Goal: Task Accomplishment & Management: Manage account settings

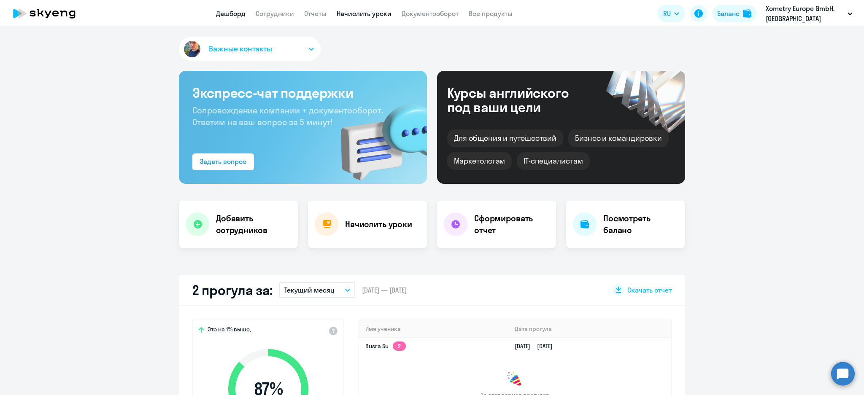
click at [385, 15] on link "Начислить уроки" at bounding box center [364, 13] width 55 height 8
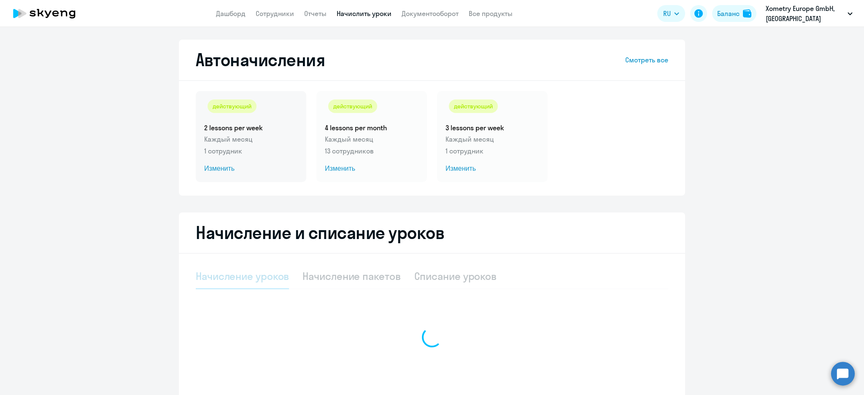
select select "10"
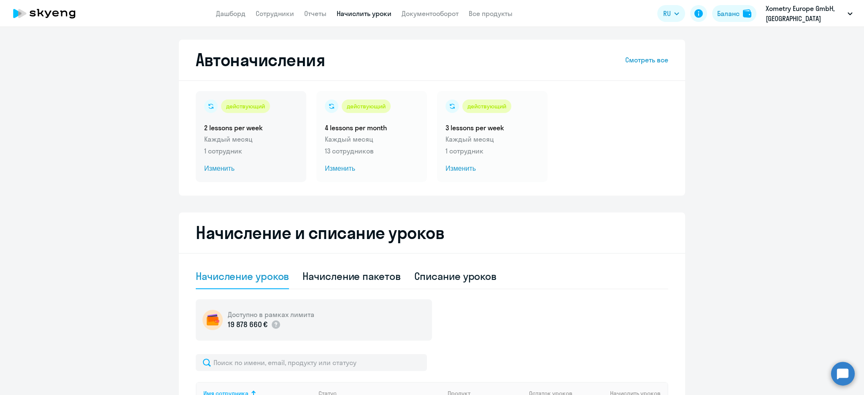
click at [256, 147] on p "1 сотрудник" at bounding box center [251, 151] width 94 height 10
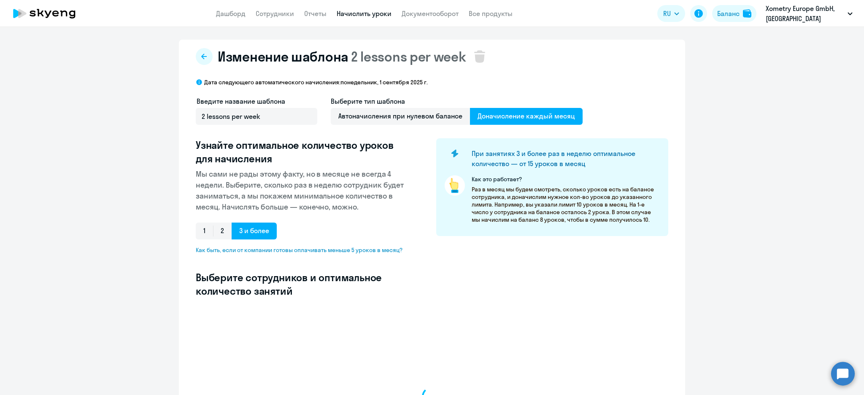
select select "10"
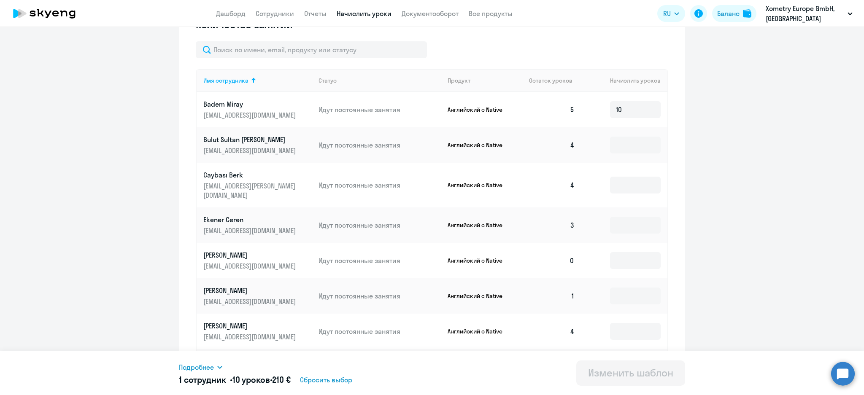
scroll to position [112, 0]
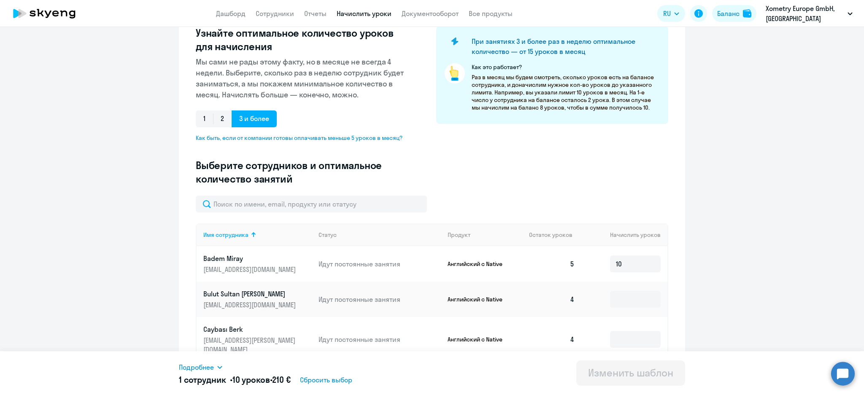
click at [222, 367] on icon at bounding box center [219, 367] width 5 height 3
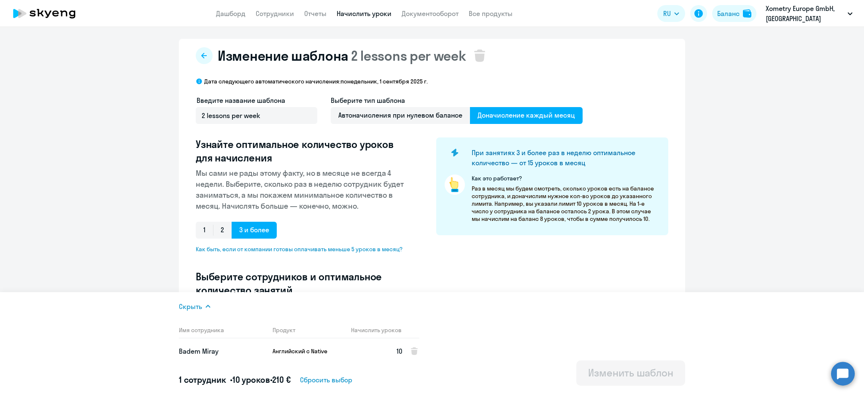
scroll to position [0, 0]
click at [201, 54] on icon at bounding box center [204, 56] width 7 height 7
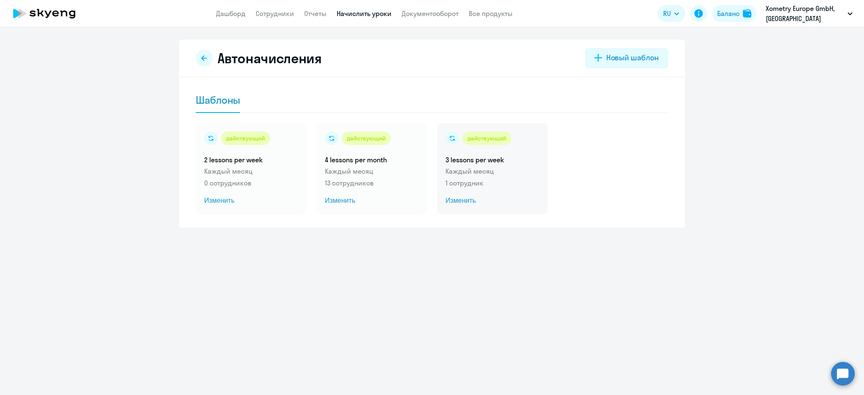
click at [479, 165] on div "действующий 3 lessons per week Каждый месяц 1 сотрудник Изменить" at bounding box center [492, 168] width 111 height 91
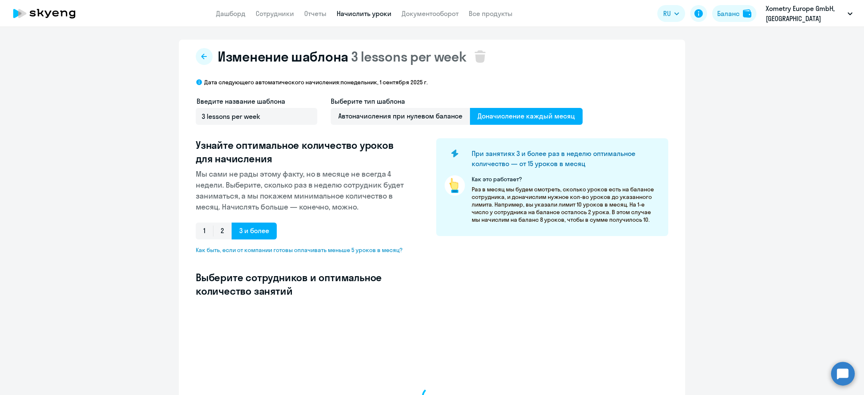
scroll to position [306, 0]
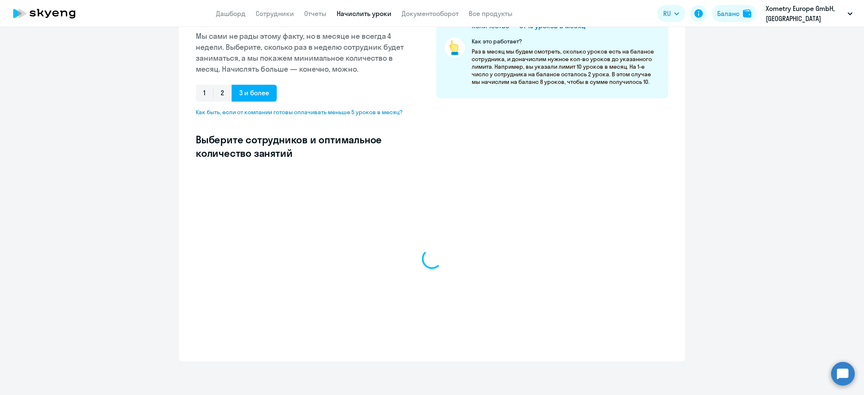
select select "10"
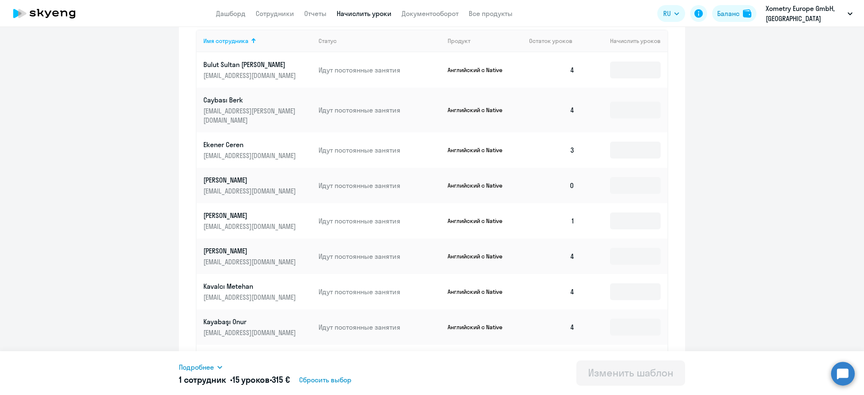
scroll to position [388, 0]
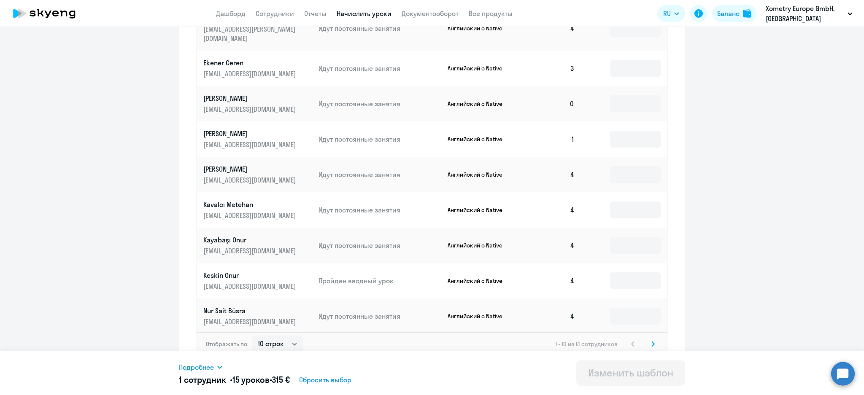
click at [211, 364] on span "Подробнее" at bounding box center [196, 368] width 35 height 10
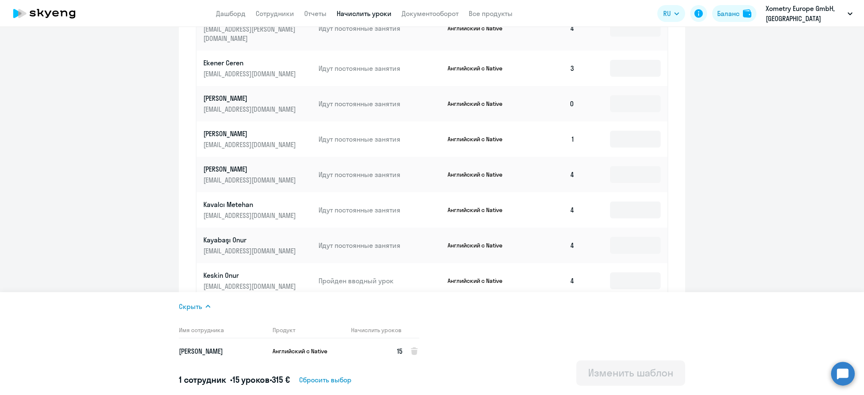
click at [377, 10] on link "Начислить уроки" at bounding box center [364, 13] width 55 height 8
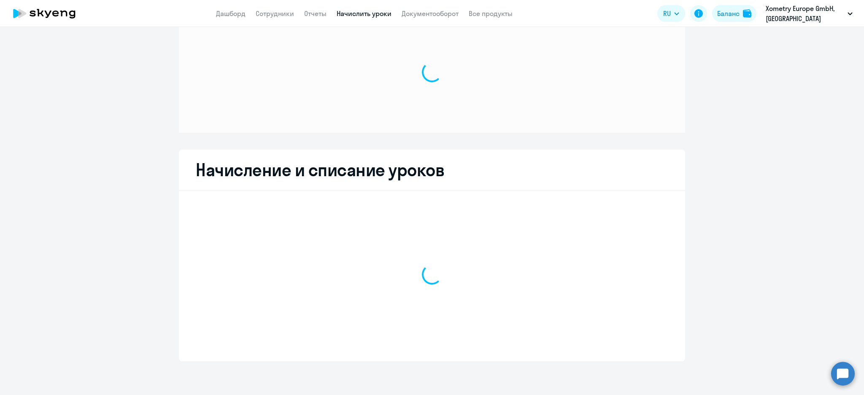
scroll to position [28, 0]
select select "10"
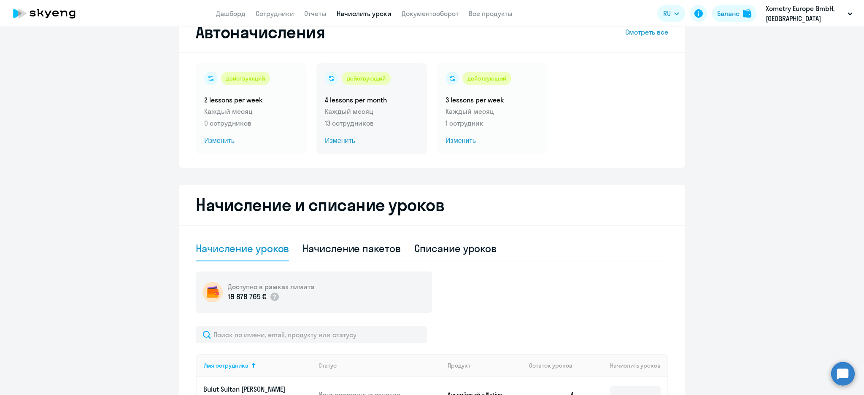
drag, startPoint x: 365, startPoint y: 108, endPoint x: 366, endPoint y: 113, distance: 5.7
click at [365, 107] on p "Каждый месяц" at bounding box center [372, 111] width 94 height 10
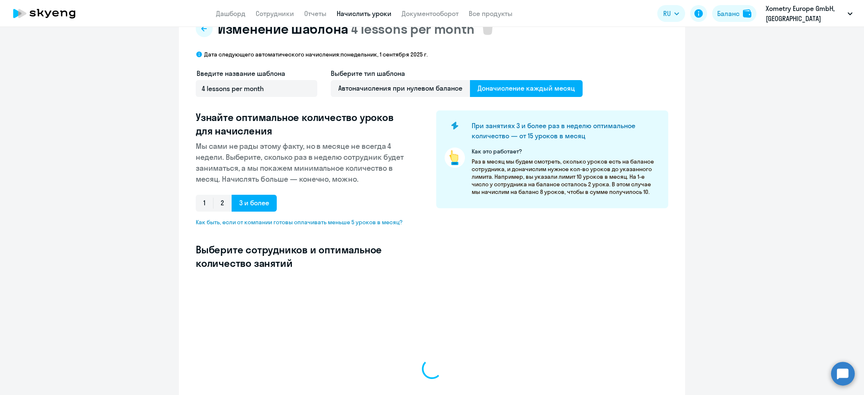
select select "10"
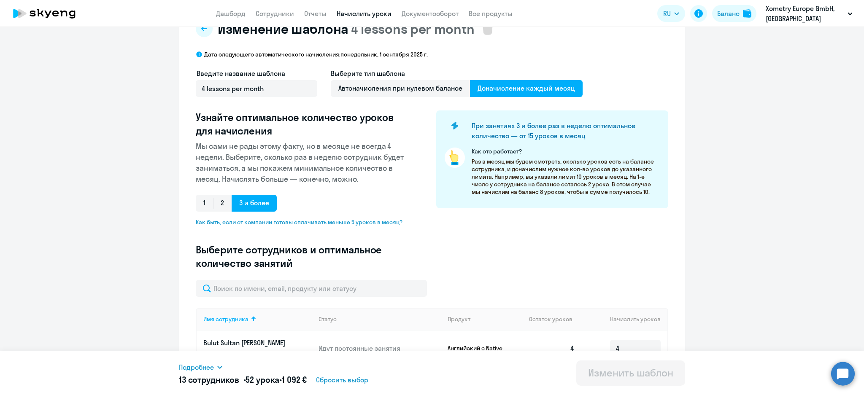
click at [370, 10] on link "Начислить уроки" at bounding box center [364, 13] width 55 height 8
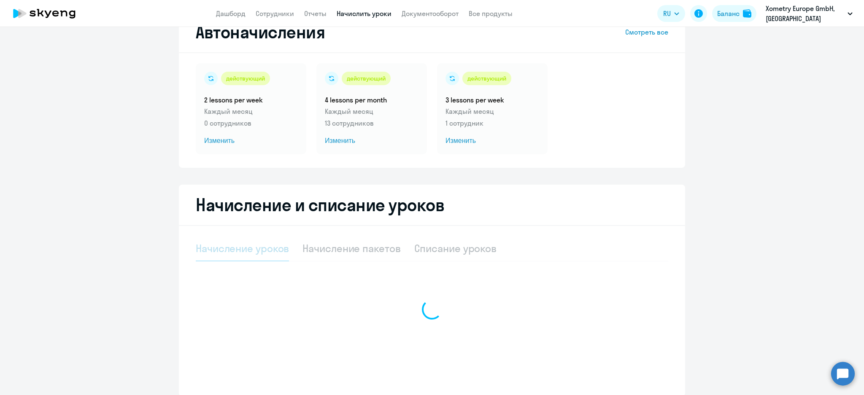
select select "10"
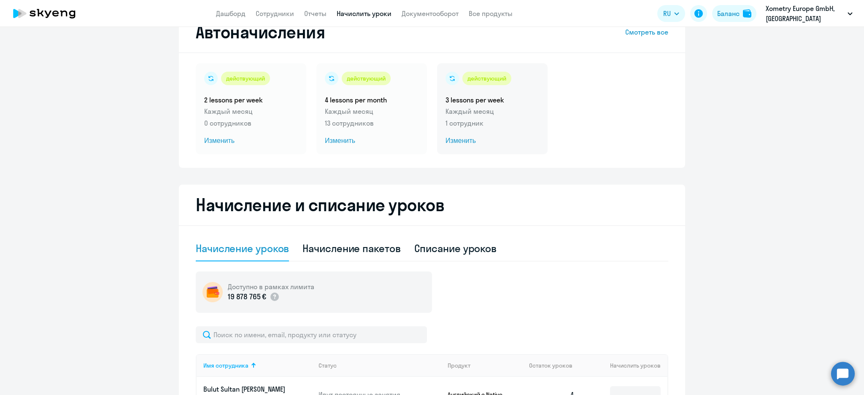
click at [495, 113] on p "Каждый месяц" at bounding box center [493, 111] width 94 height 10
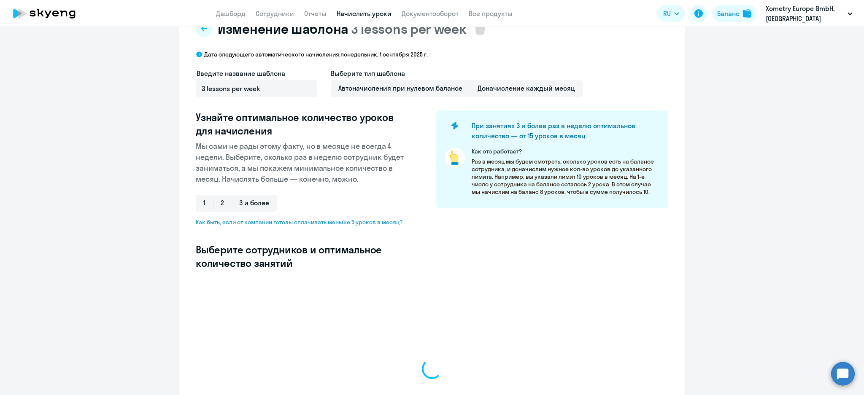
select select "10"
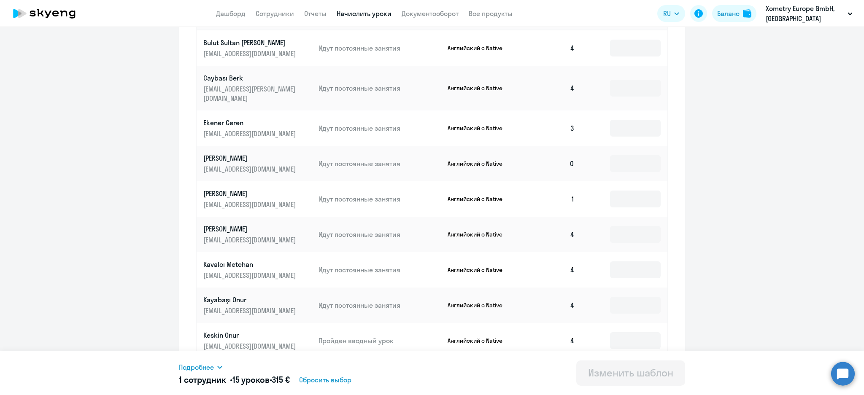
scroll to position [388, 0]
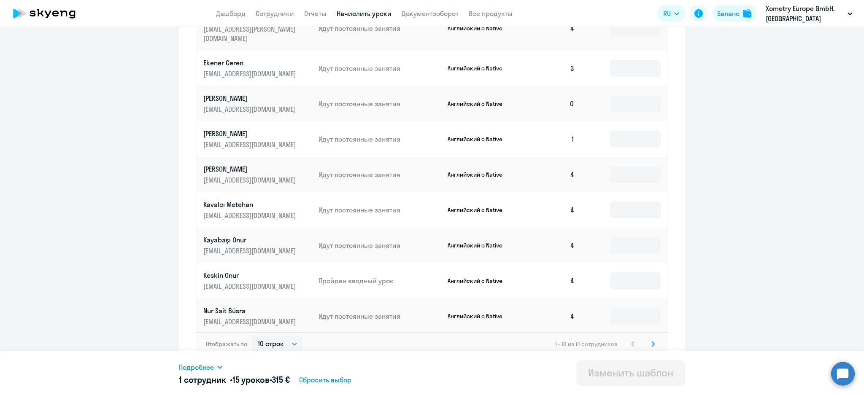
click at [212, 368] on span "Подробнее" at bounding box center [196, 368] width 35 height 10
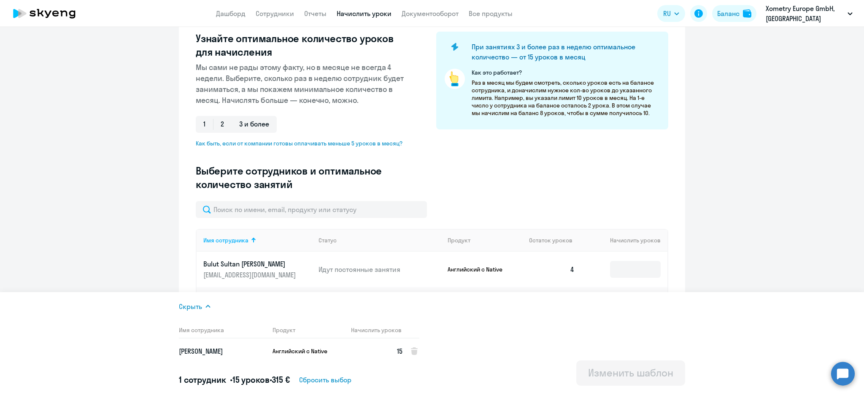
scroll to position [0, 0]
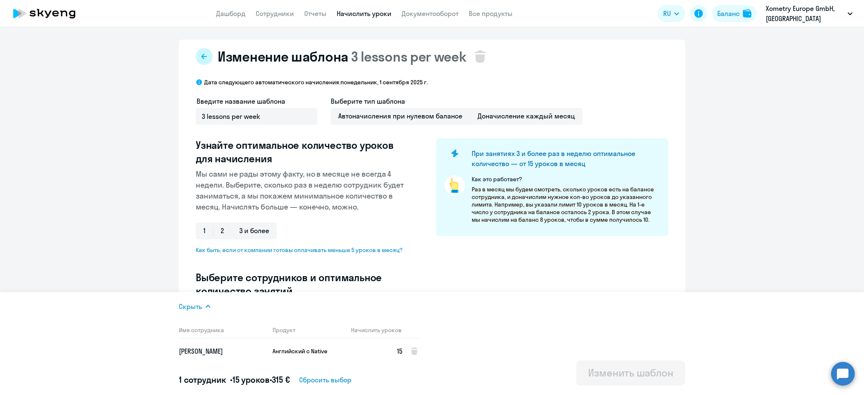
click at [201, 57] on icon at bounding box center [204, 56] width 7 height 7
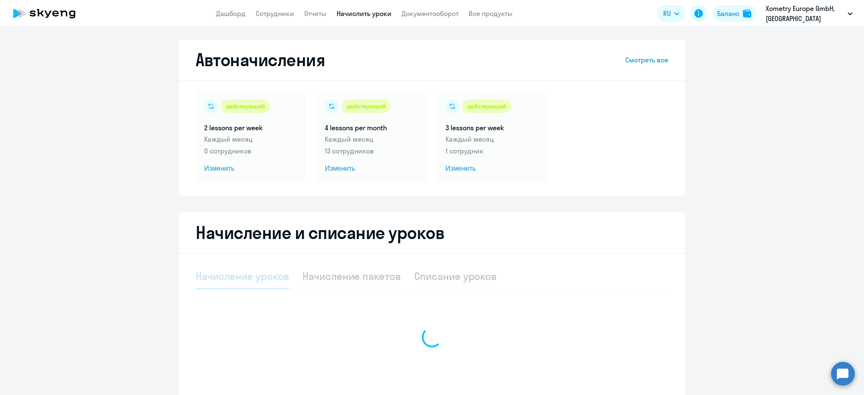
select select "10"
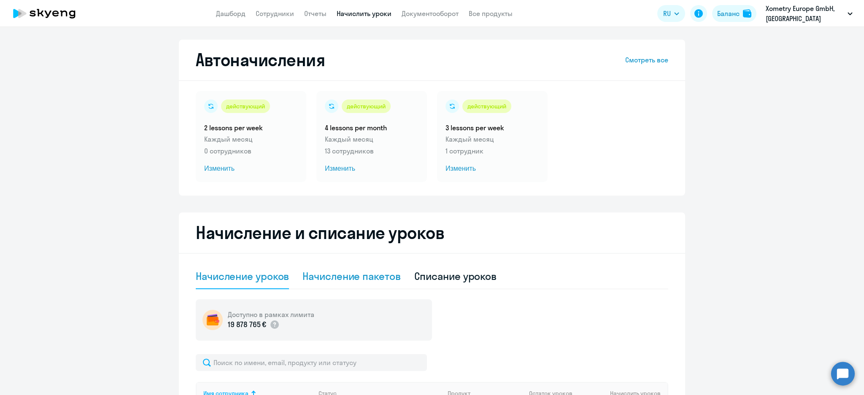
scroll to position [62, 0]
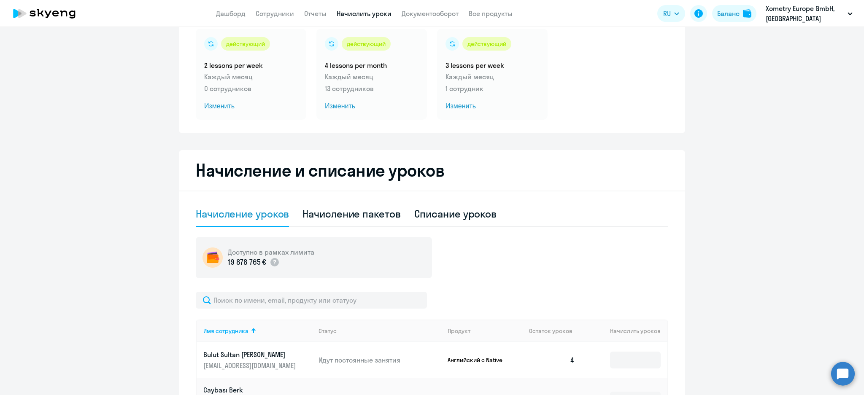
drag, startPoint x: 425, startPoint y: 214, endPoint x: 446, endPoint y: 227, distance: 25.2
click at [426, 214] on div "Списание уроков" at bounding box center [455, 214] width 83 height 14
select select "10"
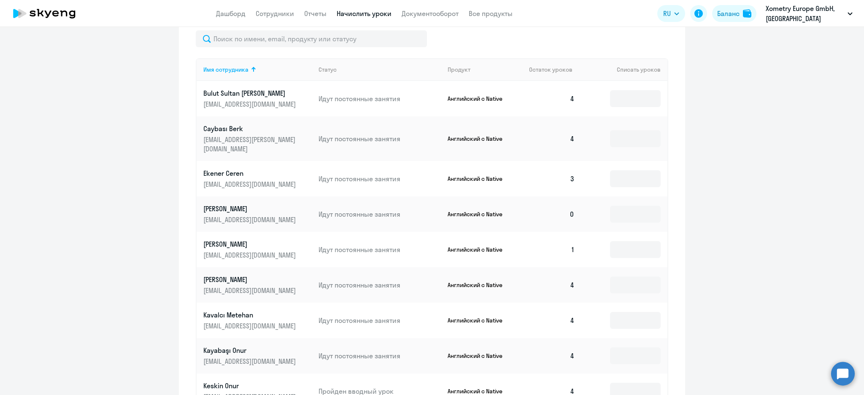
scroll to position [211, 0]
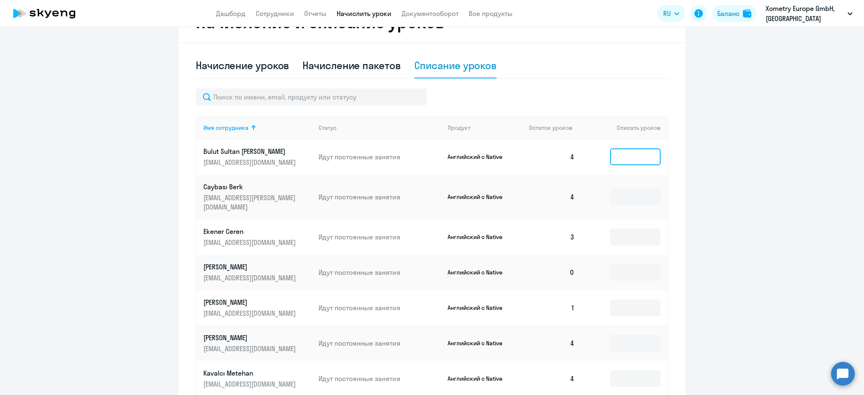
click at [636, 158] on input at bounding box center [635, 157] width 51 height 17
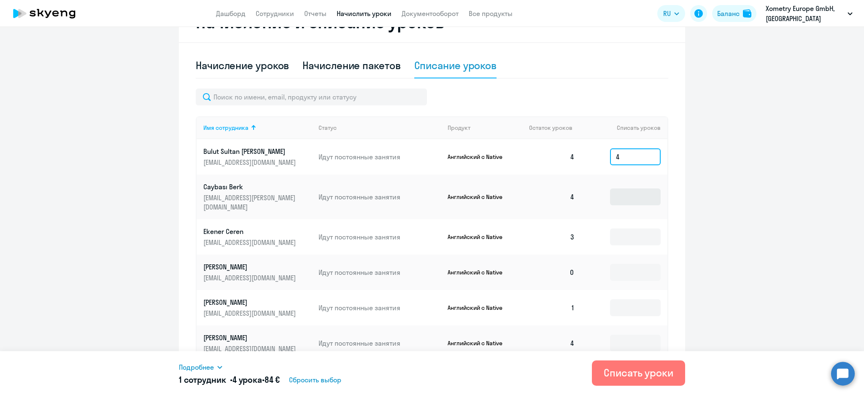
type input "4"
click at [629, 199] on input at bounding box center [635, 197] width 51 height 17
type input "4"
click at [630, 230] on input at bounding box center [635, 237] width 51 height 17
type input "3"
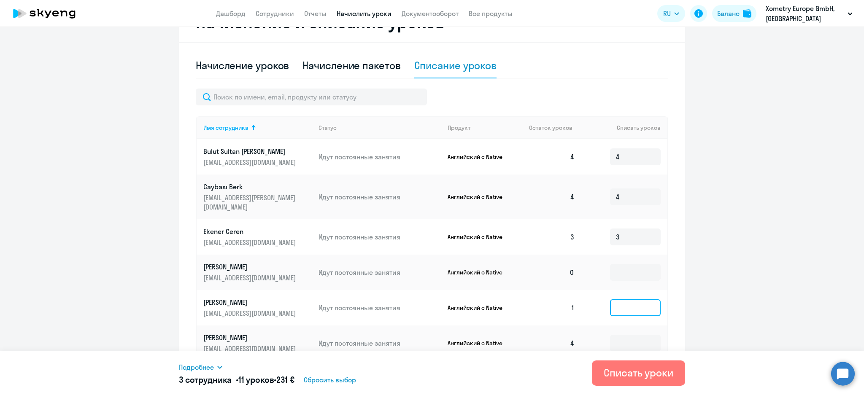
drag, startPoint x: 618, startPoint y: 298, endPoint x: 616, endPoint y: 302, distance: 4.6
click at [615, 301] on input at bounding box center [635, 308] width 51 height 17
type input "1"
click at [612, 335] on input at bounding box center [635, 343] width 51 height 17
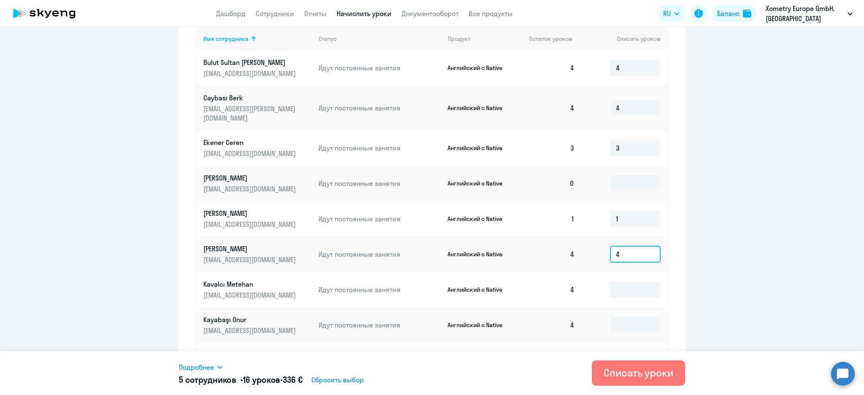
scroll to position [380, 0]
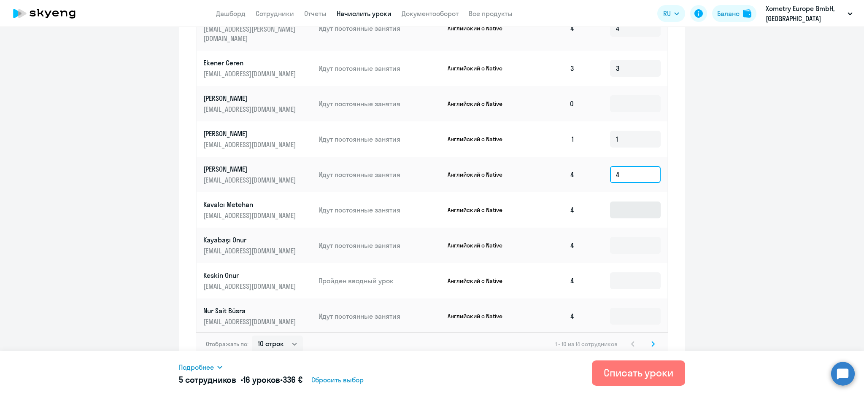
type input "4"
drag, startPoint x: 632, startPoint y: 195, endPoint x: 631, endPoint y: 203, distance: 7.4
click at [632, 202] on input at bounding box center [635, 210] width 51 height 17
type input "4"
drag, startPoint x: 628, startPoint y: 222, endPoint x: 627, endPoint y: 227, distance: 4.7
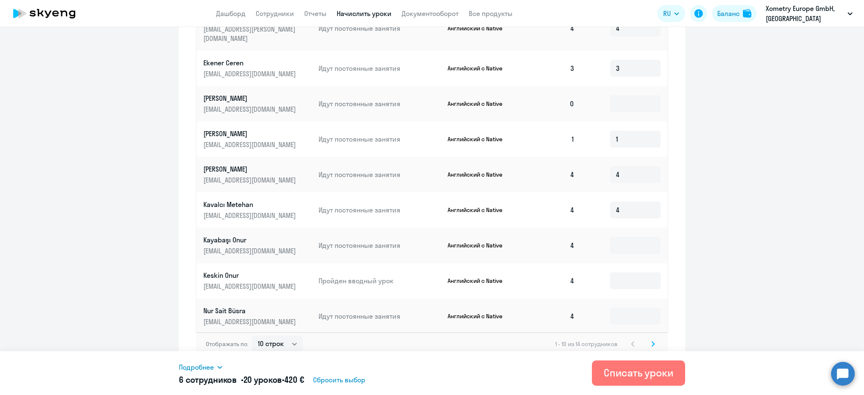
click at [628, 228] on td at bounding box center [625, 245] width 86 height 35
drag, startPoint x: 624, startPoint y: 231, endPoint x: 622, endPoint y: 245, distance: 13.7
click at [622, 237] on input at bounding box center [635, 245] width 51 height 17
type input "4"
click at [622, 274] on input at bounding box center [635, 281] width 51 height 17
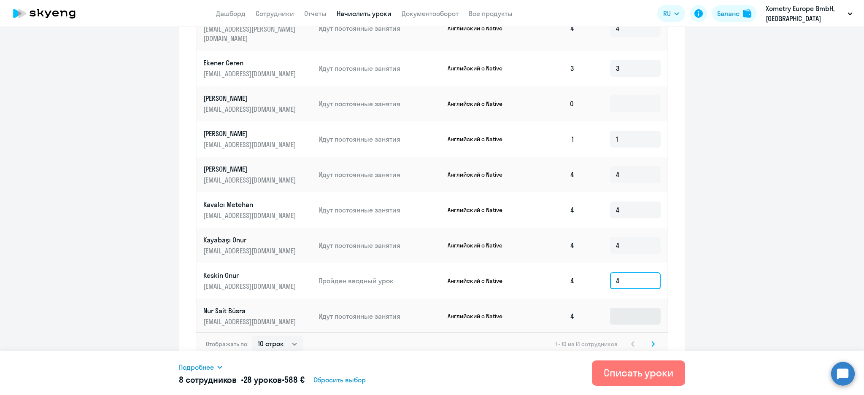
type input "4"
drag, startPoint x: 623, startPoint y: 300, endPoint x: 629, endPoint y: 301, distance: 5.6
click at [623, 308] on input at bounding box center [635, 316] width 51 height 17
type input "4"
click at [652, 341] on icon at bounding box center [653, 344] width 3 height 6
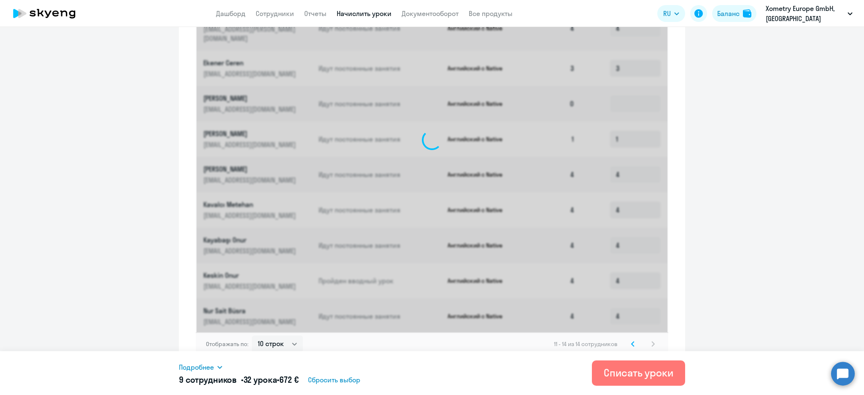
scroll to position [167, 0]
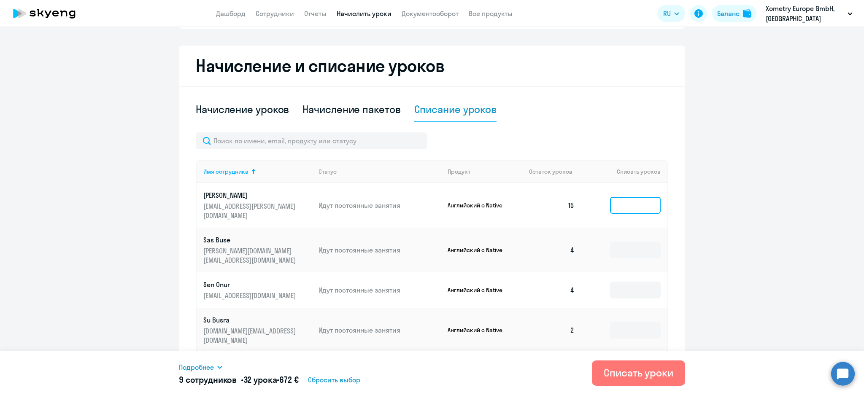
click at [631, 203] on input at bounding box center [635, 205] width 51 height 17
click at [626, 242] on input at bounding box center [635, 250] width 51 height 17
click at [633, 197] on input "15" at bounding box center [635, 205] width 51 height 17
type input "1"
click at [628, 242] on input at bounding box center [635, 250] width 51 height 17
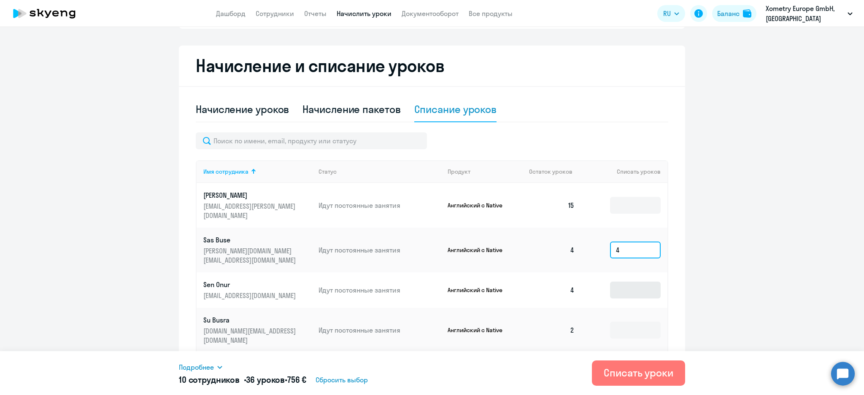
type input "4"
drag, startPoint x: 617, startPoint y: 275, endPoint x: 625, endPoint y: 284, distance: 11.4
click at [617, 282] on input at bounding box center [635, 290] width 51 height 17
type input "4"
click at [630, 322] on input at bounding box center [635, 330] width 51 height 17
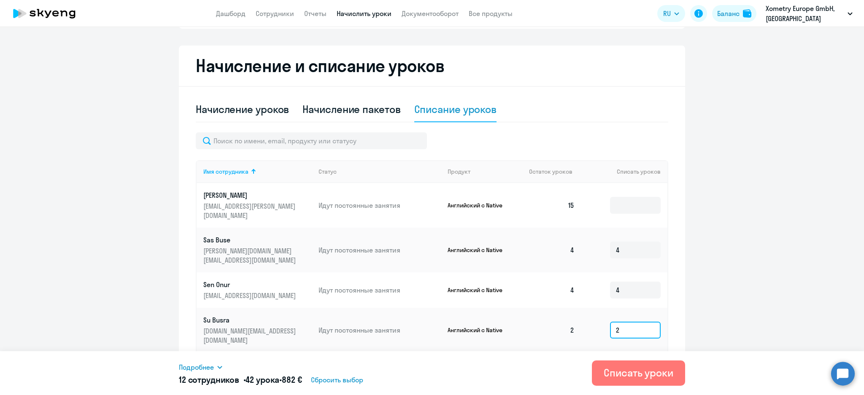
type input "2"
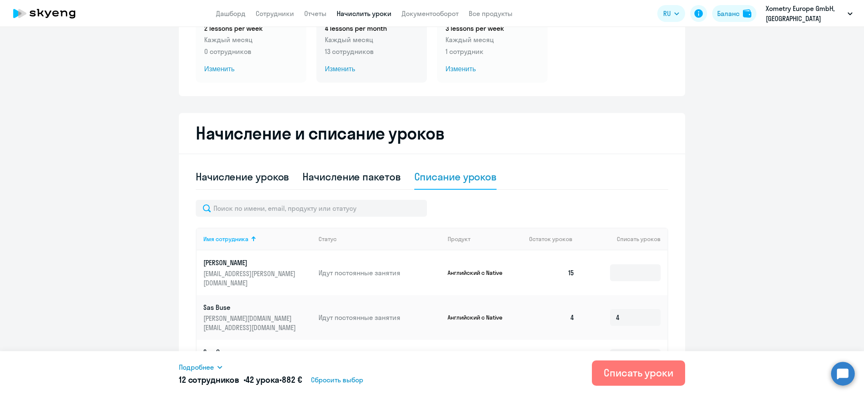
scroll to position [0, 0]
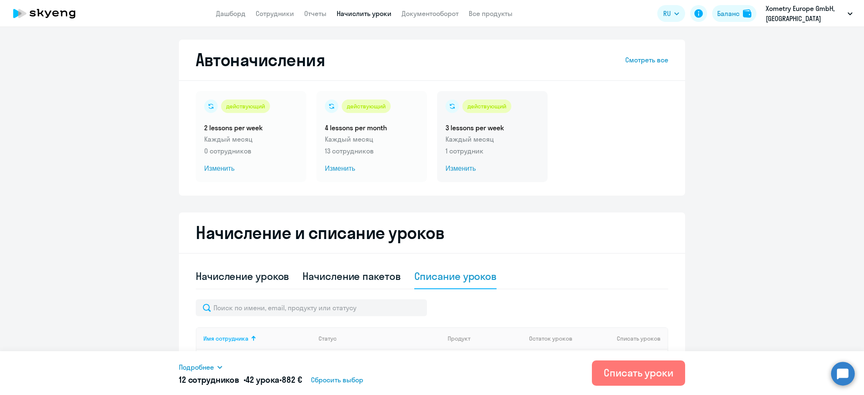
click at [498, 139] on p "Каждый месяц" at bounding box center [493, 139] width 94 height 10
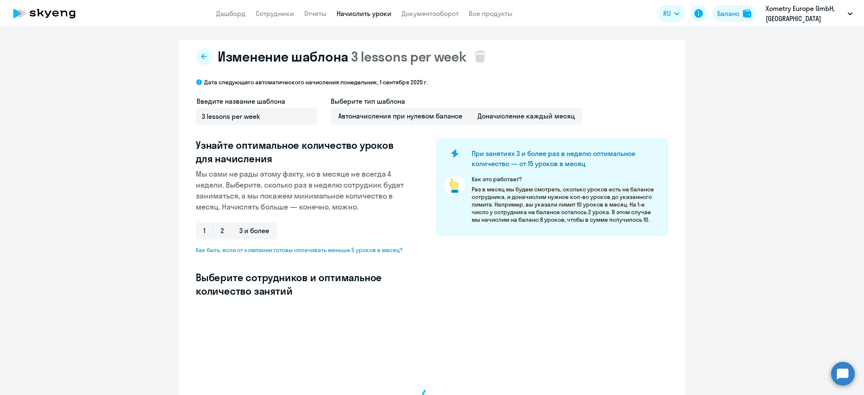
select select "10"
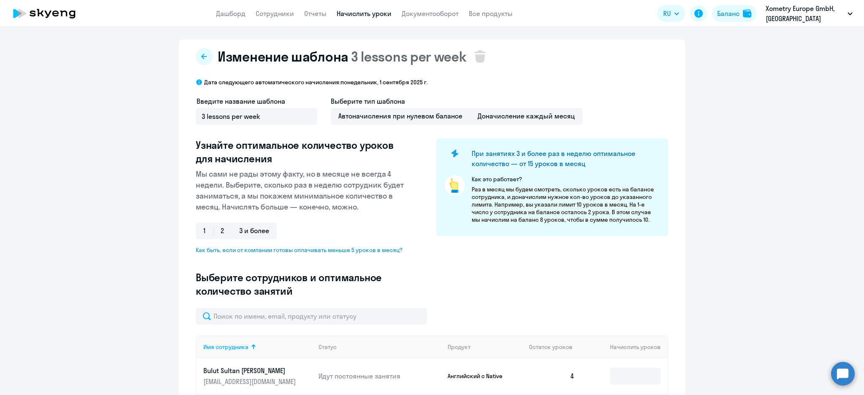
click at [208, 57] on div "Изменение шаблона 3 lessons per week" at bounding box center [432, 56] width 473 height 17
click at [201, 56] on icon at bounding box center [203, 56] width 5 height 5
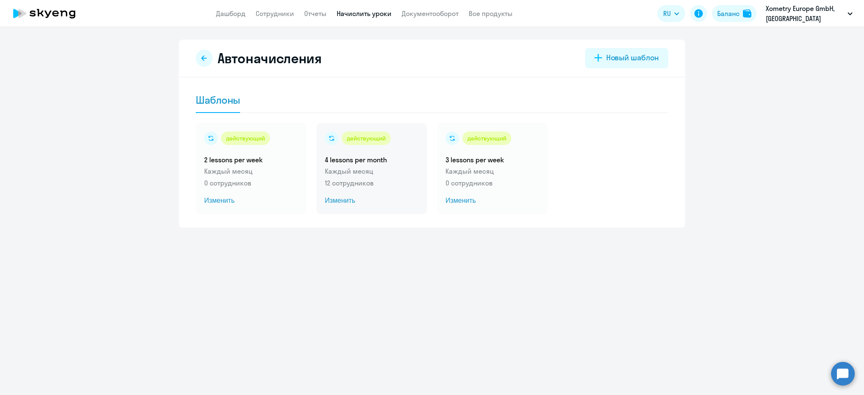
click at [369, 171] on p "Каждый месяц" at bounding box center [372, 171] width 94 height 10
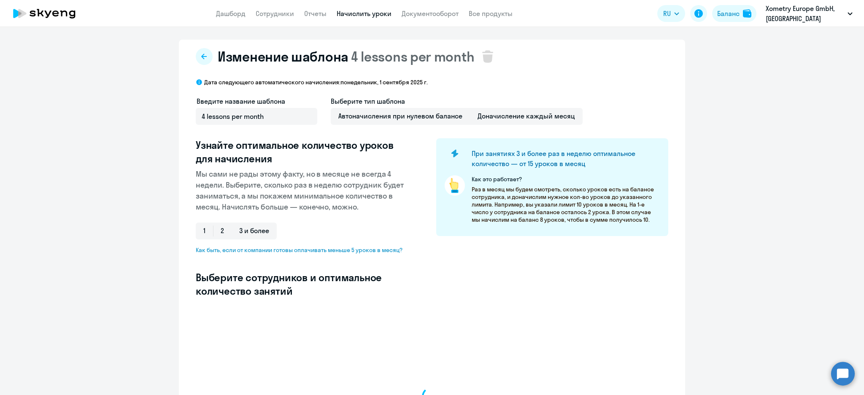
select select "10"
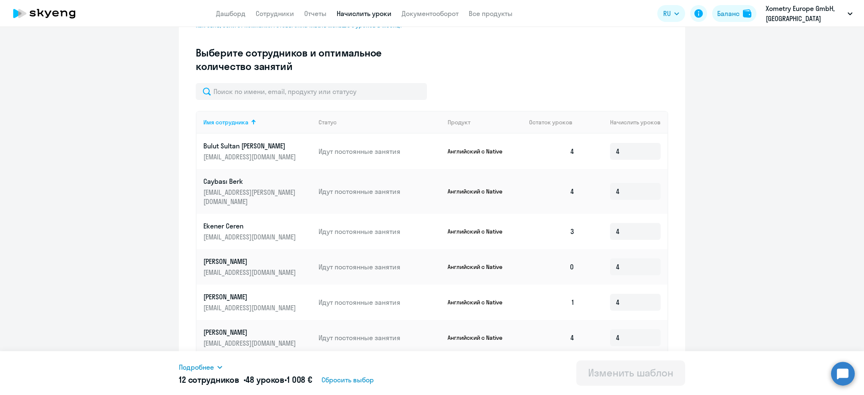
scroll to position [388, 0]
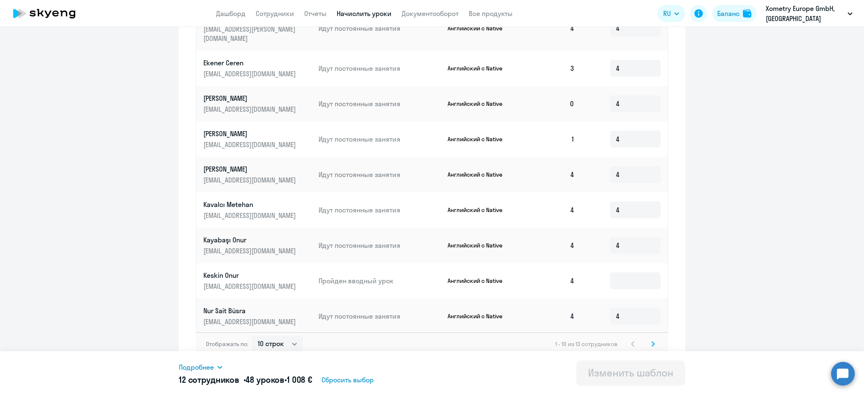
click at [652, 341] on icon at bounding box center [653, 344] width 3 height 6
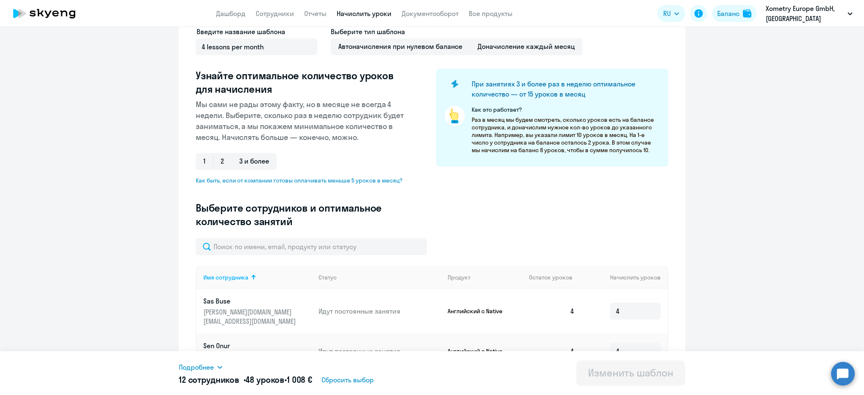
scroll to position [140, 0]
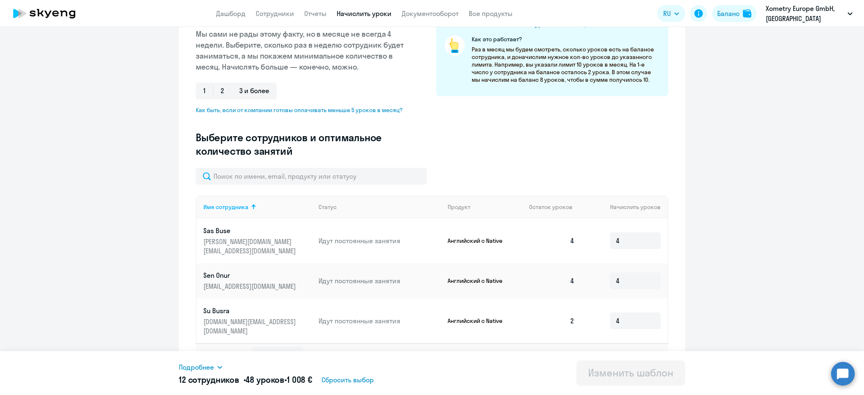
click at [631, 352] on icon at bounding box center [632, 355] width 3 height 6
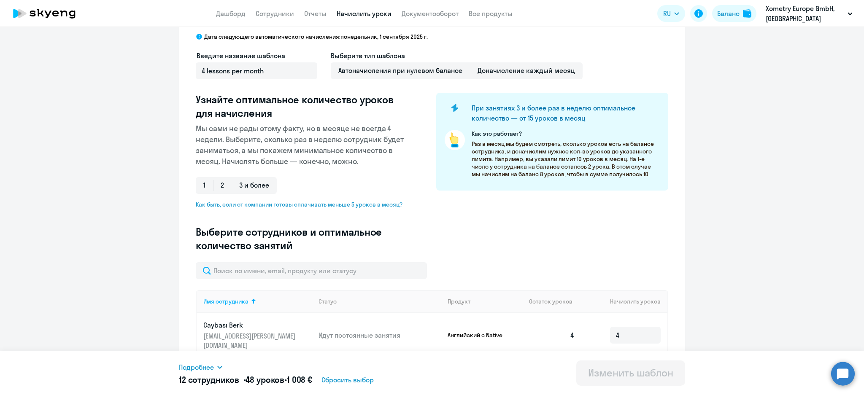
scroll to position [0, 0]
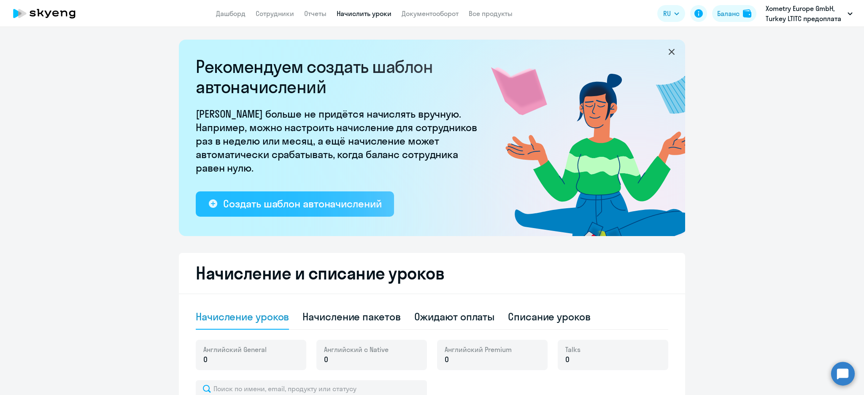
click at [333, 206] on div "Создать шаблон автоначислений" at bounding box center [302, 204] width 158 height 14
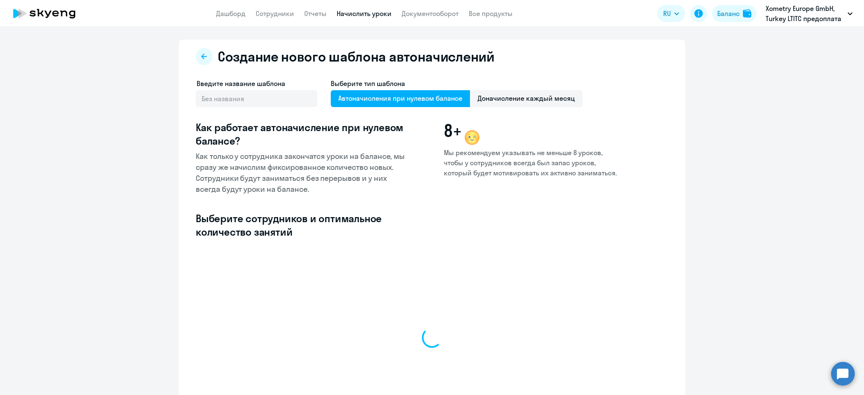
select select "10"
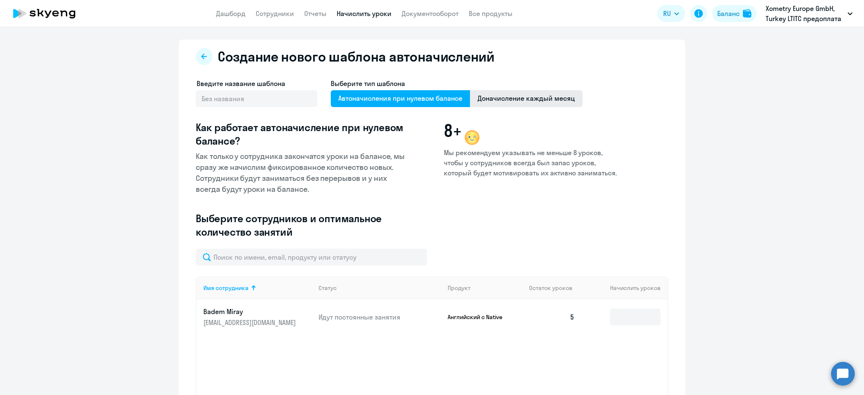
click at [551, 95] on span "Доначисление каждый месяц" at bounding box center [526, 98] width 113 height 17
click at [0, 0] on input "Доначисление каждый месяц" at bounding box center [0, 0] width 0 height 0
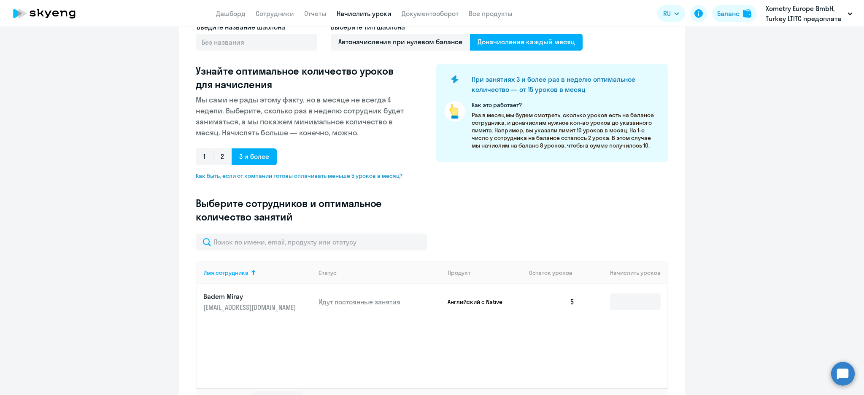
scroll to position [112, 0]
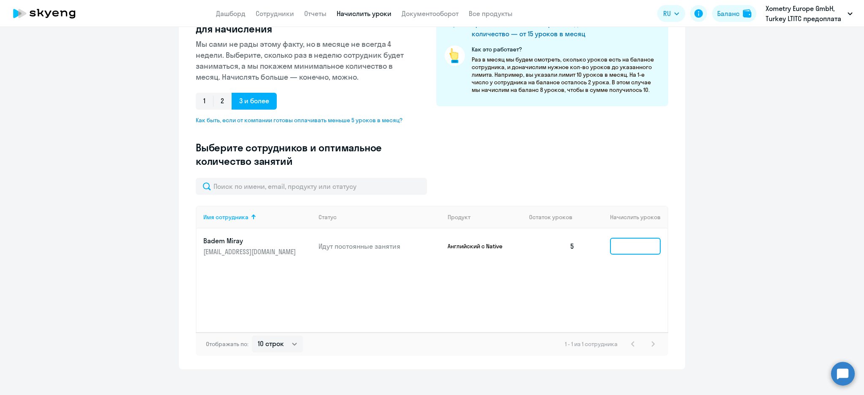
click at [631, 242] on input at bounding box center [635, 246] width 51 height 17
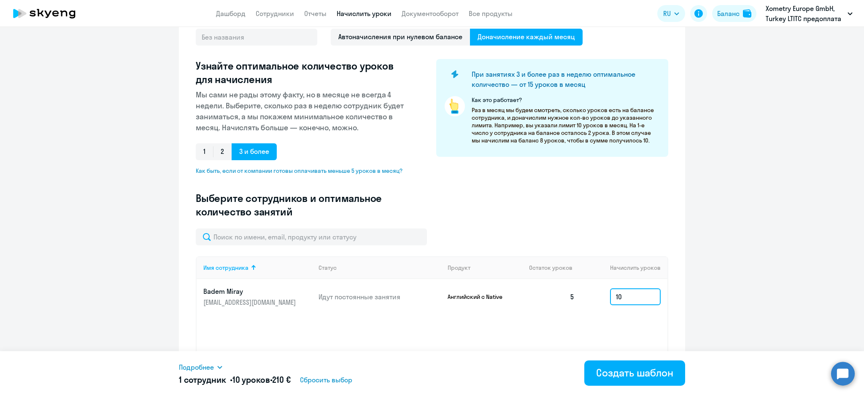
scroll to position [0, 0]
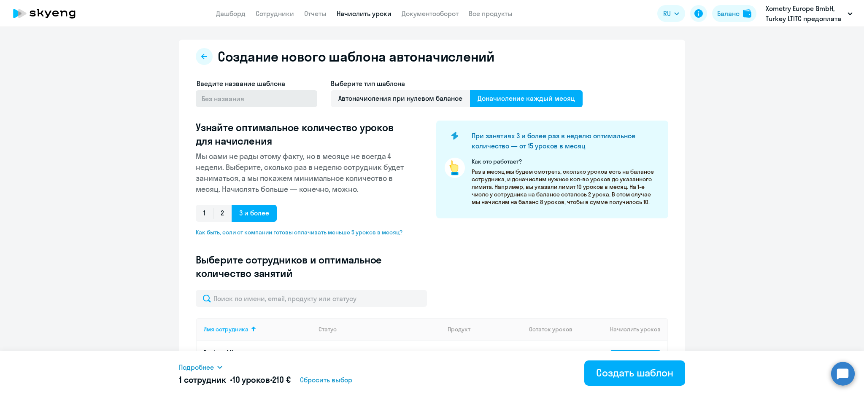
type input "10"
click at [249, 101] on input "text" at bounding box center [257, 98] width 122 height 17
type input "2 lessons per week"
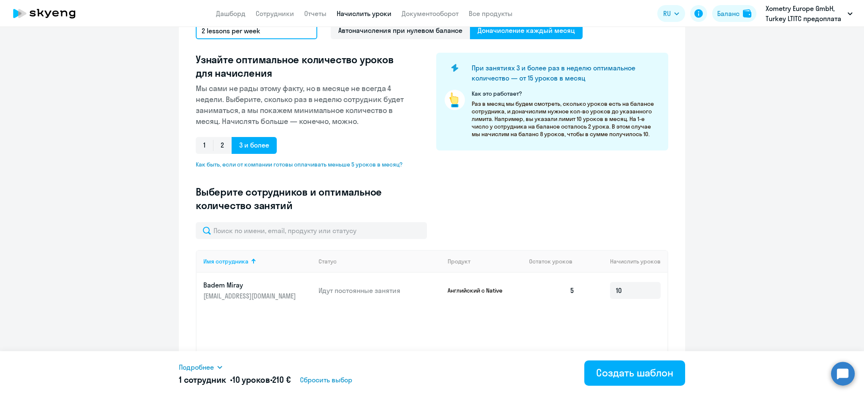
scroll to position [120, 0]
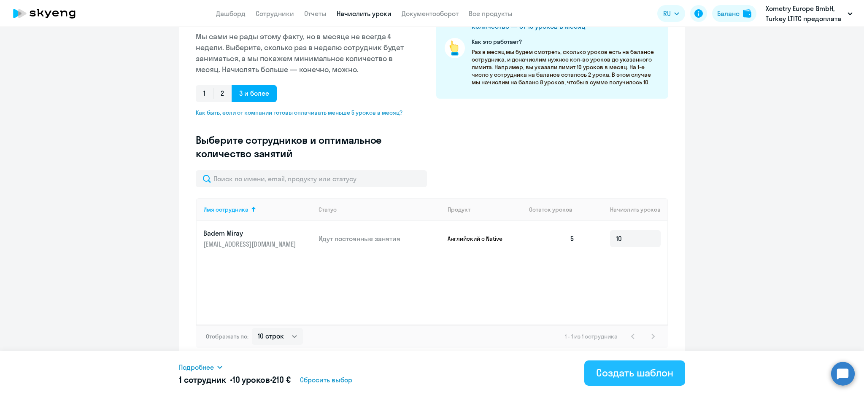
click at [628, 372] on div "Создать шаблон" at bounding box center [634, 373] width 77 height 14
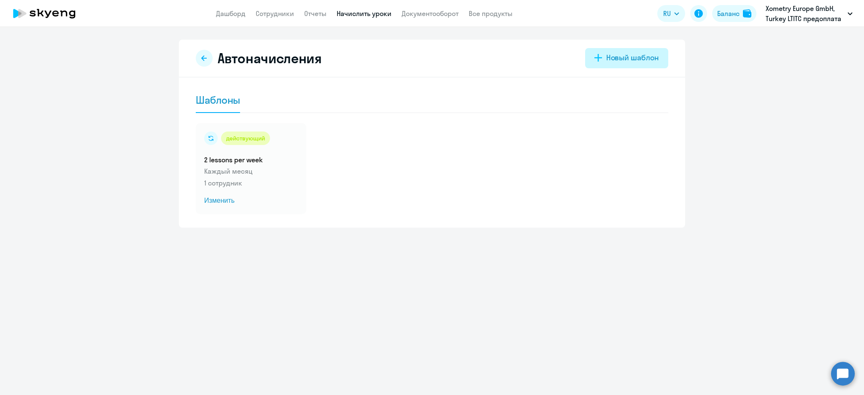
click at [614, 58] on div "Новый шаблон" at bounding box center [632, 57] width 53 height 11
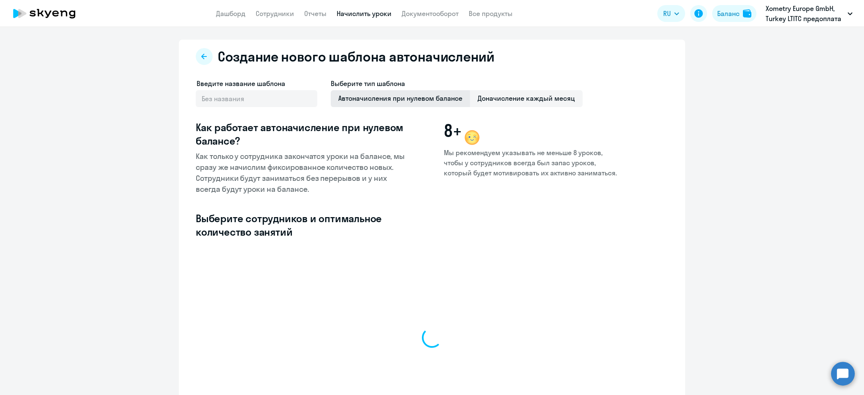
select select "10"
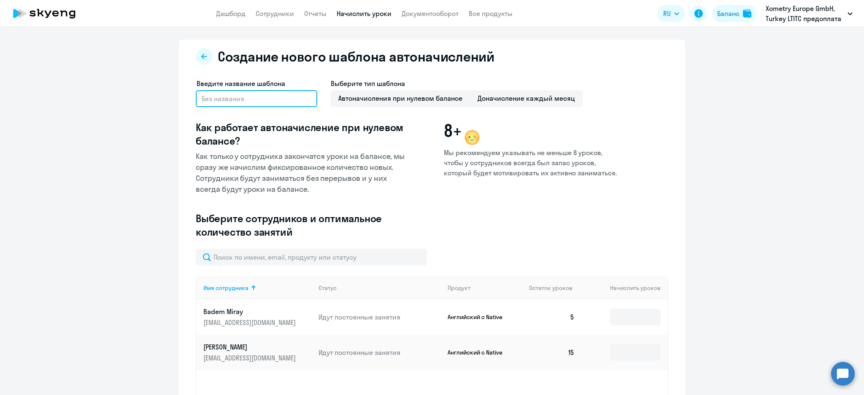
drag, startPoint x: 250, startPoint y: 95, endPoint x: 265, endPoint y: 88, distance: 15.9
click at [250, 95] on input "text" at bounding box center [257, 98] width 122 height 17
type input "3 lessons per week"
drag, startPoint x: 506, startPoint y: 101, endPoint x: 508, endPoint y: 112, distance: 11.1
click at [506, 102] on span "Доначисление каждый месяц" at bounding box center [526, 98] width 113 height 17
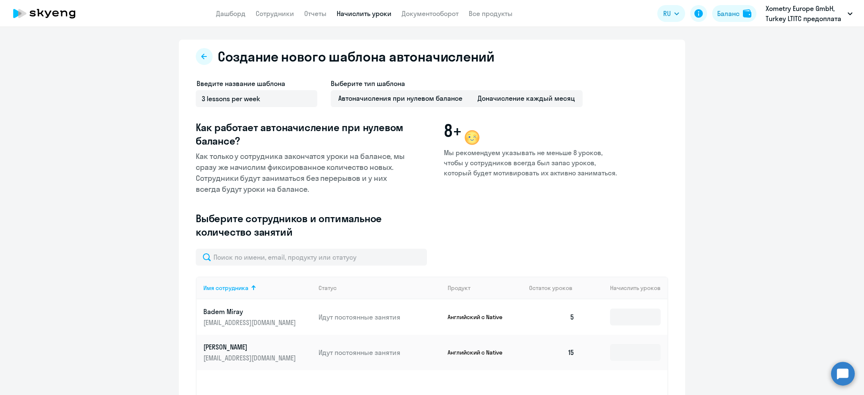
click at [0, 0] on input "Доначисление каждый месяц" at bounding box center [0, 0] width 0 height 0
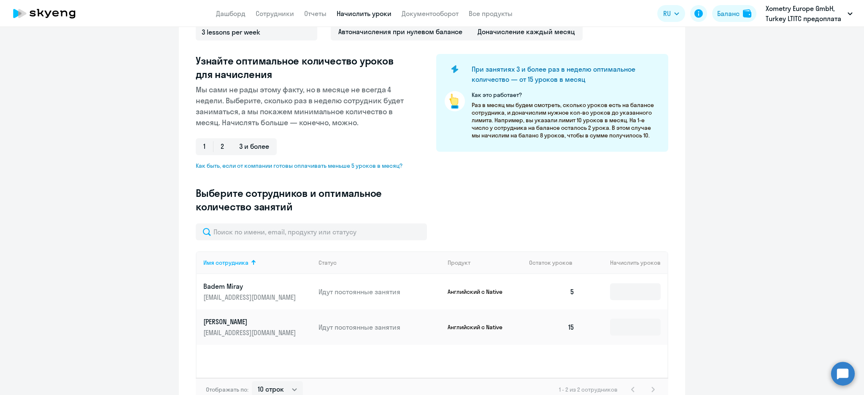
scroll to position [120, 0]
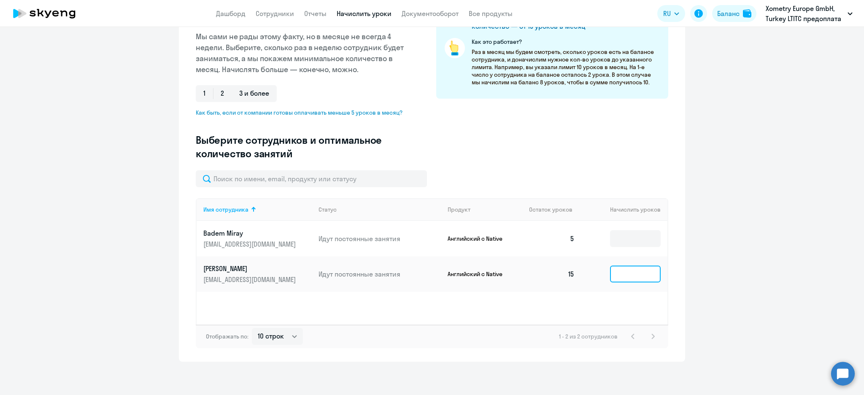
click at [622, 276] on input at bounding box center [635, 274] width 51 height 17
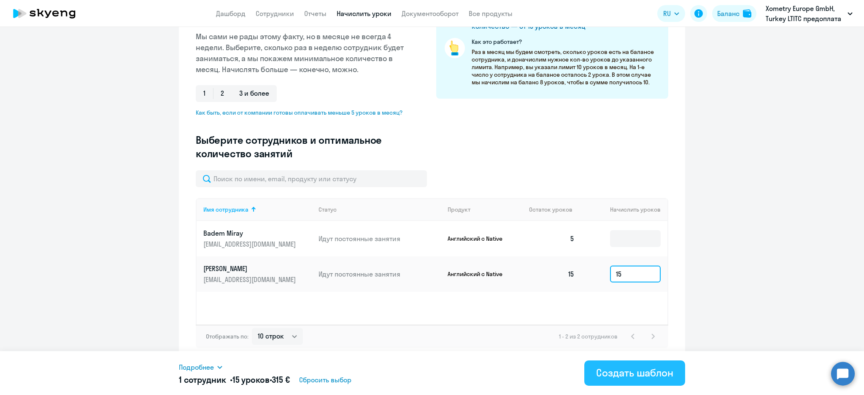
type input "15"
click at [629, 377] on div "Создать шаблон" at bounding box center [634, 373] width 77 height 14
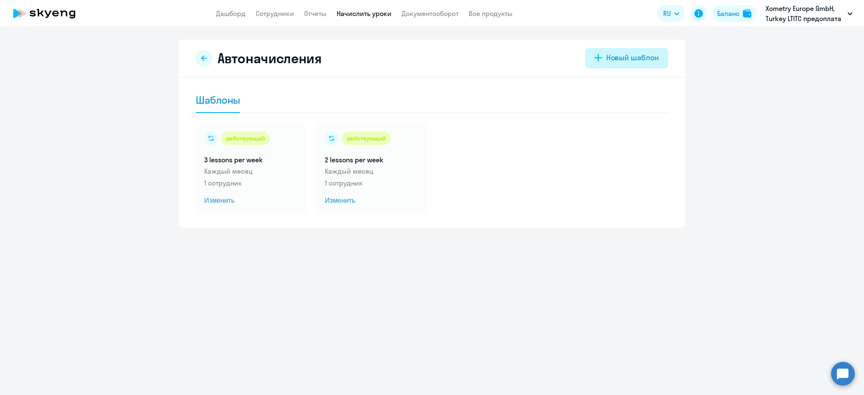
click at [625, 55] on div "Новый шаблон" at bounding box center [632, 57] width 53 height 11
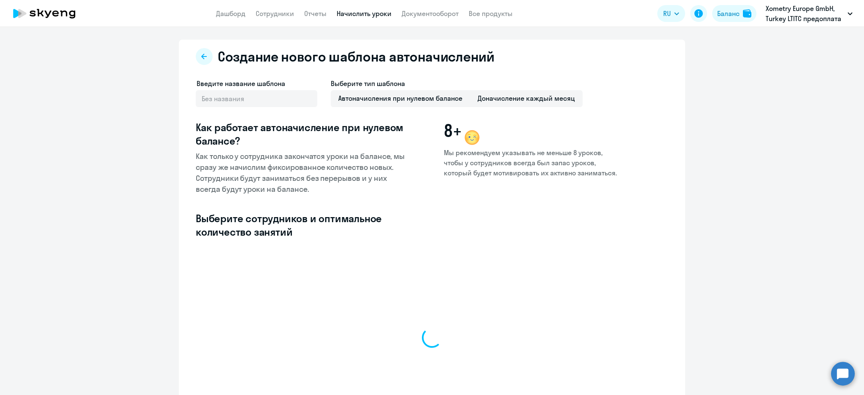
select select "10"
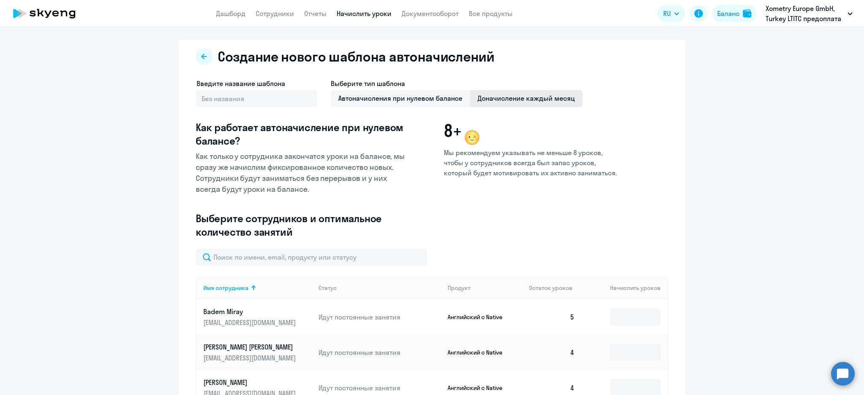
drag, startPoint x: 546, startPoint y: 96, endPoint x: 466, endPoint y: 97, distance: 79.3
click at [544, 97] on span "Доначисление каждый месяц" at bounding box center [526, 98] width 113 height 17
click at [540, 94] on span "Доначисление каждый месяц" at bounding box center [526, 98] width 113 height 17
click at [0, 0] on input "Доначисление каждый месяц" at bounding box center [0, 0] width 0 height 0
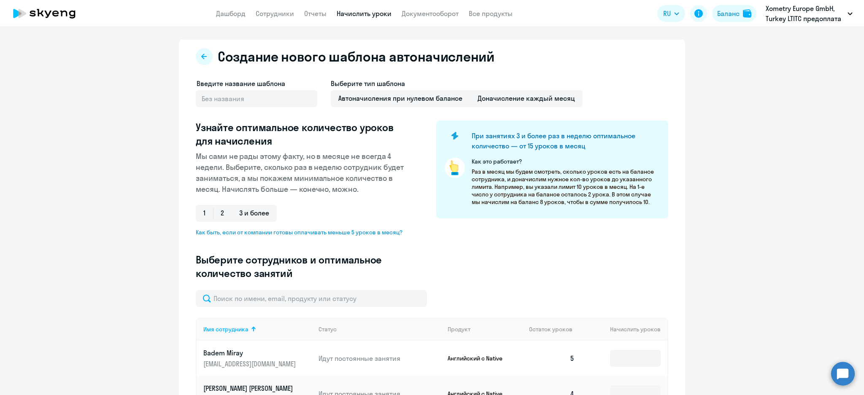
drag, startPoint x: 233, startPoint y: 114, endPoint x: 238, endPoint y: 108, distance: 7.9
click at [238, 108] on div "Введите название шаблона Выберите тип шаблона Автоначисления при нулевом баланс…" at bounding box center [432, 96] width 473 height 37
click at [240, 101] on input "text" at bounding box center [257, 98] width 122 height 17
click at [181, 99] on div "Создание нового шаблона автоначислений Введите название шаблона 2 lessons per w…" at bounding box center [432, 298] width 506 height 516
drag, startPoint x: 260, startPoint y: 102, endPoint x: 253, endPoint y: 112, distance: 11.9
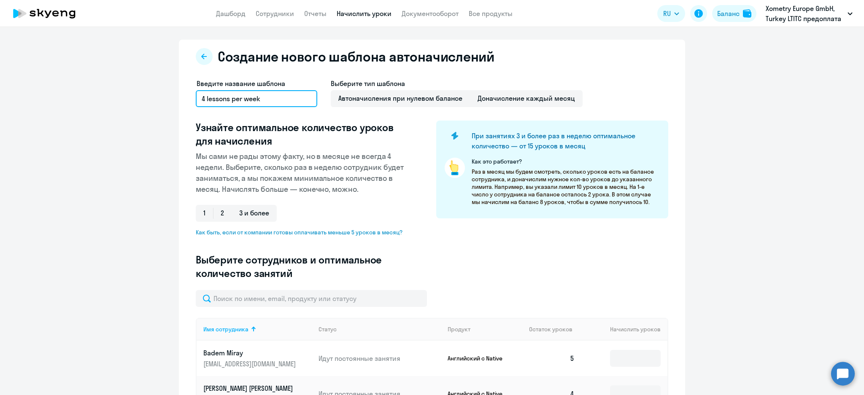
click at [260, 102] on input "4 lessons per week" at bounding box center [257, 98] width 122 height 17
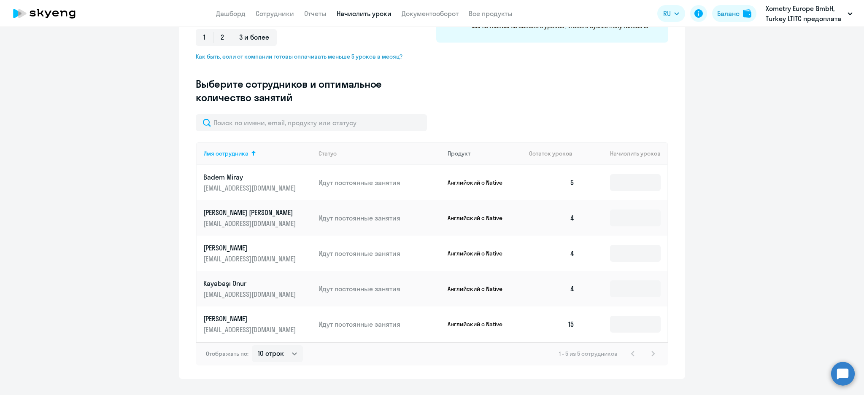
scroll to position [193, 0]
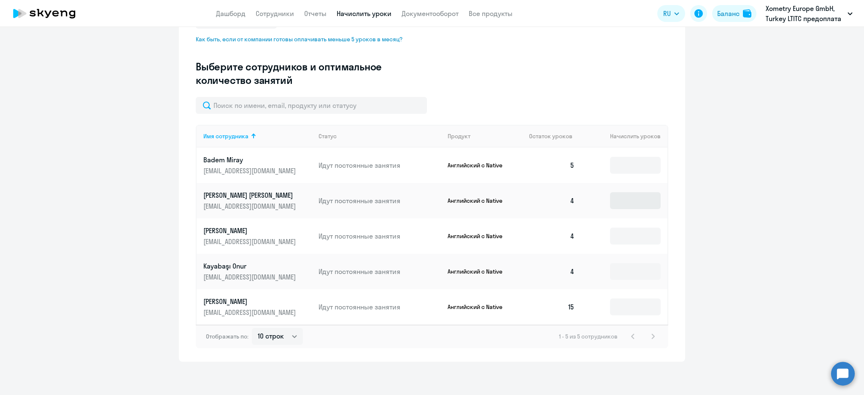
type input "4 lessons per month"
click at [612, 198] on input at bounding box center [635, 200] width 51 height 17
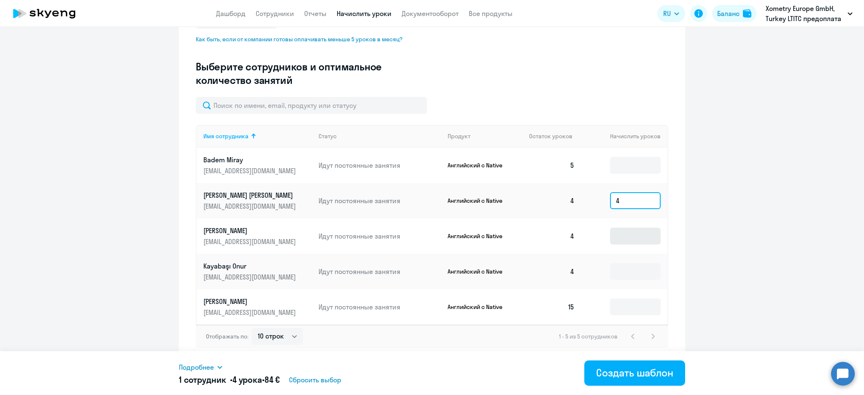
type input "4"
drag, startPoint x: 634, startPoint y: 240, endPoint x: 630, endPoint y: 246, distance: 7.0
click at [631, 239] on input at bounding box center [635, 236] width 51 height 17
type input "4"
drag, startPoint x: 620, startPoint y: 269, endPoint x: 622, endPoint y: 274, distance: 5.7
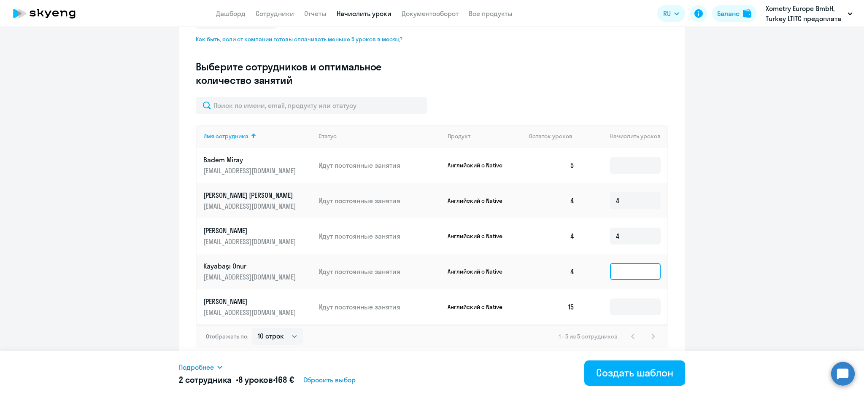
click at [620, 268] on input at bounding box center [635, 271] width 51 height 17
type input "4"
click at [633, 369] on div "Создать шаблон" at bounding box center [634, 373] width 77 height 14
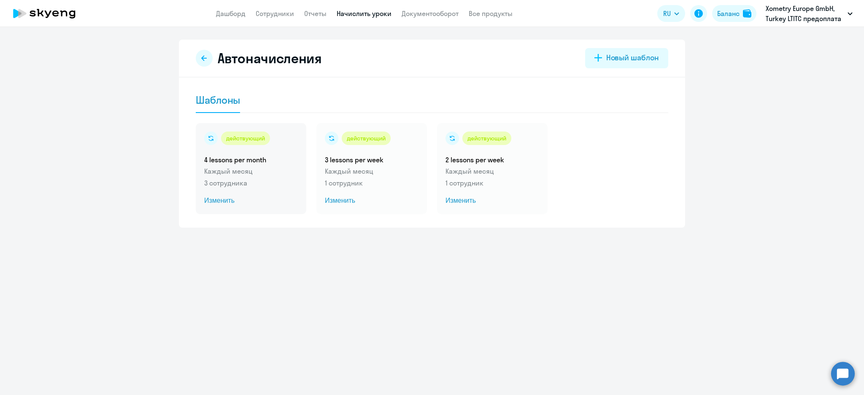
click at [263, 168] on p "Каждый месяц" at bounding box center [251, 171] width 94 height 10
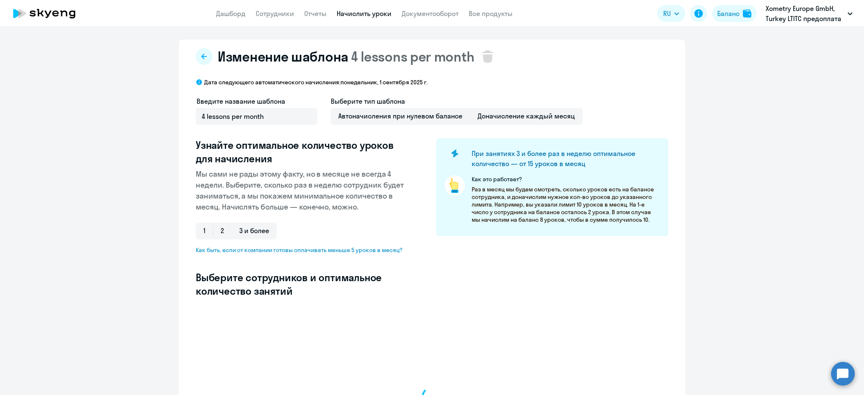
select select "10"
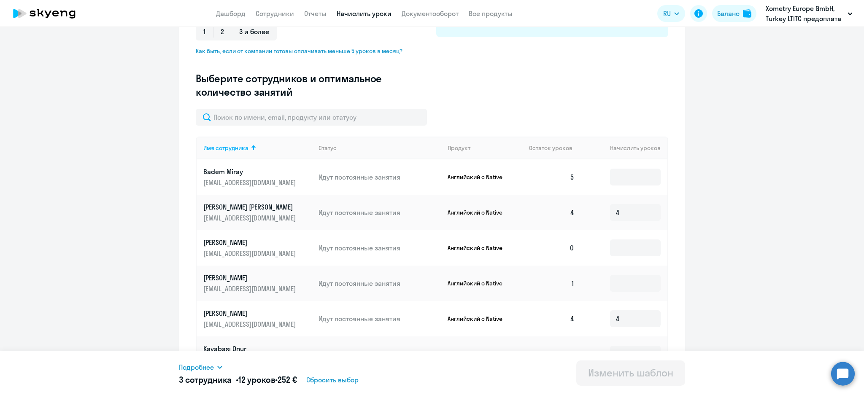
scroll to position [225, 0]
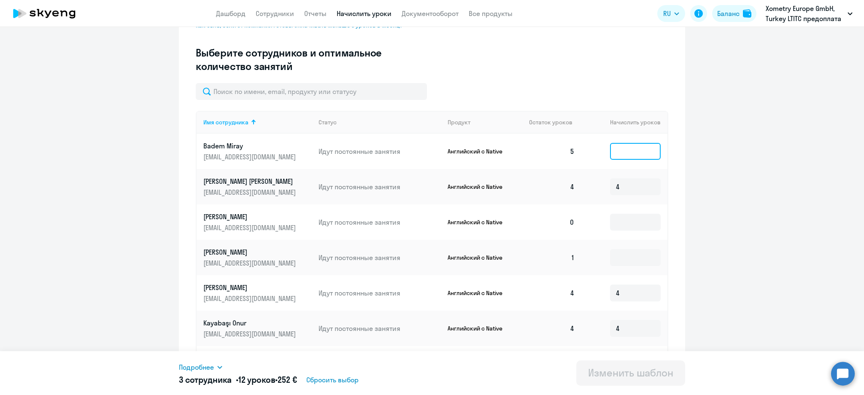
click at [632, 155] on input at bounding box center [635, 151] width 51 height 17
click at [610, 225] on input at bounding box center [635, 222] width 51 height 17
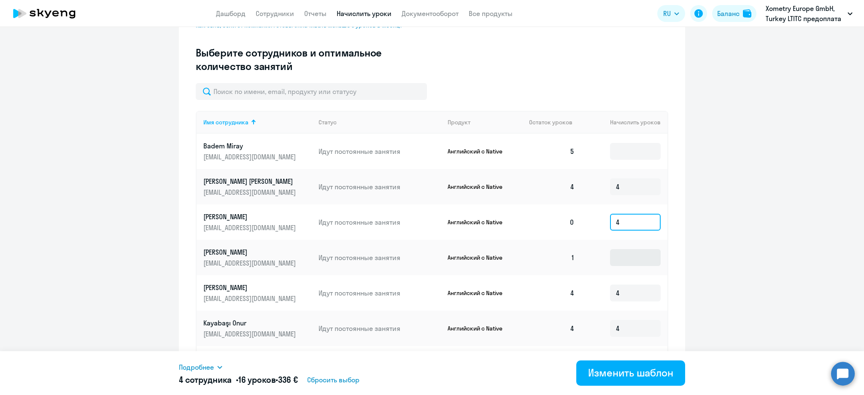
type input "4"
click at [629, 260] on input at bounding box center [635, 257] width 51 height 17
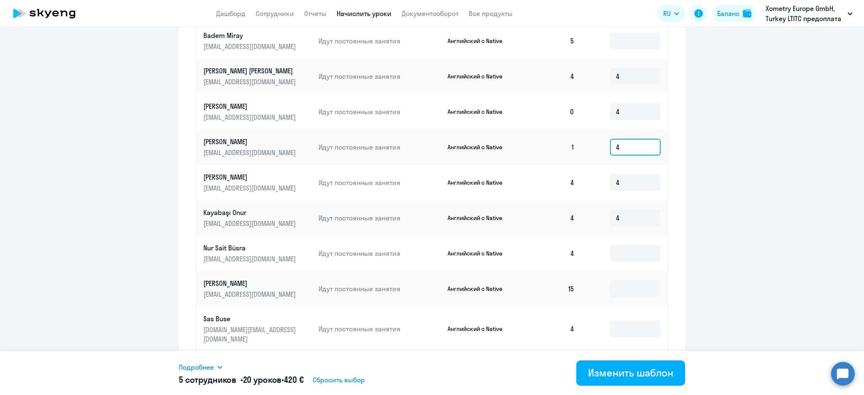
scroll to position [338, 0]
type input "4"
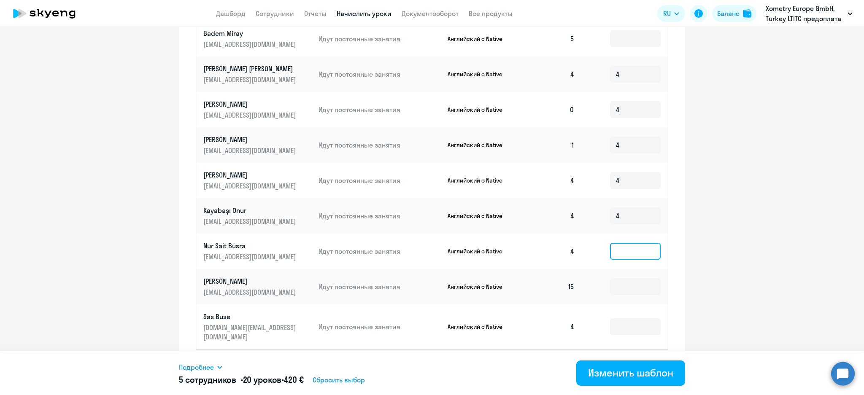
click at [623, 252] on input at bounding box center [635, 251] width 51 height 17
type input "4"
click at [625, 321] on input at bounding box center [635, 327] width 51 height 17
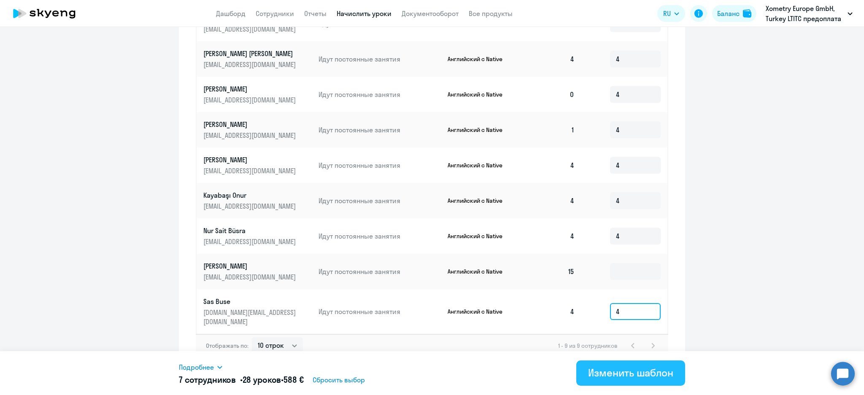
type input "4"
click at [642, 367] on div "Изменить шаблон" at bounding box center [630, 373] width 85 height 14
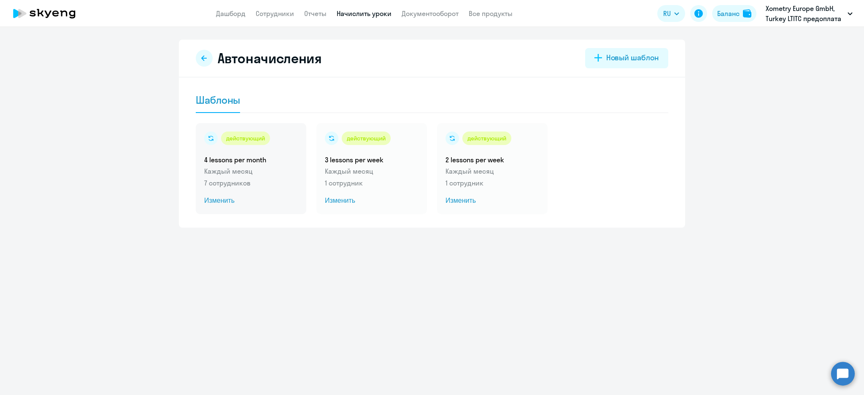
click at [238, 165] on div "действующий 4 lessons per month Каждый месяц 7 сотрудников Изменить" at bounding box center [251, 168] width 111 height 91
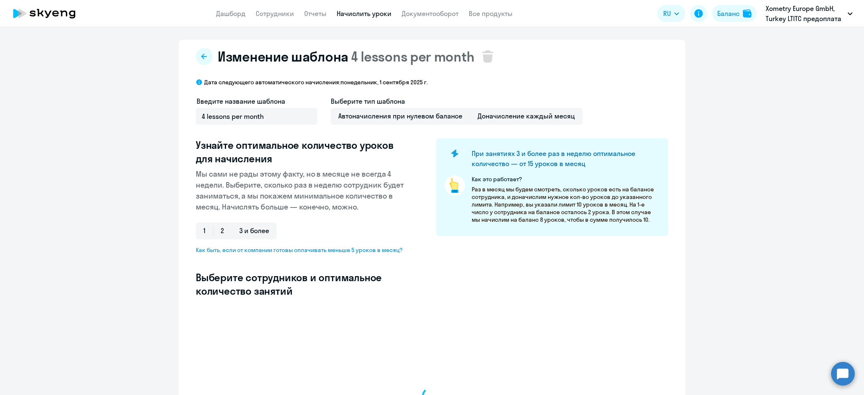
select select "10"
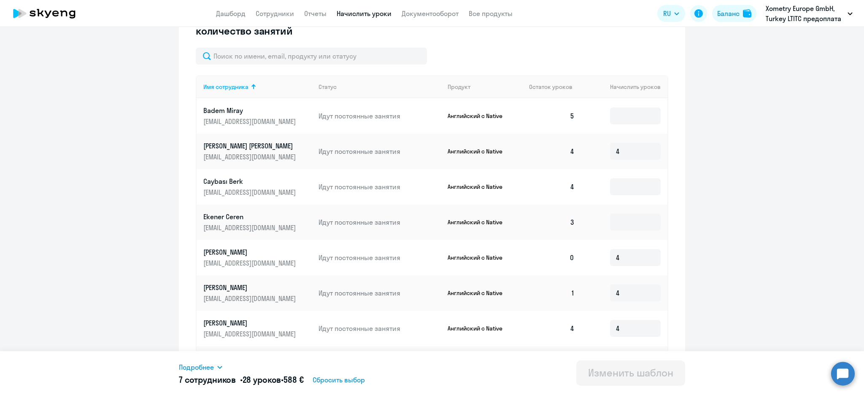
scroll to position [169, 0]
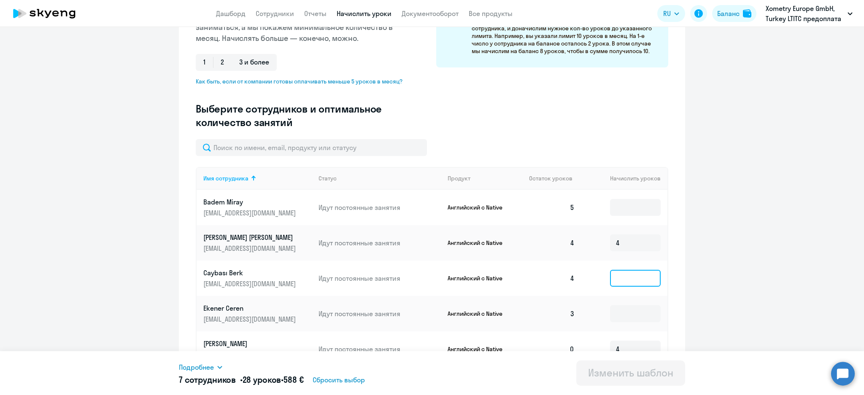
click at [636, 273] on input at bounding box center [635, 278] width 51 height 17
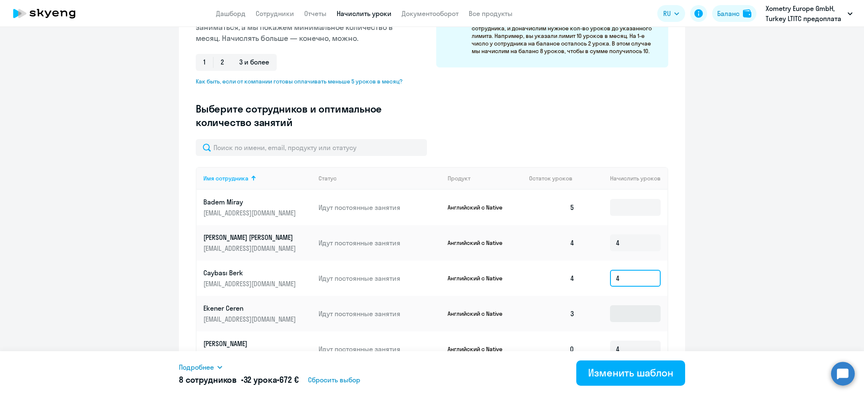
type input "4"
click at [627, 311] on input at bounding box center [635, 314] width 51 height 17
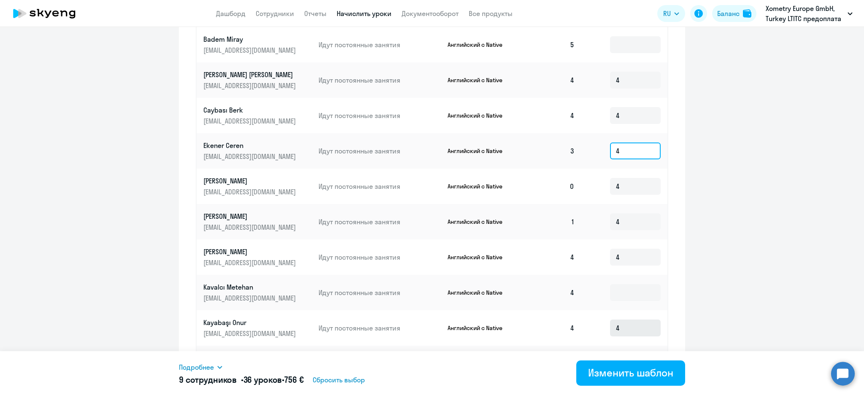
scroll to position [388, 0]
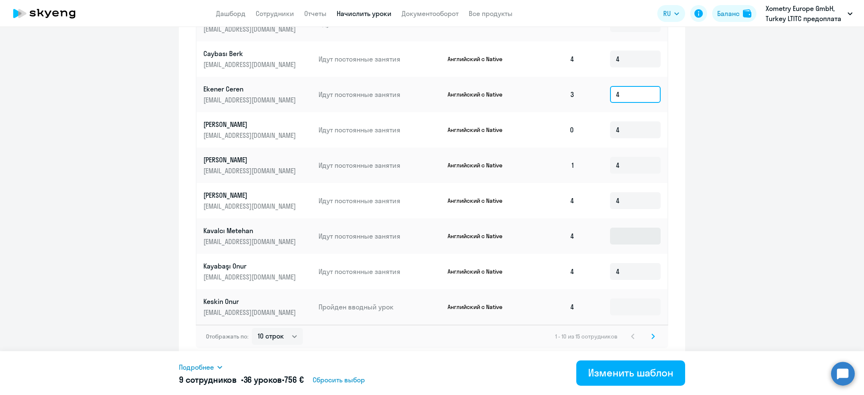
type input "4"
click at [624, 230] on input at bounding box center [635, 236] width 51 height 17
type input "4"
click at [629, 303] on input at bounding box center [635, 307] width 51 height 17
type input "4"
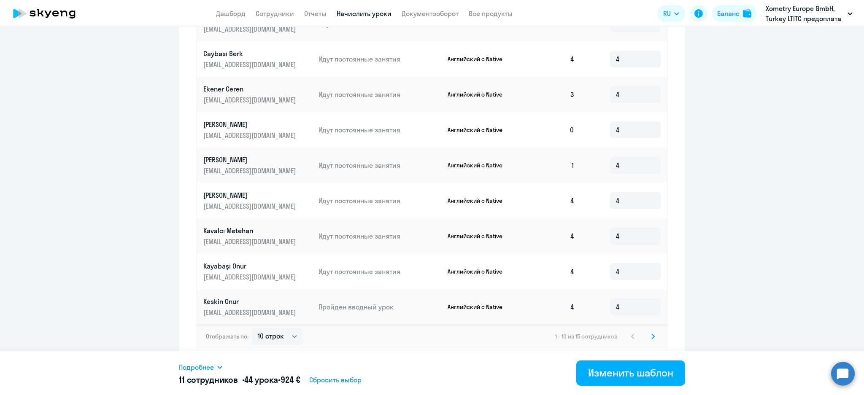
click at [652, 337] on icon at bounding box center [653, 337] width 3 height 6
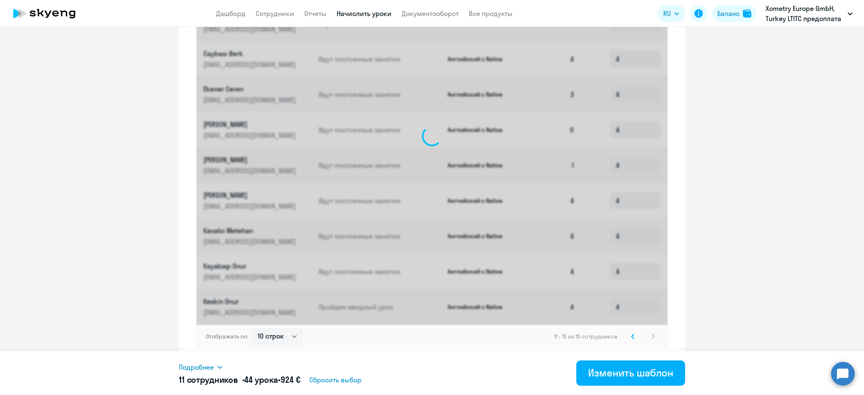
scroll to position [211, 0]
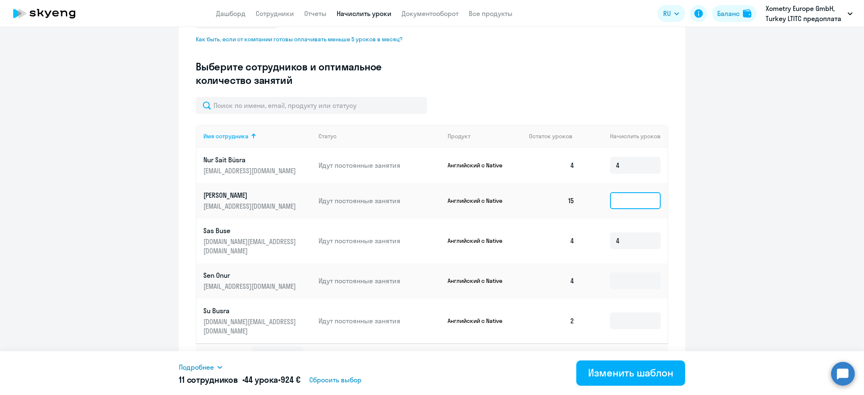
click at [633, 203] on input at bounding box center [635, 200] width 51 height 17
click at [633, 224] on td "4" at bounding box center [625, 241] width 86 height 45
click at [633, 273] on input at bounding box center [635, 281] width 51 height 17
type input "4"
drag, startPoint x: 633, startPoint y: 308, endPoint x: 636, endPoint y: 310, distance: 4.3
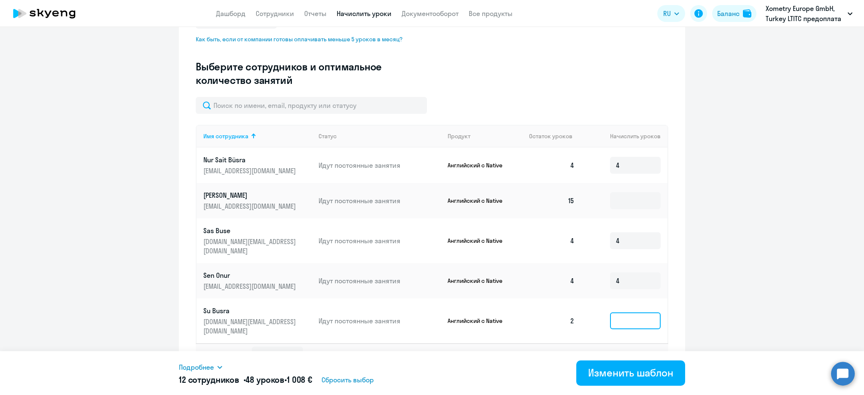
click at [632, 313] on input at bounding box center [635, 321] width 51 height 17
type input "4"
click at [628, 375] on div "Изменить шаблон" at bounding box center [630, 373] width 85 height 14
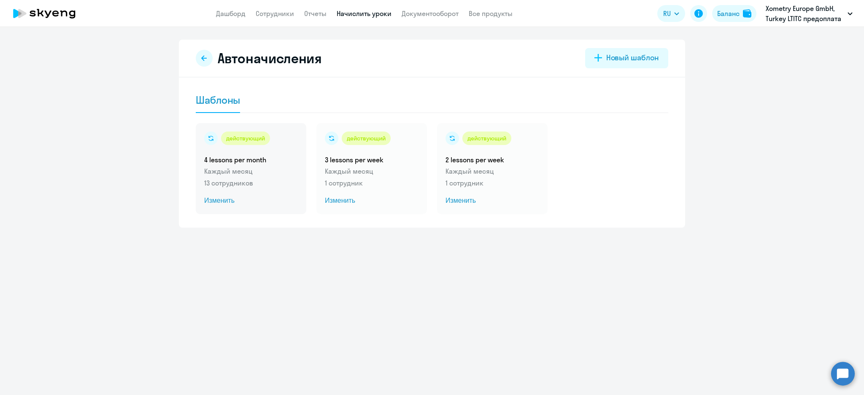
click at [258, 179] on p "13 сотрудников" at bounding box center [251, 183] width 94 height 10
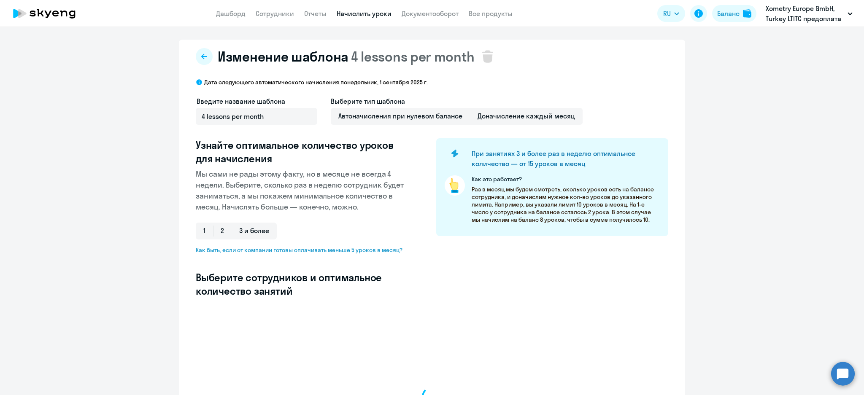
select select "10"
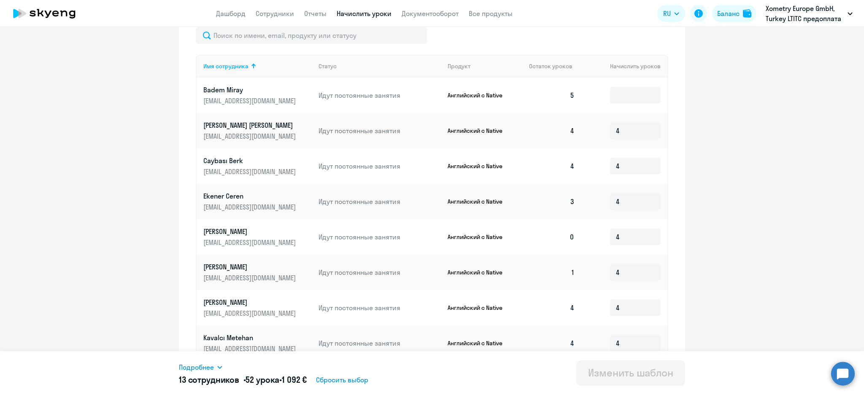
scroll to position [388, 0]
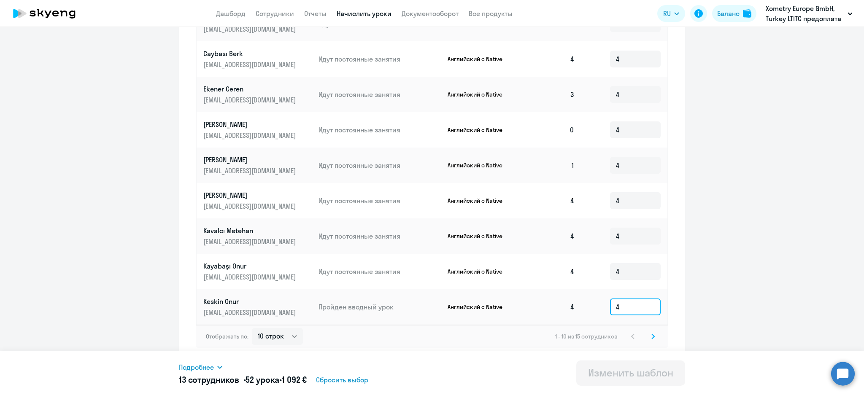
click at [625, 308] on input "4" at bounding box center [635, 307] width 51 height 17
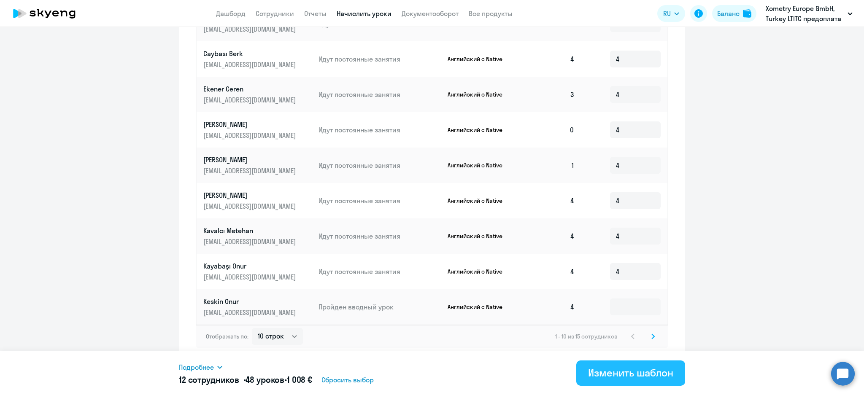
click at [633, 370] on div "Изменить шаблон" at bounding box center [630, 373] width 85 height 14
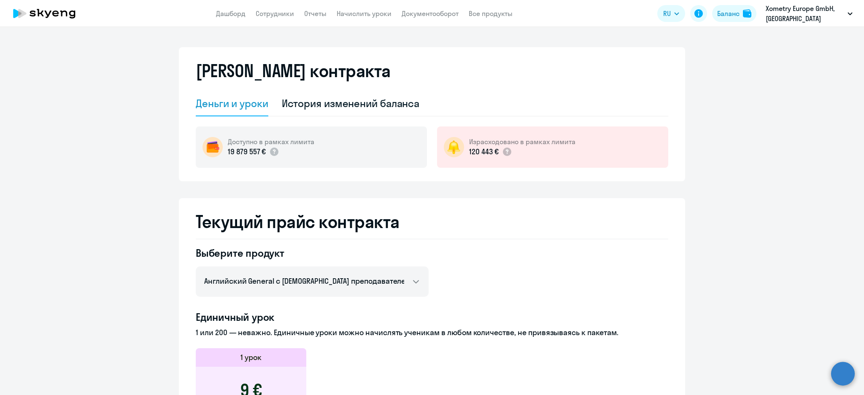
select select "english_adult_not_native_speaker"
click at [363, 112] on div "История изменений баланса" at bounding box center [351, 103] width 138 height 25
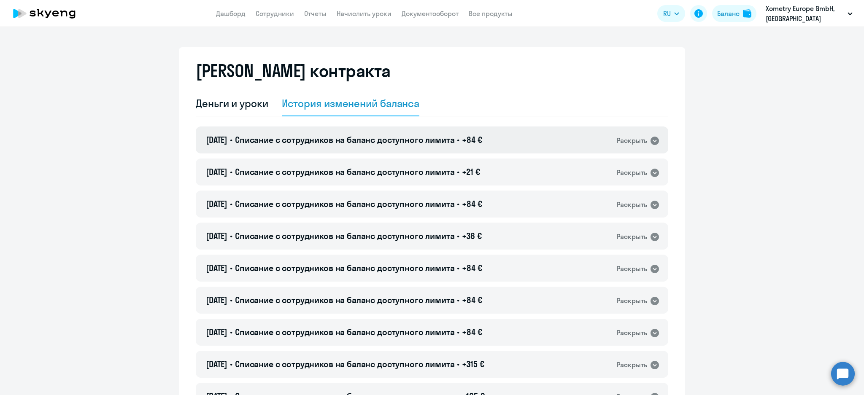
click at [556, 141] on div "21.08.2025 • Списание с сотрудников на баланс доступного лимита • +84 € Раскрыть" at bounding box center [432, 140] width 473 height 27
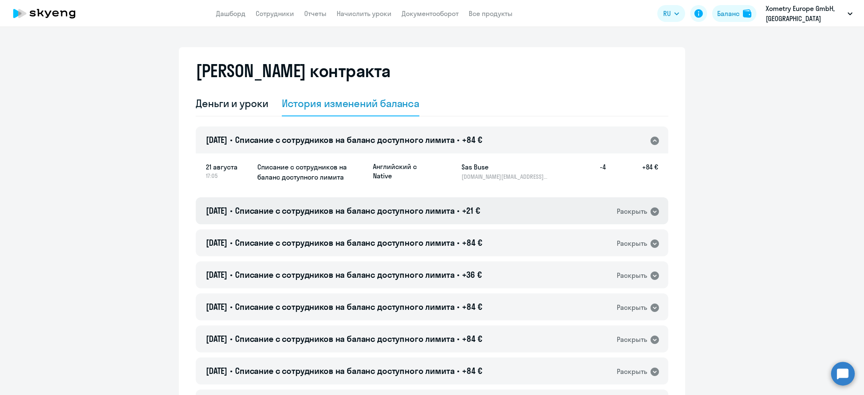
drag, startPoint x: 518, startPoint y: 214, endPoint x: 519, endPoint y: 219, distance: 4.8
click at [518, 214] on div "21.08.2025 • Списание с сотрудников на баланс доступного лимита • +21 € Раскрыть" at bounding box center [432, 211] width 473 height 27
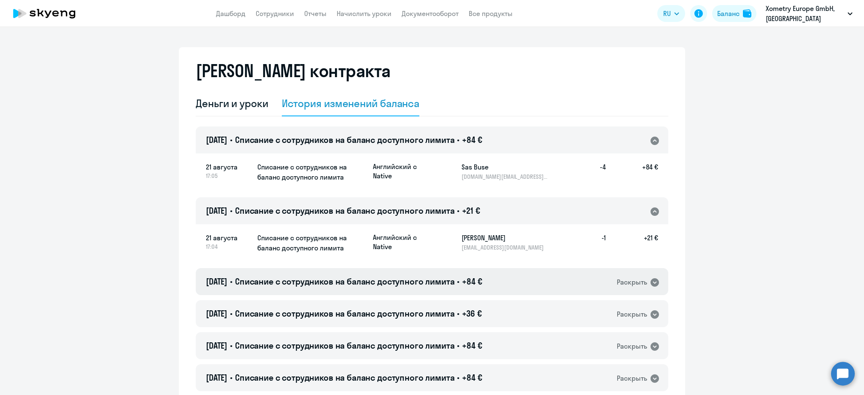
click at [534, 280] on div "21.08.2025 • Списание с сотрудников на баланс доступного лимита • +84 € Раскрыть" at bounding box center [432, 281] width 473 height 27
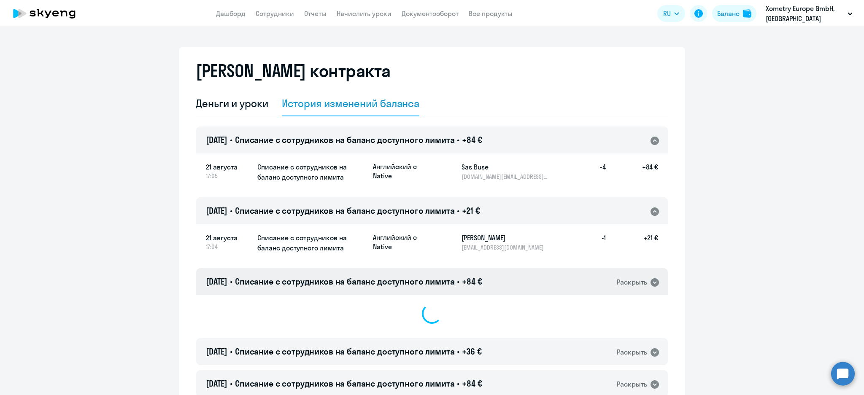
click at [534, 280] on div "21.08.2025 • Списание с сотрудников на баланс доступного лимита • +84 € Раскрыть" at bounding box center [432, 281] width 473 height 27
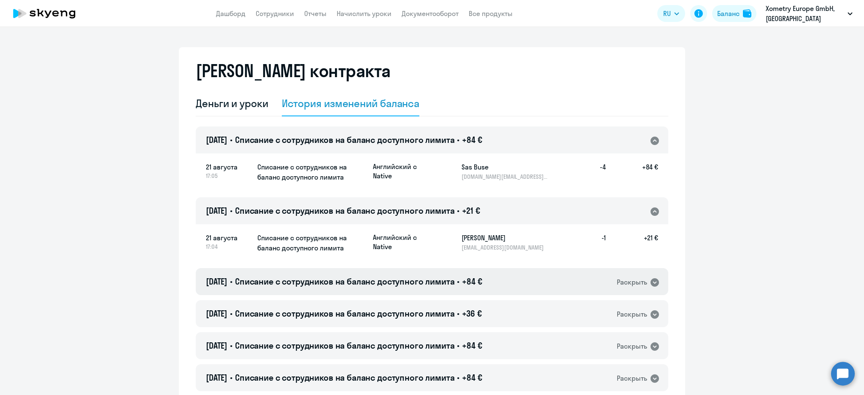
click at [563, 282] on div "21.08.2025 • Списание с сотрудников на баланс доступного лимита • +84 € Раскрыть" at bounding box center [432, 281] width 473 height 27
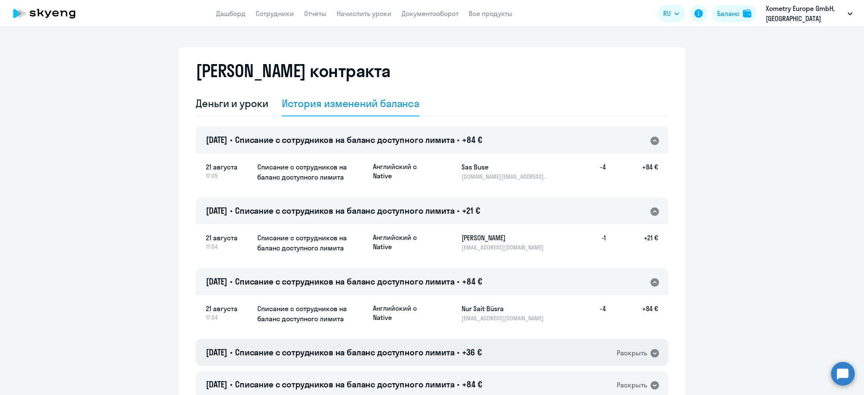
click at [556, 351] on div "21.08.2025 • Списание с сотрудников на баланс доступного лимита • +36 € Раскрыть" at bounding box center [432, 352] width 473 height 27
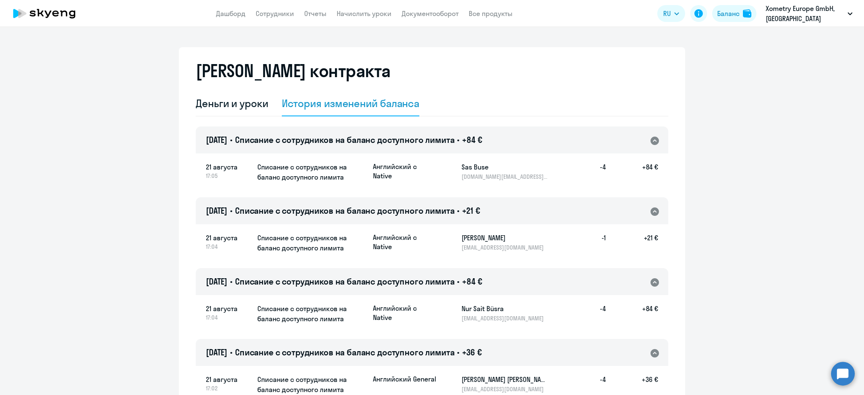
scroll to position [169, 0]
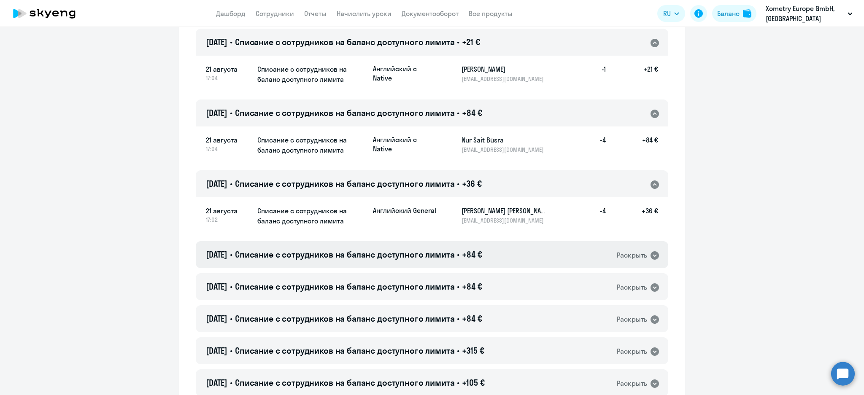
click at [563, 251] on div "21.08.2025 • Списание с сотрудников на баланс доступного лимита • +84 € Раскрыть" at bounding box center [432, 254] width 473 height 27
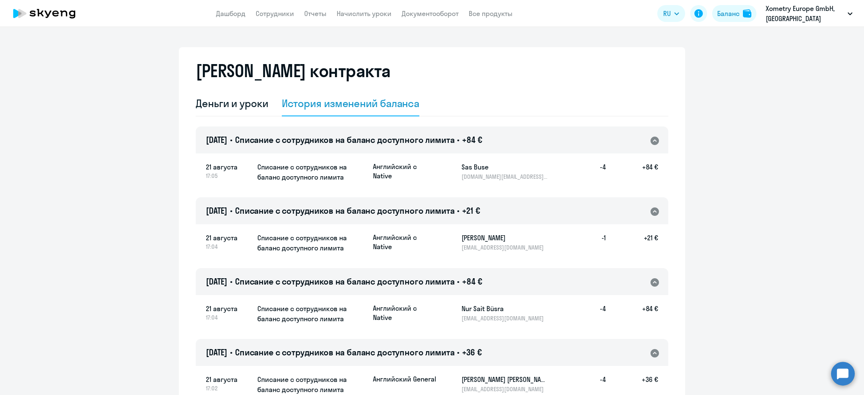
scroll to position [225, 0]
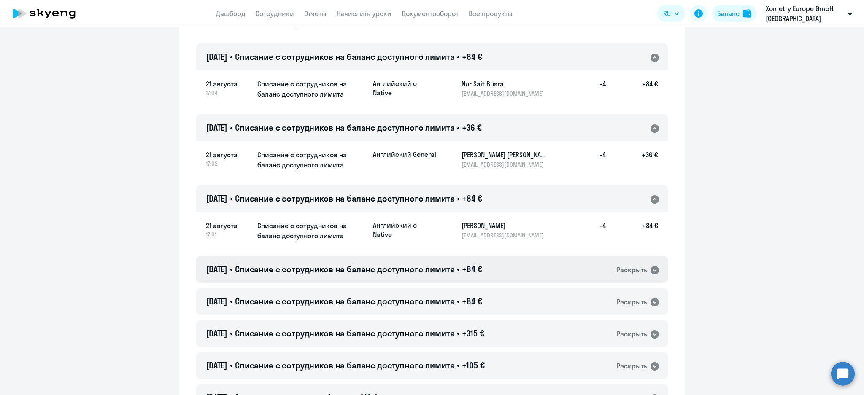
click at [450, 269] on span "Списание с сотрудников на баланс доступного лимита" at bounding box center [345, 269] width 220 height 11
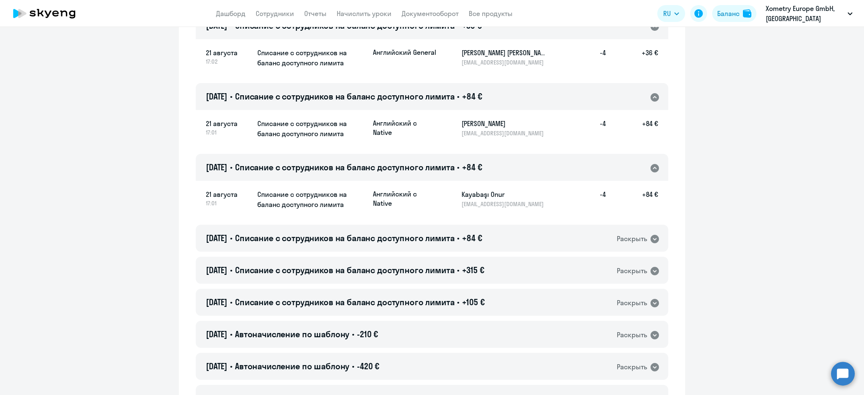
scroll to position [394, 0]
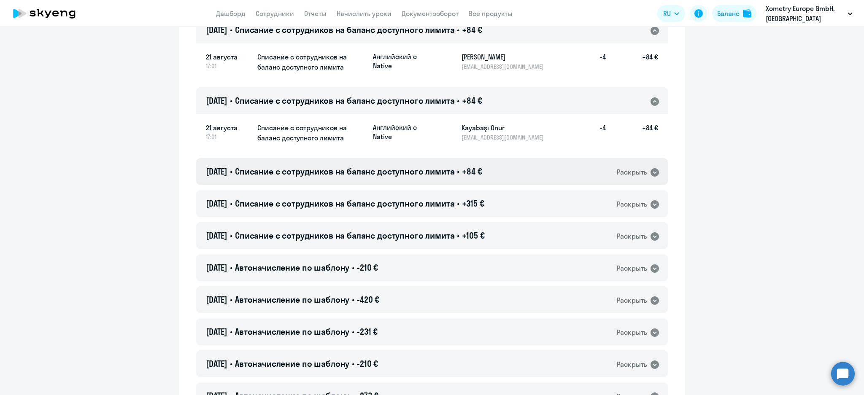
click at [457, 165] on div "21.08.2025 • Списание с сотрудников на баланс доступного лимита • +84 € Раскрыть" at bounding box center [432, 171] width 473 height 27
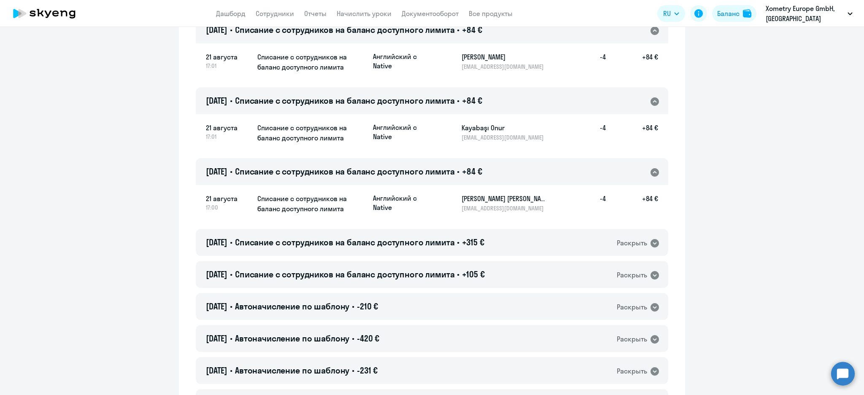
drag, startPoint x: 503, startPoint y: 252, endPoint x: 495, endPoint y: 265, distance: 15.3
click at [502, 252] on div "21.08.2025 • Списание с сотрудников на баланс доступного лимита • +315 € Раскры…" at bounding box center [432, 242] width 473 height 27
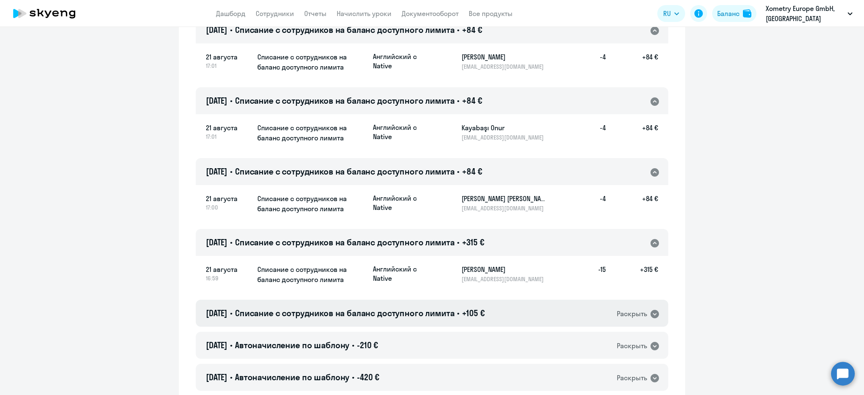
click at [484, 313] on span "+105 €" at bounding box center [473, 313] width 22 height 11
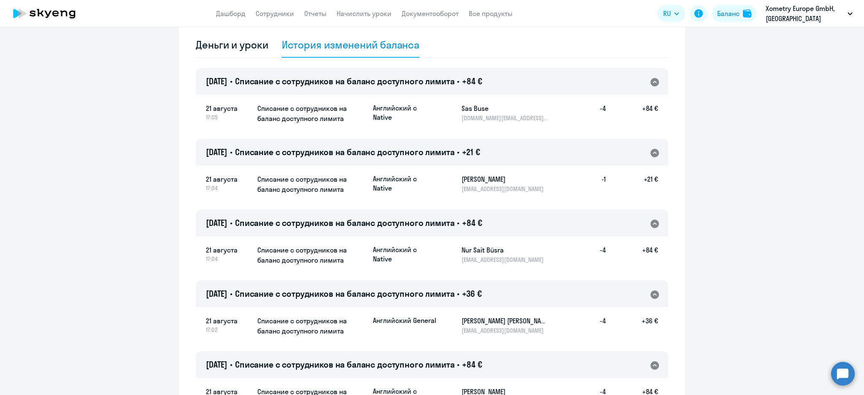
scroll to position [56, 0]
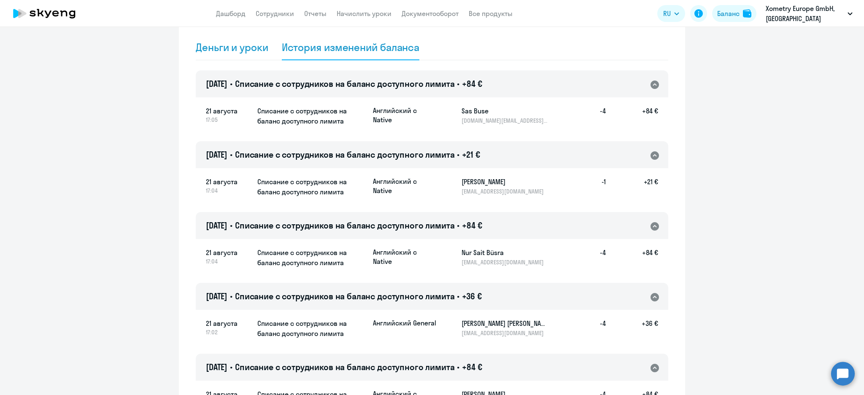
click at [234, 46] on div "Деньги и уроки" at bounding box center [232, 48] width 73 height 14
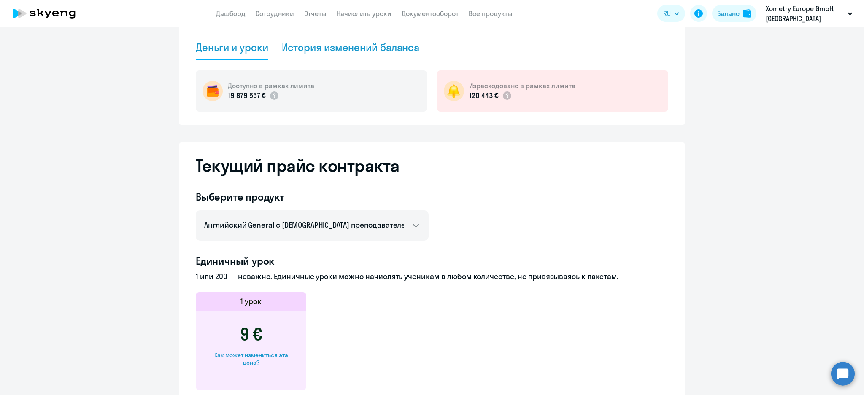
click at [308, 45] on div "История изменений баланса" at bounding box center [351, 48] width 138 height 14
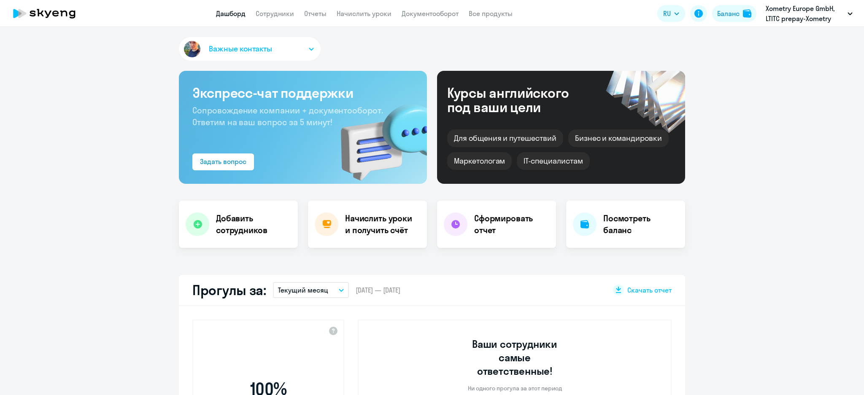
select select "30"
click at [387, 14] on link "Начислить уроки" at bounding box center [364, 13] width 55 height 8
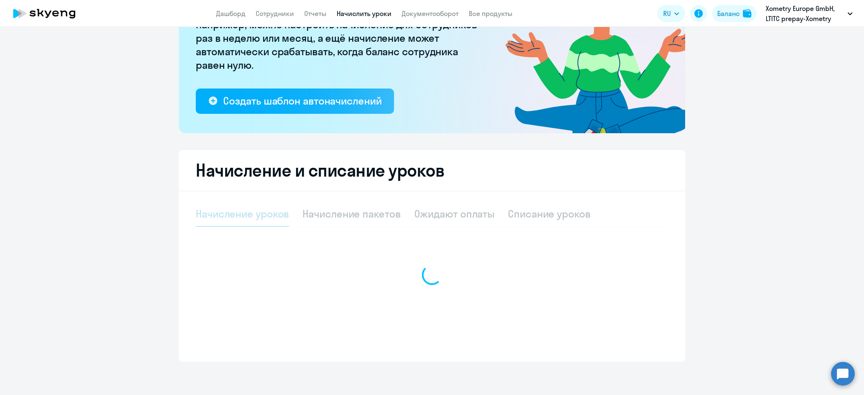
select select "10"
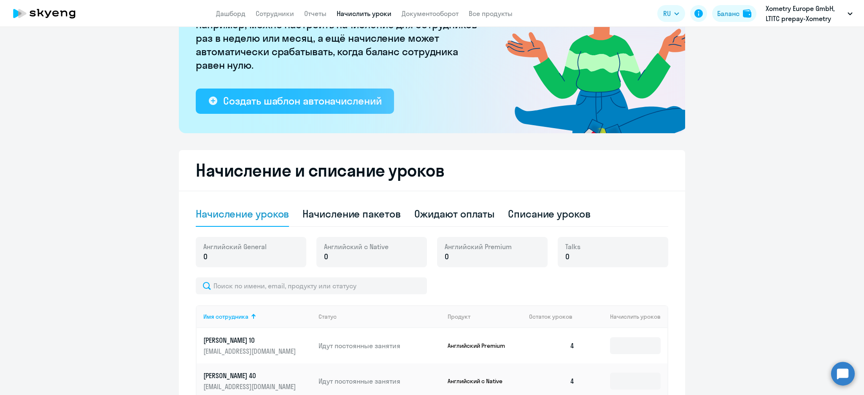
click at [338, 105] on div "Создать шаблон автоначислений" at bounding box center [302, 101] width 158 height 14
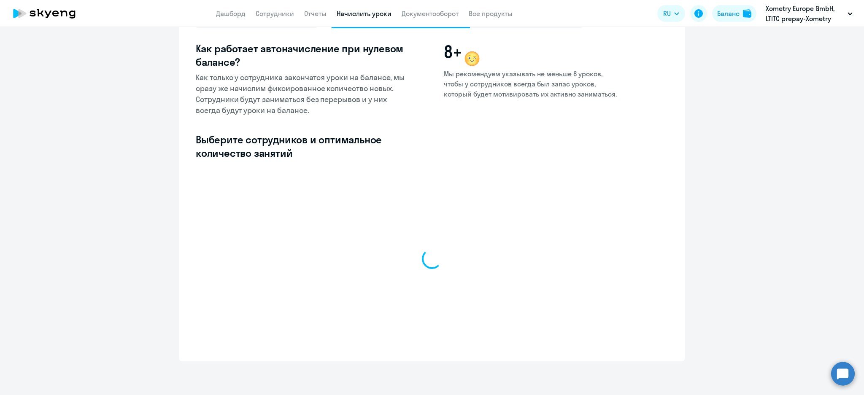
scroll to position [78, 0]
select select "10"
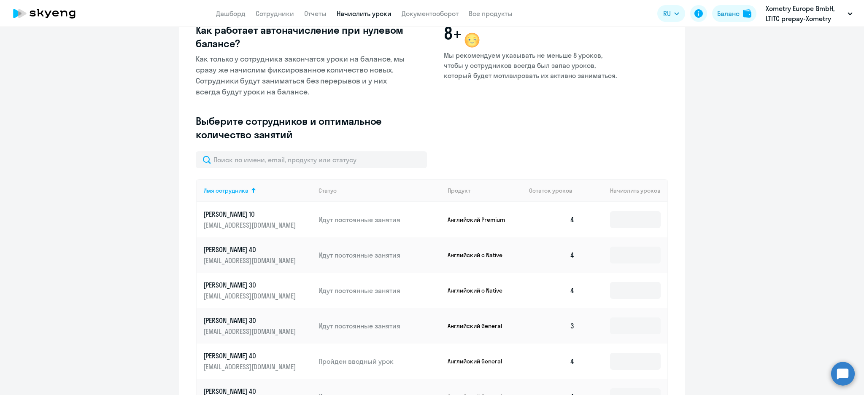
scroll to position [169, 0]
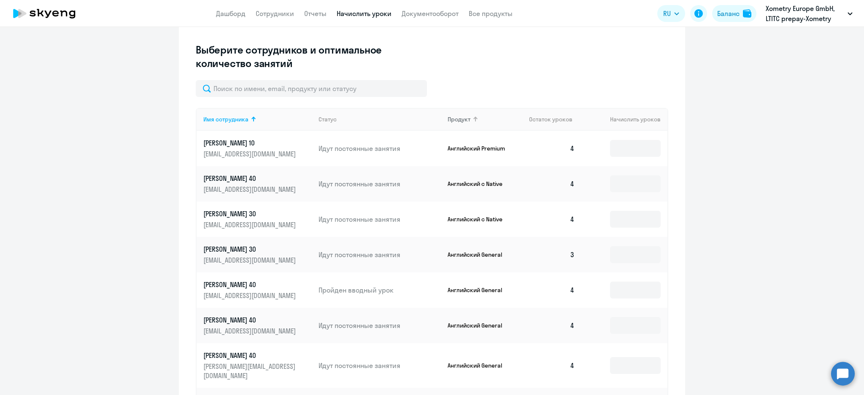
click at [460, 119] on div "Продукт" at bounding box center [459, 120] width 23 height 8
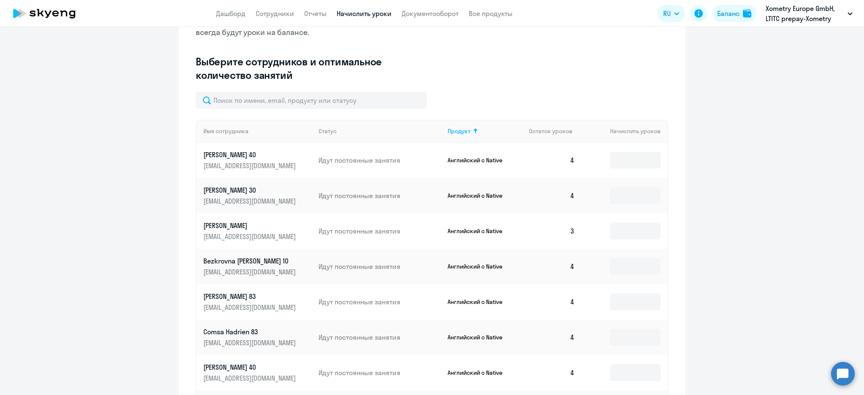
scroll to position [104, 0]
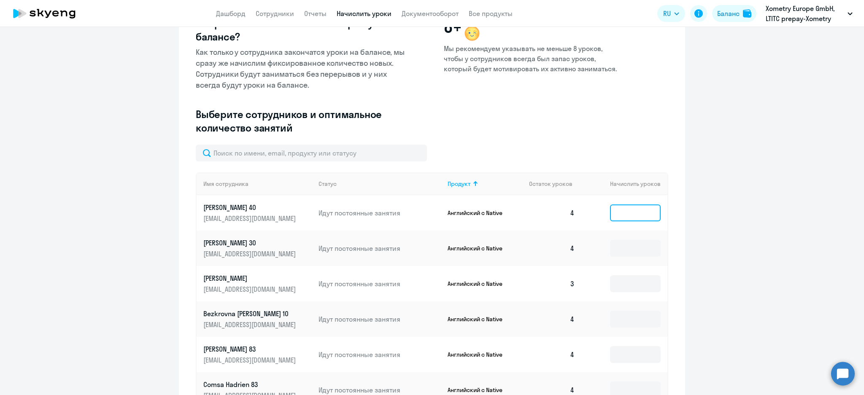
click at [628, 214] on input at bounding box center [635, 213] width 51 height 17
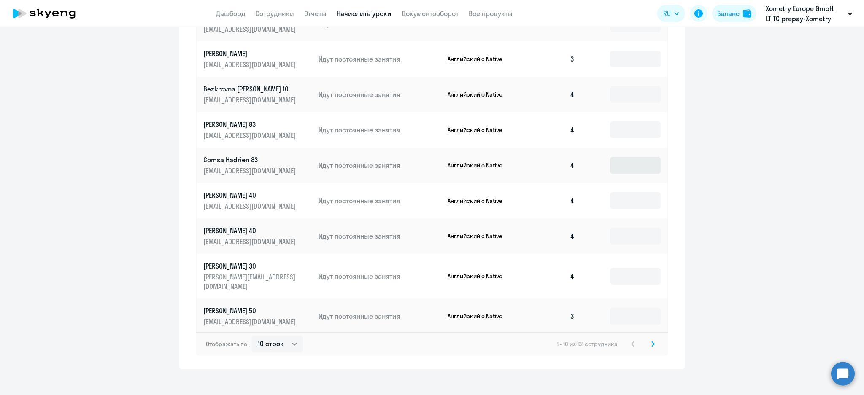
scroll to position [285, 0]
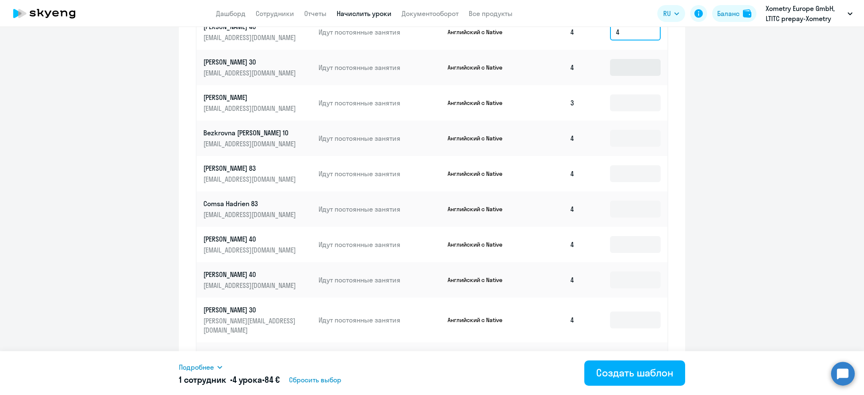
type input "4"
click at [628, 62] on input at bounding box center [635, 67] width 51 height 17
type input "4"
click at [620, 113] on td at bounding box center [625, 102] width 86 height 35
drag, startPoint x: 625, startPoint y: 100, endPoint x: 625, endPoint y: 106, distance: 5.5
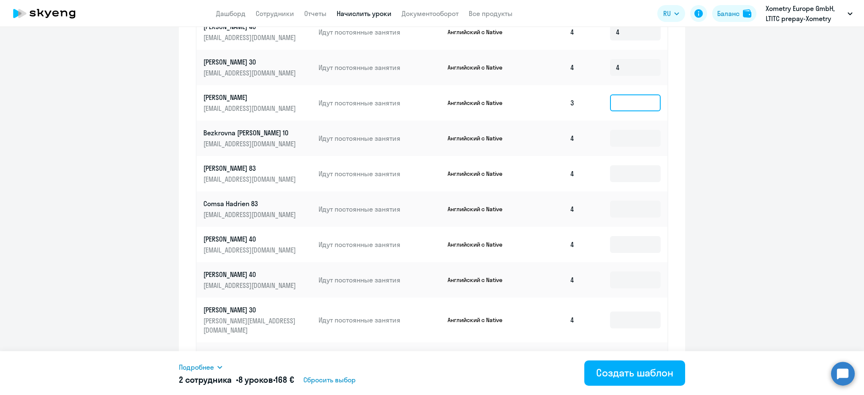
click at [625, 100] on input at bounding box center [635, 103] width 51 height 17
type input "4"
drag, startPoint x: 622, startPoint y: 135, endPoint x: 618, endPoint y: 179, distance: 44.5
click at [622, 138] on input at bounding box center [635, 138] width 51 height 17
type input "4"
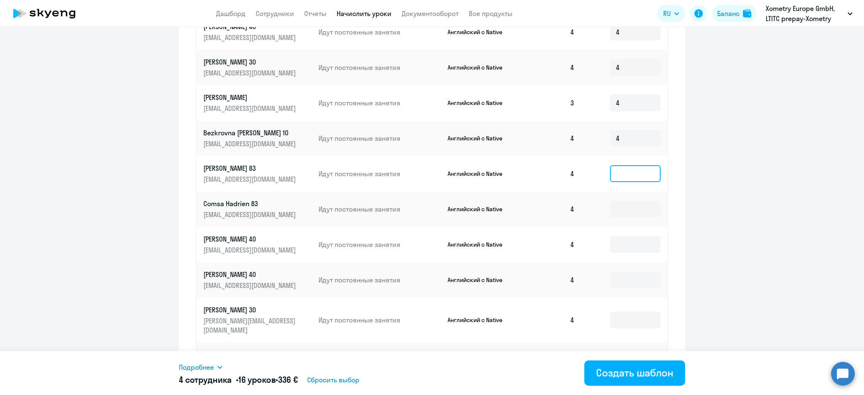
click at [618, 179] on input at bounding box center [635, 173] width 51 height 17
type input "4"
drag, startPoint x: 624, startPoint y: 216, endPoint x: 624, endPoint y: 223, distance: 6.8
click at [623, 216] on input at bounding box center [635, 209] width 51 height 17
type input "4"
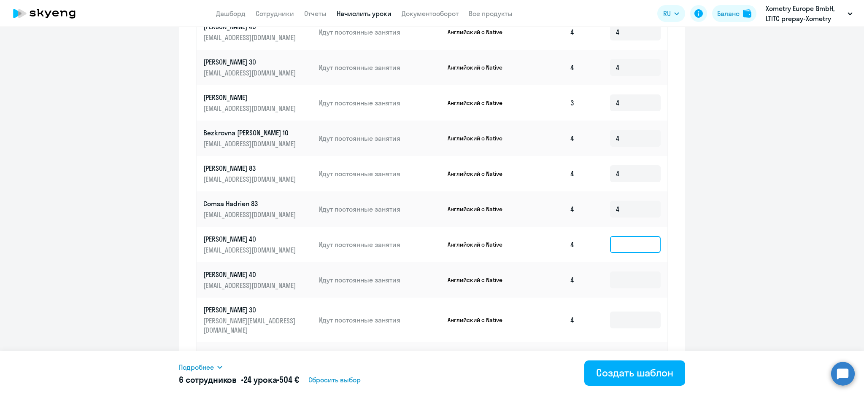
click at [621, 241] on input at bounding box center [635, 244] width 51 height 17
type input "4"
click at [625, 276] on input at bounding box center [635, 280] width 51 height 17
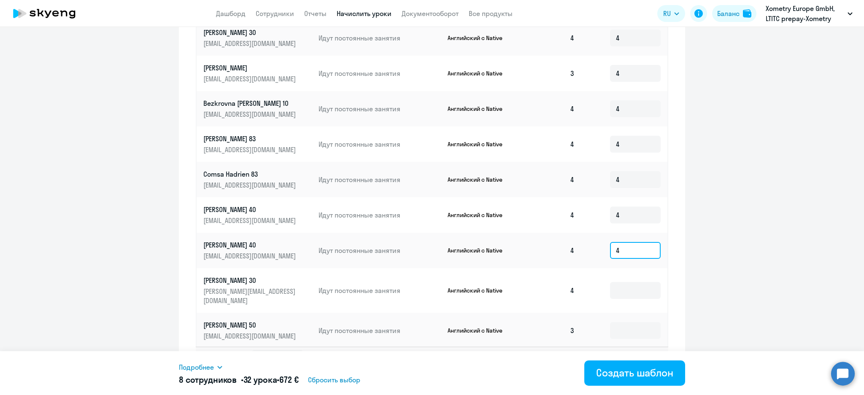
scroll to position [329, 0]
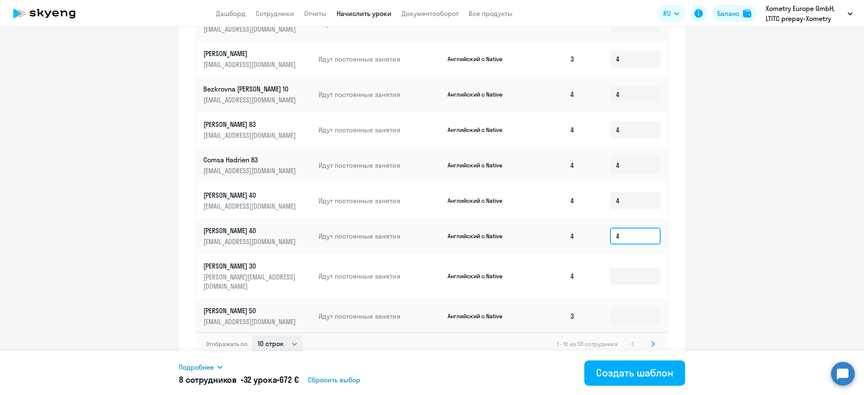
type input "4"
click at [288, 336] on select "10 строк 30 строк 50 строк" at bounding box center [277, 344] width 51 height 17
select select "50"
click at [252, 336] on select "10 строк 30 строк 50 строк" at bounding box center [277, 344] width 51 height 17
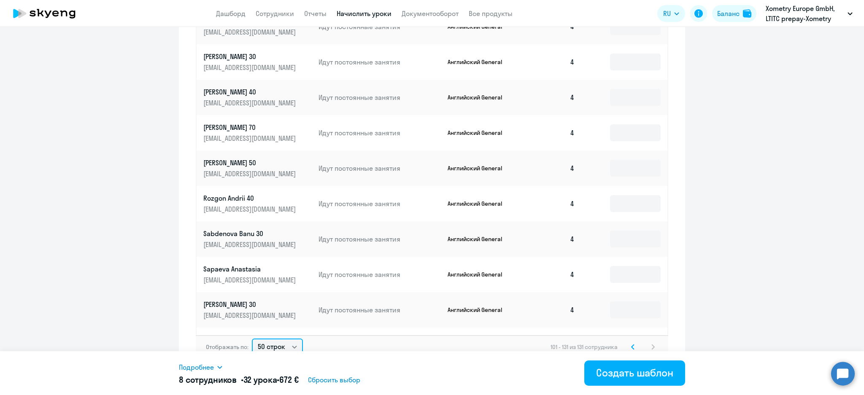
scroll to position [337, 0]
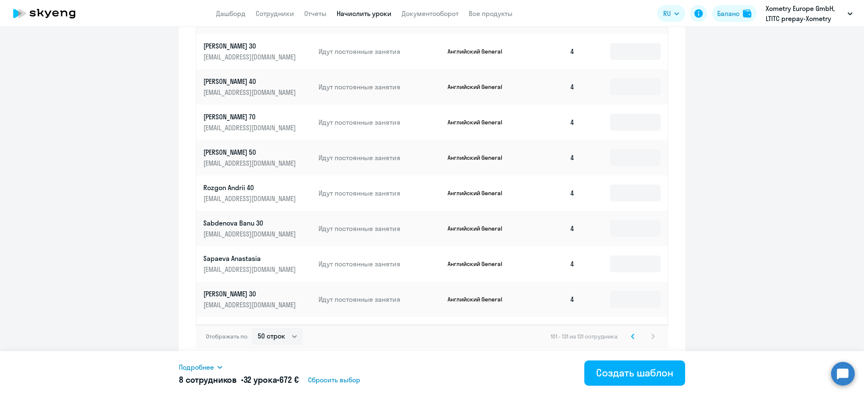
click at [631, 336] on icon at bounding box center [632, 337] width 3 height 6
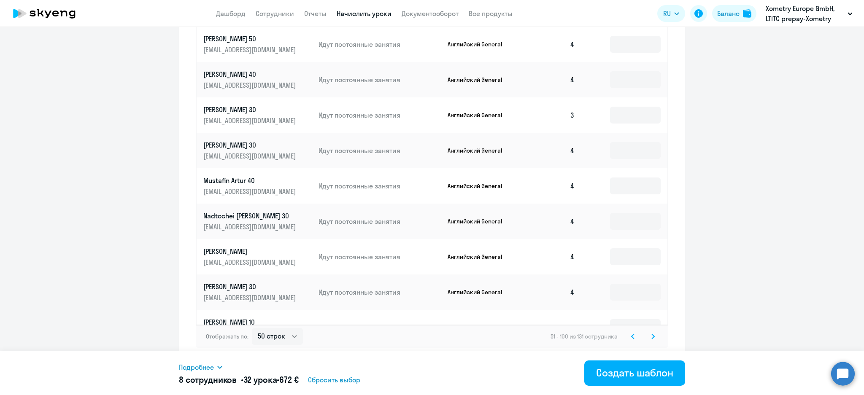
click at [630, 340] on svg-icon at bounding box center [633, 337] width 10 height 10
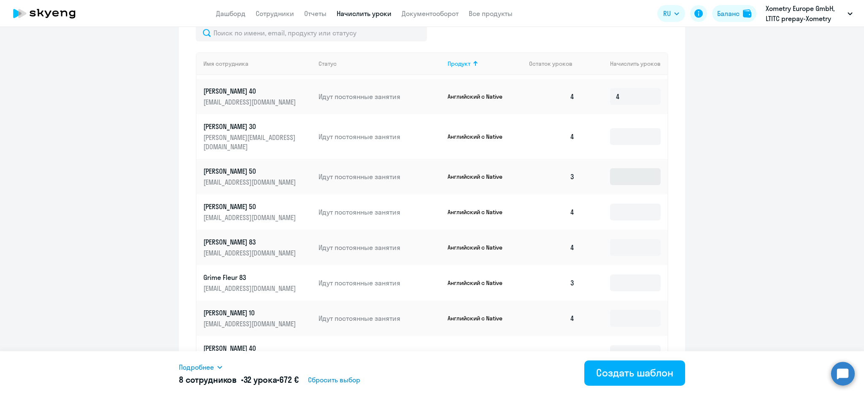
scroll to position [225, 0]
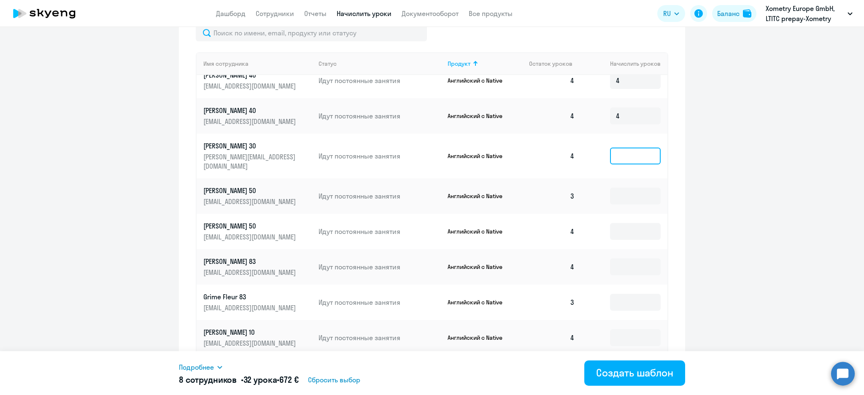
click at [617, 150] on input at bounding box center [635, 156] width 51 height 17
type input "4"
click at [612, 188] on input at bounding box center [635, 196] width 51 height 17
type input "4"
drag, startPoint x: 610, startPoint y: 212, endPoint x: 610, endPoint y: 223, distance: 10.6
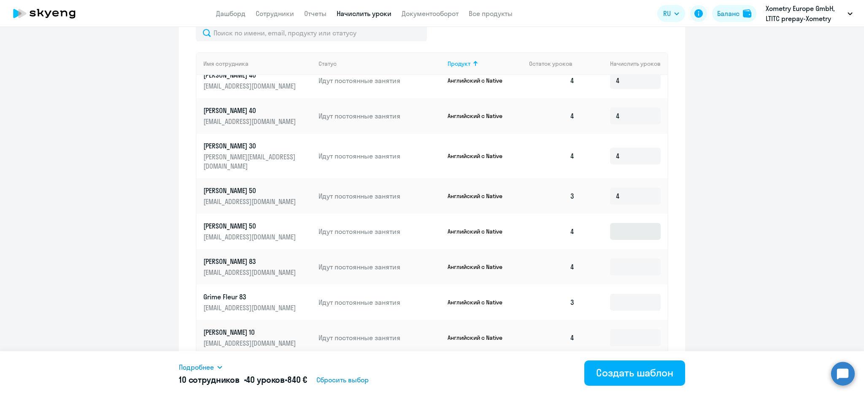
click at [610, 214] on td at bounding box center [625, 231] width 86 height 35
drag, startPoint x: 613, startPoint y: 220, endPoint x: 612, endPoint y: 247, distance: 27.0
click at [614, 223] on input at bounding box center [635, 231] width 51 height 17
type input "4"
click at [613, 259] on input at bounding box center [635, 267] width 51 height 17
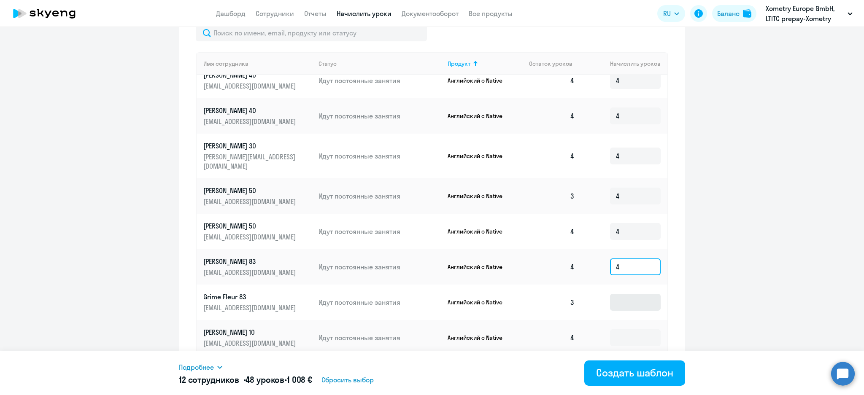
type input "4"
click at [613, 294] on input at bounding box center [635, 302] width 51 height 17
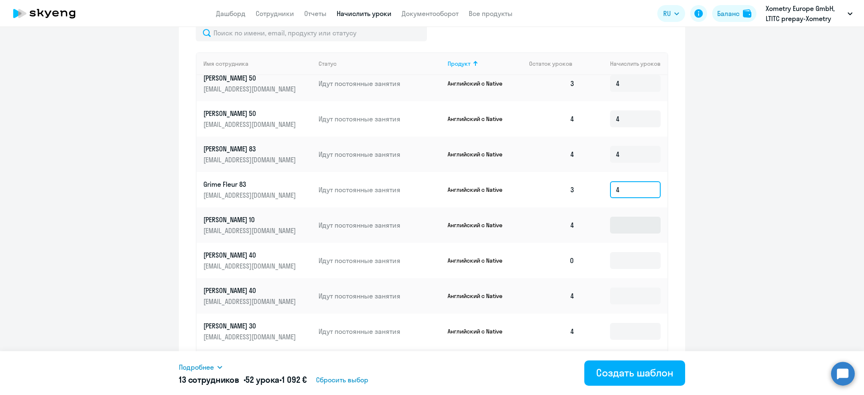
type input "4"
click at [617, 217] on input at bounding box center [635, 225] width 51 height 17
type input "4"
drag, startPoint x: 610, startPoint y: 249, endPoint x: 614, endPoint y: 268, distance: 19.5
click at [611, 252] on input at bounding box center [635, 260] width 51 height 17
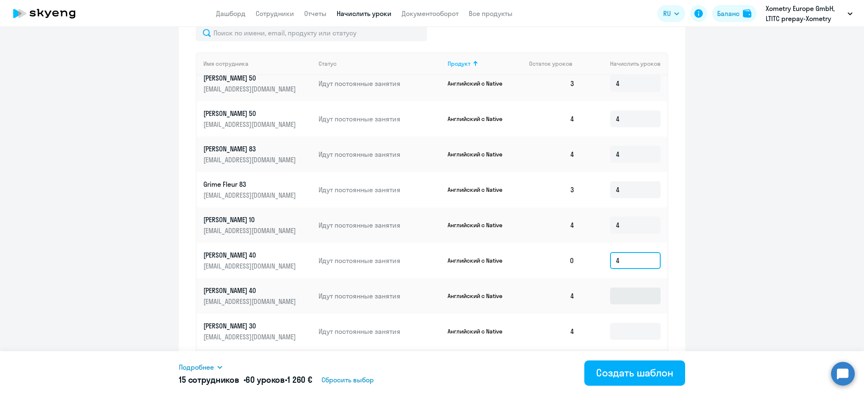
type input "4"
click at [616, 288] on input at bounding box center [635, 296] width 51 height 17
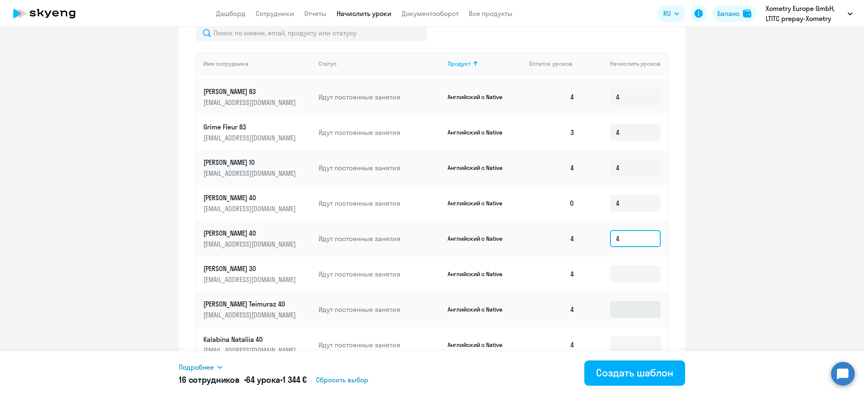
scroll to position [450, 0]
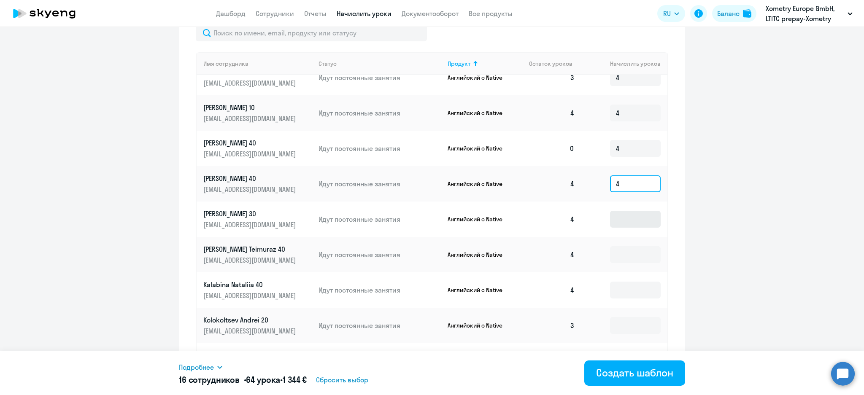
type input "4"
click at [618, 211] on input at bounding box center [635, 219] width 51 height 17
type input "4"
drag, startPoint x: 621, startPoint y: 242, endPoint x: 623, endPoint y: 253, distance: 11.2
click at [622, 246] on input at bounding box center [635, 254] width 51 height 17
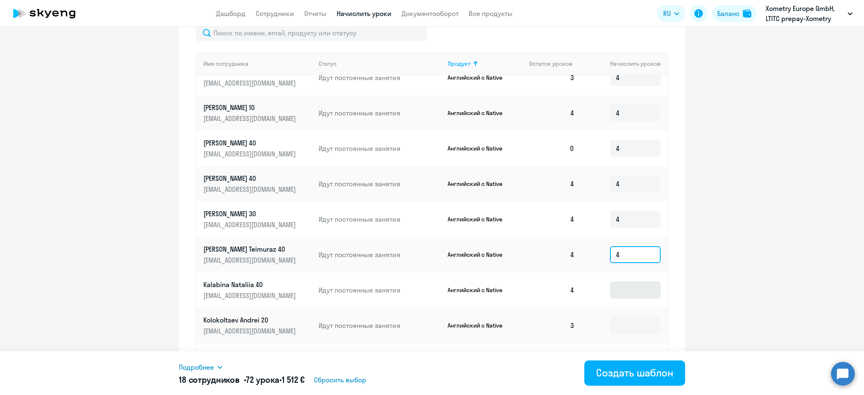
type input "4"
click at [625, 282] on input at bounding box center [635, 290] width 51 height 17
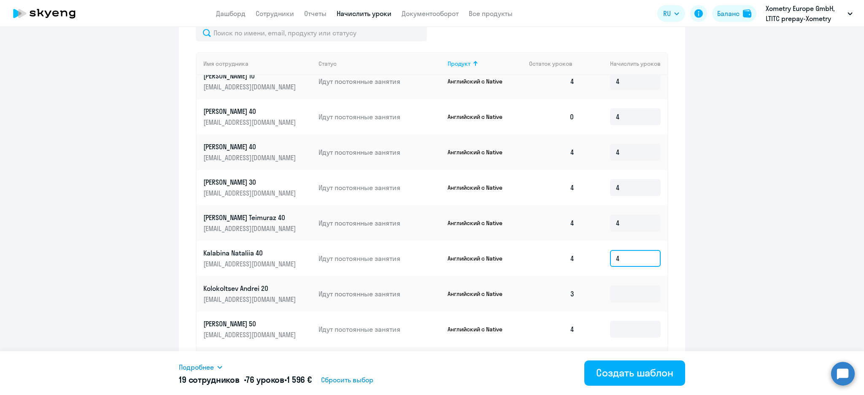
scroll to position [506, 0]
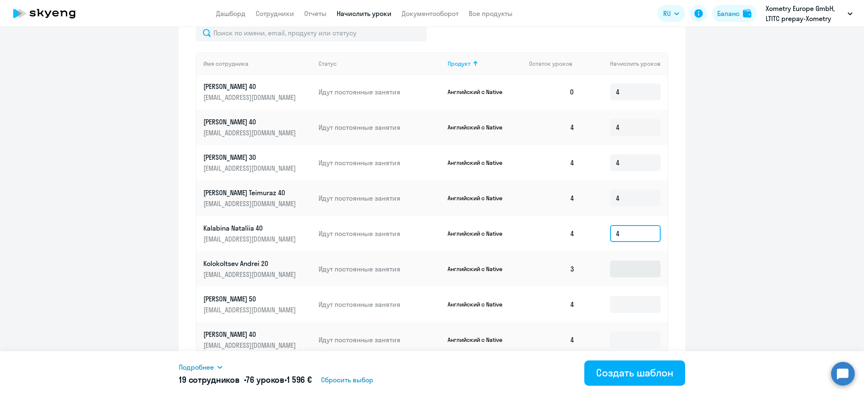
type input "4"
drag, startPoint x: 625, startPoint y: 252, endPoint x: 617, endPoint y: 287, distance: 34.9
click at [625, 261] on input at bounding box center [635, 269] width 51 height 17
type input "4"
click at [617, 296] on input at bounding box center [635, 304] width 51 height 17
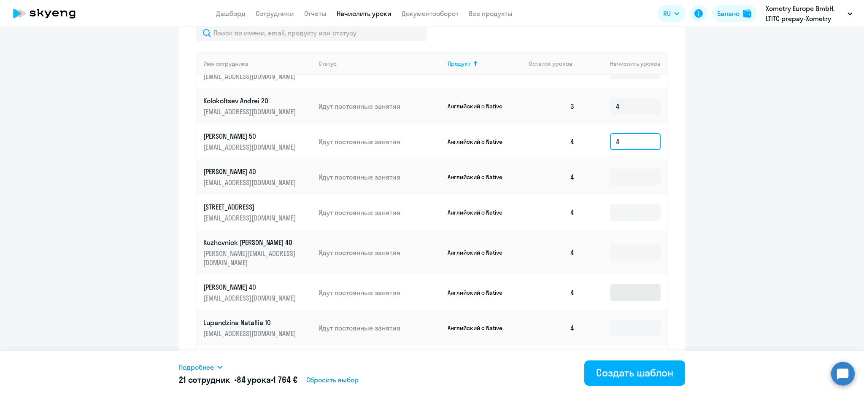
scroll to position [675, 0]
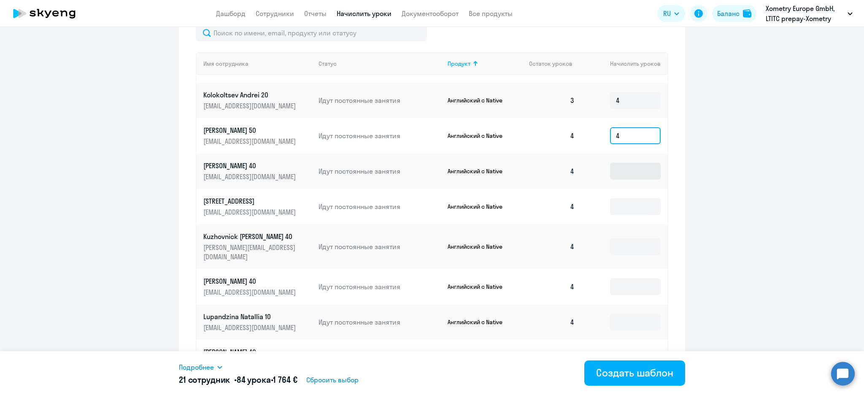
type input "4"
click at [613, 165] on input at bounding box center [635, 171] width 51 height 17
type input "4"
drag, startPoint x: 614, startPoint y: 195, endPoint x: 614, endPoint y: 201, distance: 5.5
click at [614, 198] on input at bounding box center [635, 206] width 51 height 17
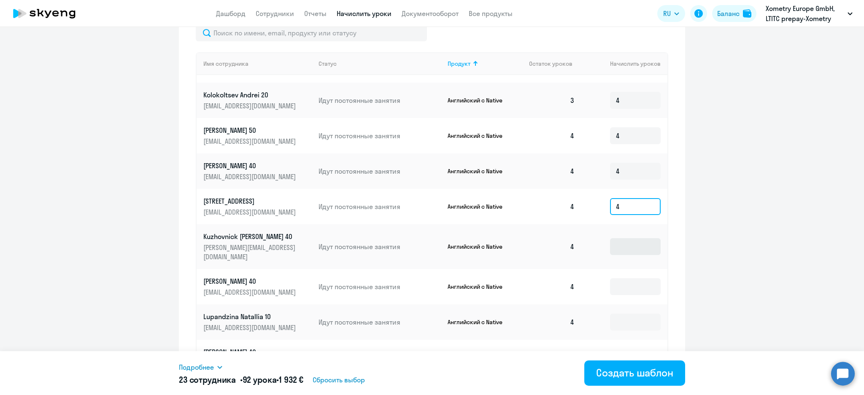
type input "4"
drag, startPoint x: 618, startPoint y: 227, endPoint x: 611, endPoint y: 256, distance: 29.2
click at [617, 238] on input at bounding box center [635, 246] width 51 height 17
type input "4"
click at [610, 279] on input at bounding box center [635, 287] width 51 height 17
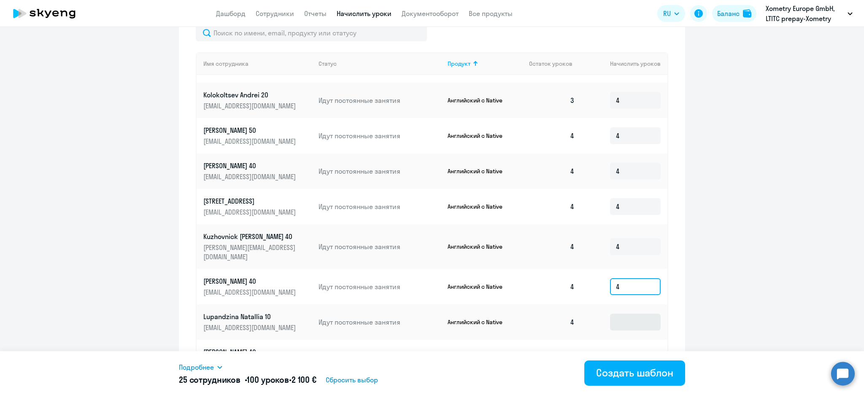
type input "4"
click at [610, 314] on input at bounding box center [635, 322] width 51 height 17
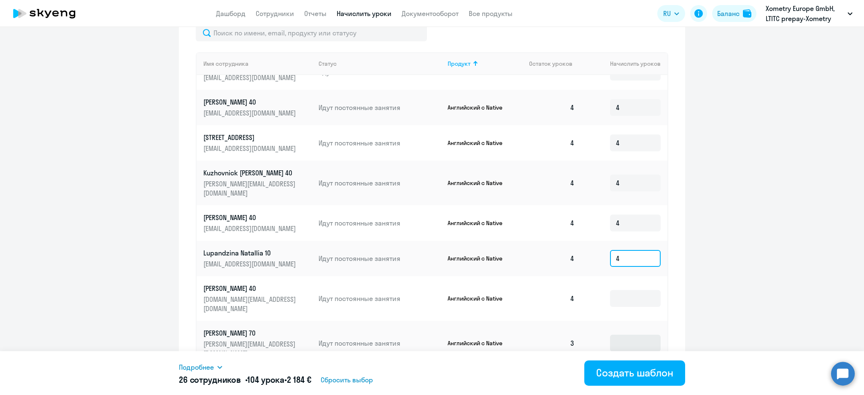
scroll to position [788, 0]
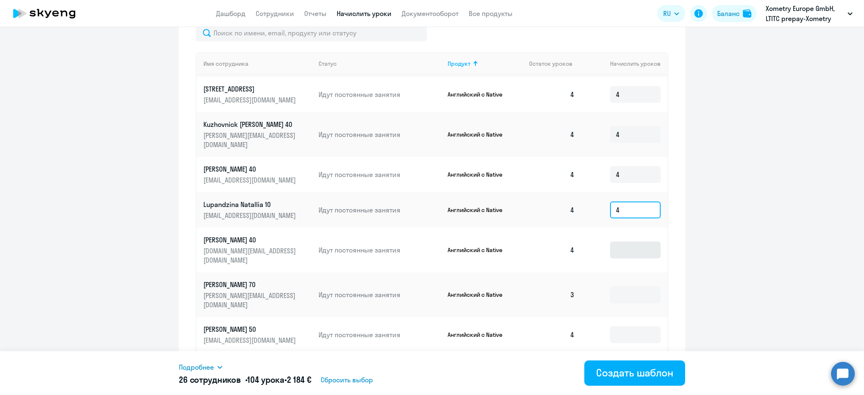
type input "4"
drag, startPoint x: 613, startPoint y: 225, endPoint x: 611, endPoint y: 251, distance: 25.8
click at [613, 242] on input at bounding box center [635, 250] width 51 height 17
type input "4"
drag, startPoint x: 610, startPoint y: 252, endPoint x: 612, endPoint y: 265, distance: 13.6
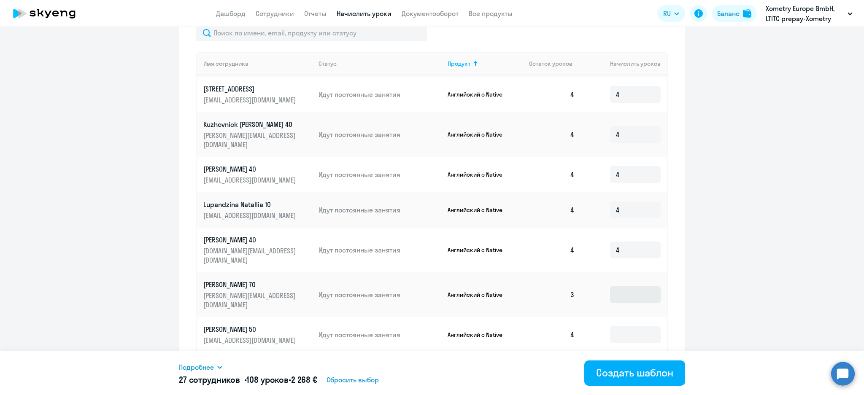
click at [610, 273] on td at bounding box center [625, 295] width 86 height 45
click at [612, 287] on input at bounding box center [635, 295] width 51 height 17
type input "4"
drag, startPoint x: 609, startPoint y: 285, endPoint x: 606, endPoint y: 291, distance: 6.0
click at [606, 317] on td at bounding box center [625, 334] width 86 height 35
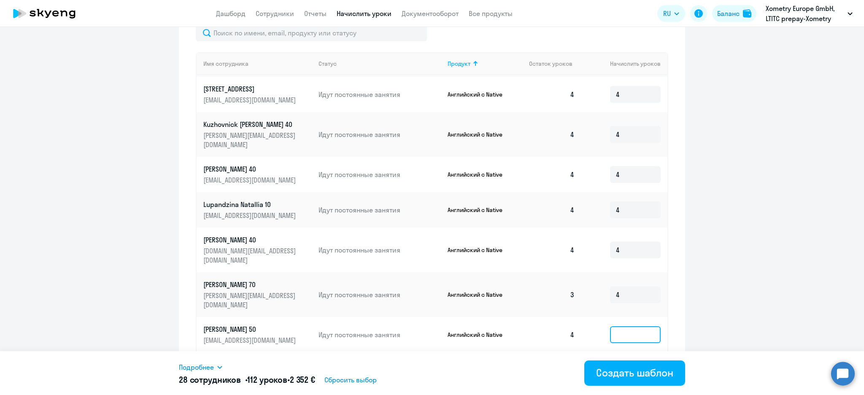
click at [610, 327] on input at bounding box center [635, 335] width 51 height 17
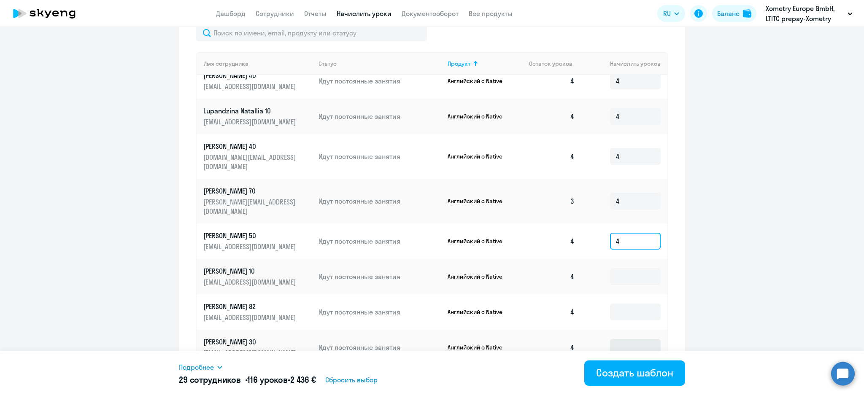
scroll to position [900, 0]
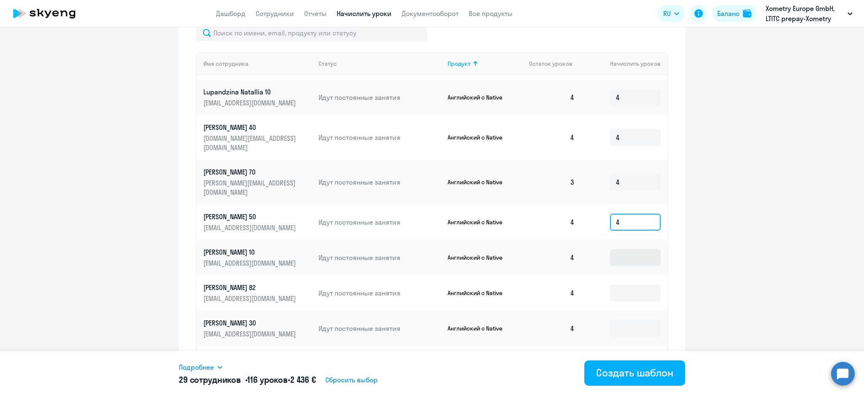
type input "4"
click at [626, 249] on input at bounding box center [635, 257] width 51 height 17
type input "4"
click at [619, 285] on input at bounding box center [635, 293] width 51 height 17
type input "4"
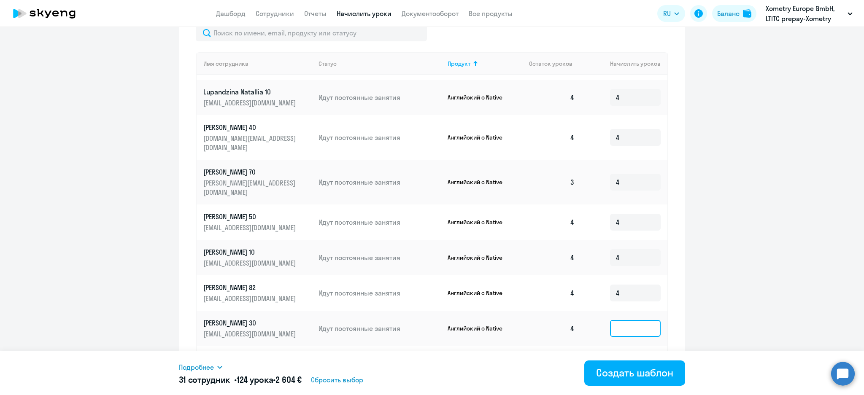
click at [613, 320] on input at bounding box center [635, 328] width 51 height 17
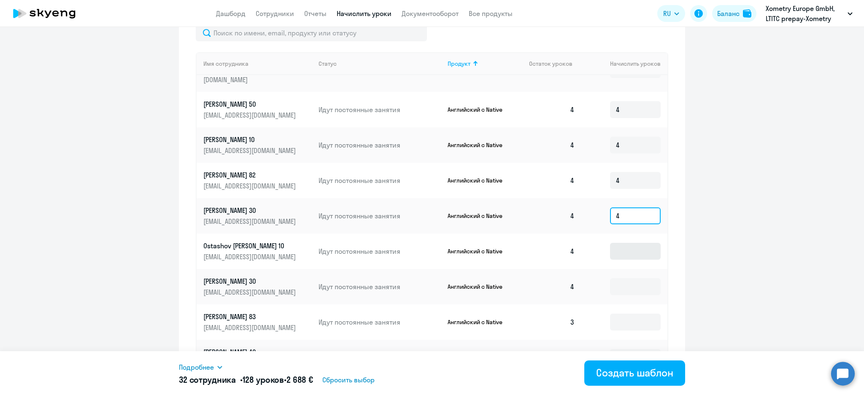
type input "4"
click at [620, 243] on input at bounding box center [635, 251] width 51 height 17
type input "4"
click at [612, 279] on input at bounding box center [635, 287] width 51 height 17
type input "4"
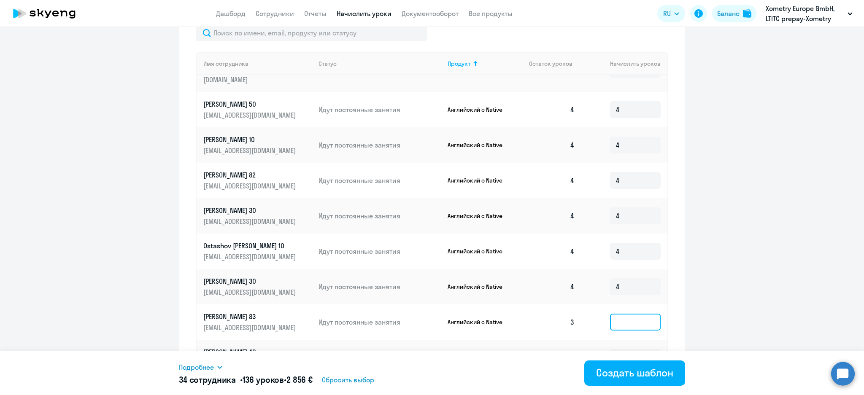
drag, startPoint x: 617, startPoint y: 284, endPoint x: 619, endPoint y: 299, distance: 15.3
click at [617, 314] on input at bounding box center [635, 322] width 51 height 17
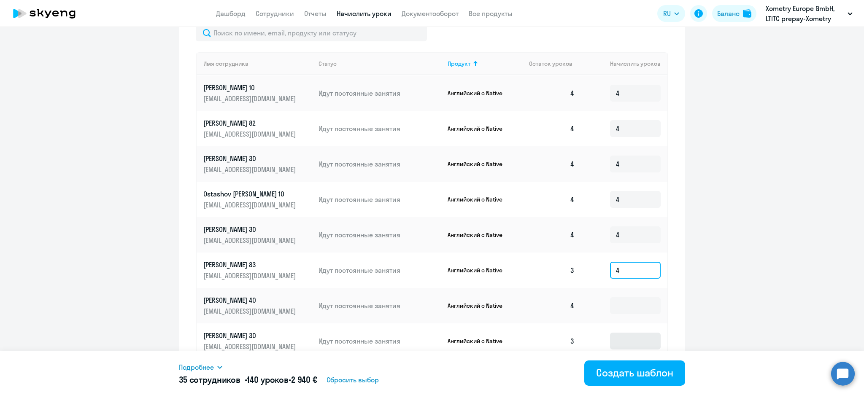
scroll to position [1125, 0]
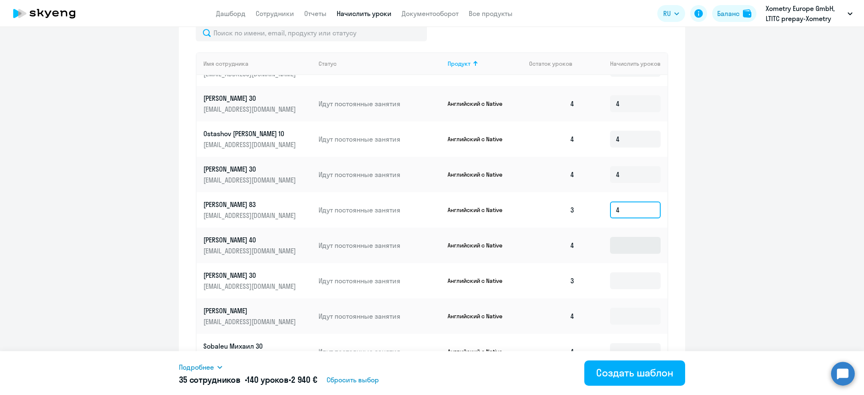
type input "4"
drag, startPoint x: 609, startPoint y: 214, endPoint x: 611, endPoint y: 243, distance: 28.3
click at [610, 237] on input at bounding box center [635, 245] width 51 height 17
type input "4"
click at [611, 273] on input at bounding box center [635, 281] width 51 height 17
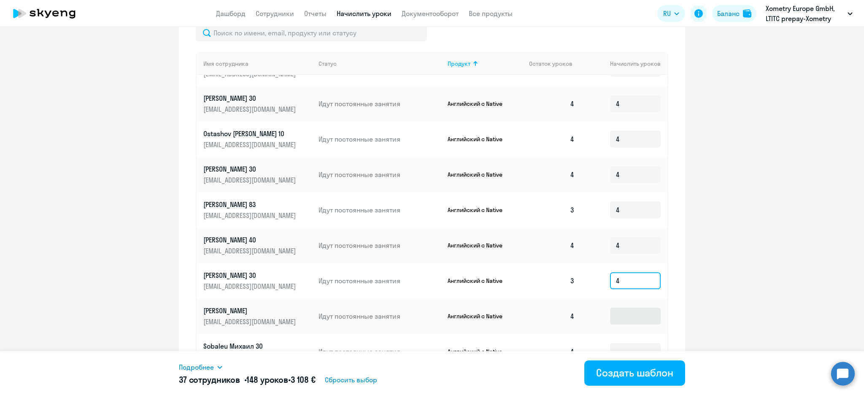
type input "4"
click at [617, 308] on input at bounding box center [635, 316] width 51 height 17
type input "4"
click at [619, 344] on input at bounding box center [635, 352] width 51 height 17
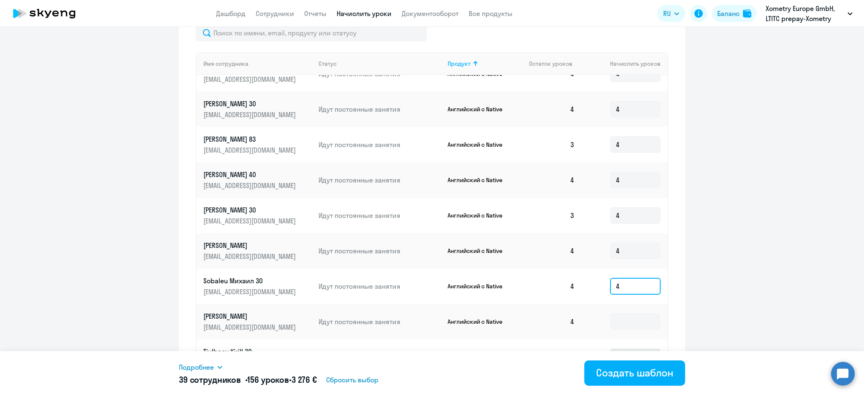
scroll to position [1238, 0]
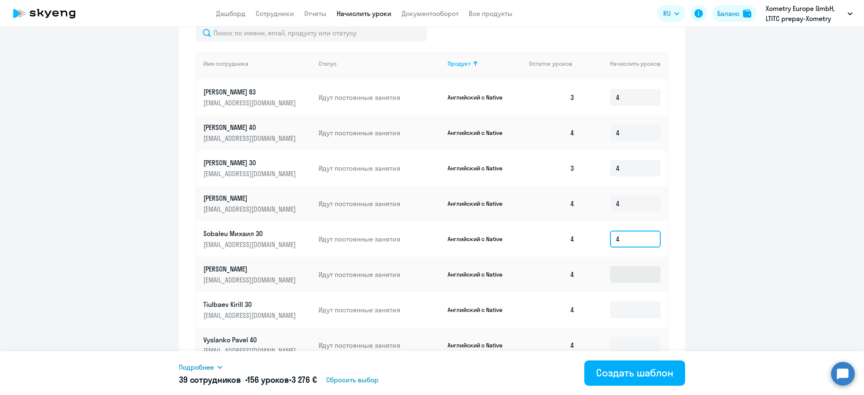
type input "4"
click at [617, 266] on input at bounding box center [635, 274] width 51 height 17
type input "4"
click at [619, 302] on input at bounding box center [635, 310] width 51 height 17
type input "4"
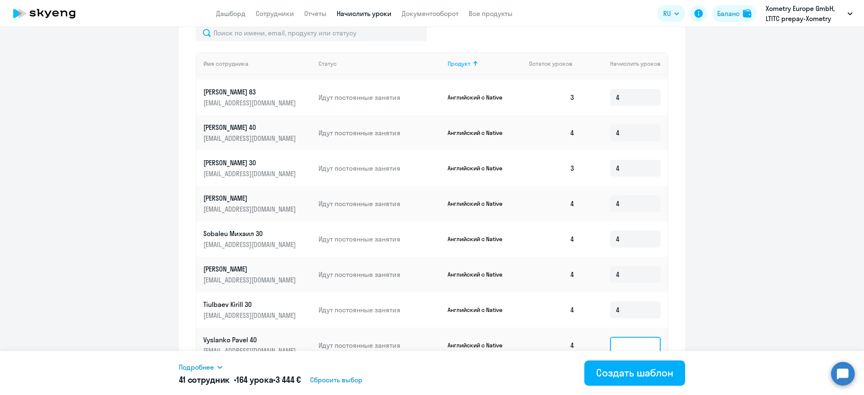
click at [616, 337] on input at bounding box center [635, 345] width 51 height 17
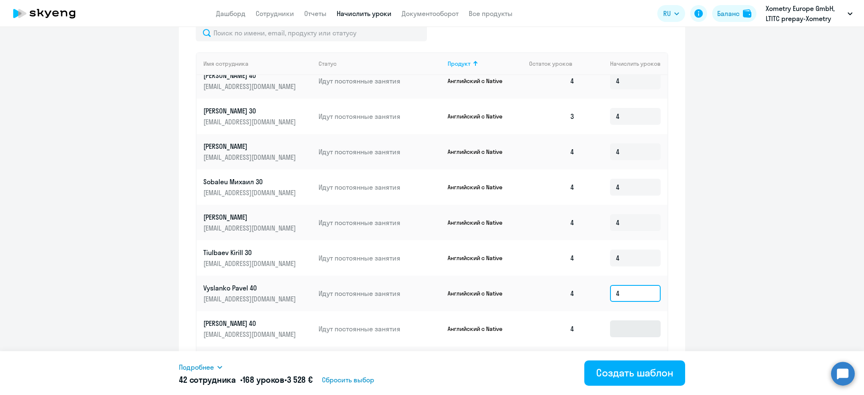
scroll to position [1351, 0]
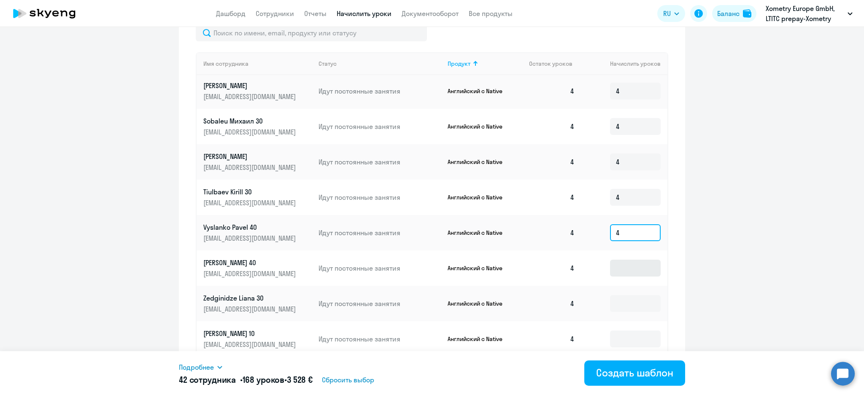
type input "4"
click at [616, 260] on input at bounding box center [635, 268] width 51 height 17
type input "4"
click at [620, 295] on input at bounding box center [635, 303] width 51 height 17
type input "4"
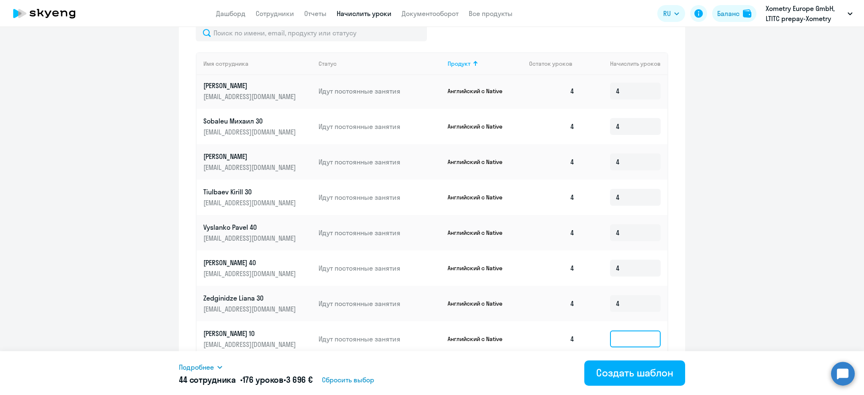
drag, startPoint x: 619, startPoint y: 302, endPoint x: 616, endPoint y: 290, distance: 13.0
click at [619, 331] on input at bounding box center [635, 339] width 51 height 17
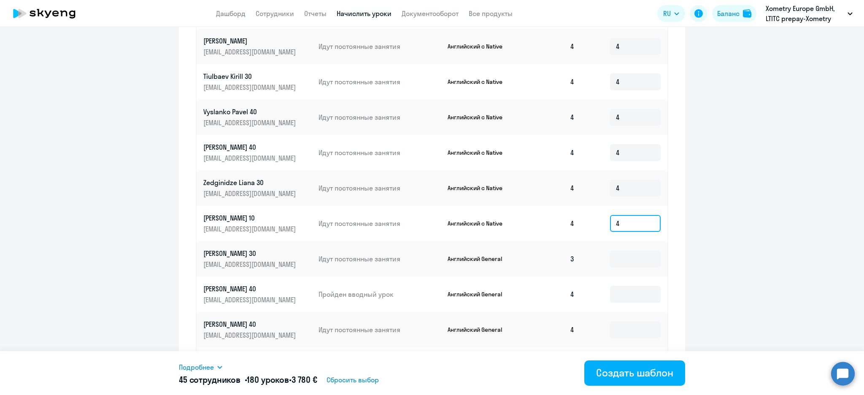
scroll to position [337, 0]
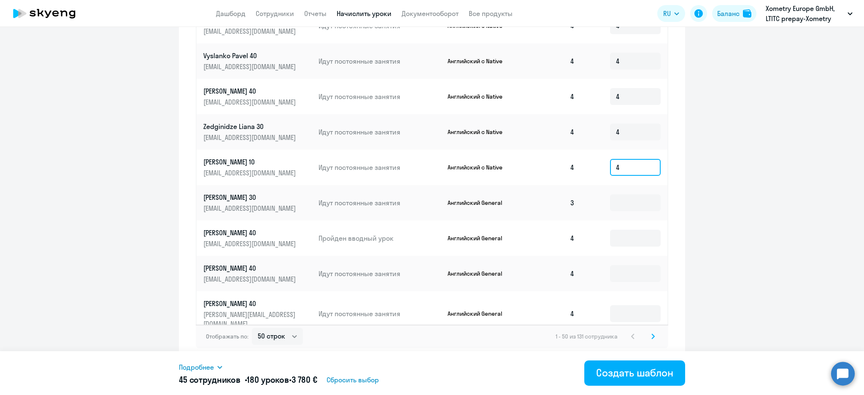
type input "4"
click at [653, 333] on svg-icon at bounding box center [653, 337] width 10 height 10
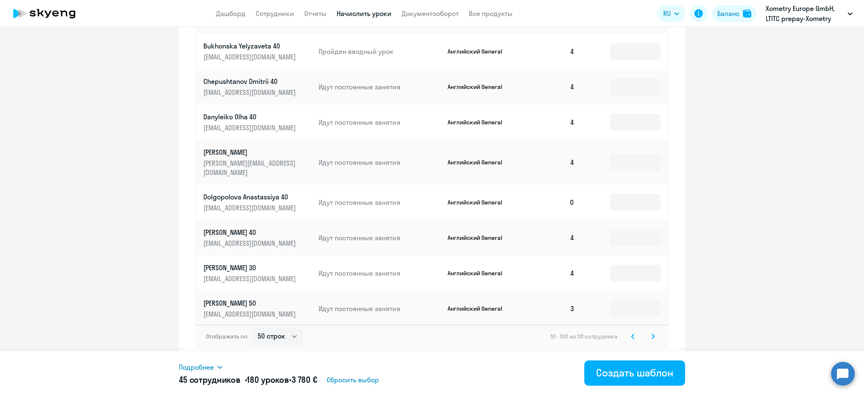
click at [653, 333] on svg-icon at bounding box center [653, 337] width 10 height 10
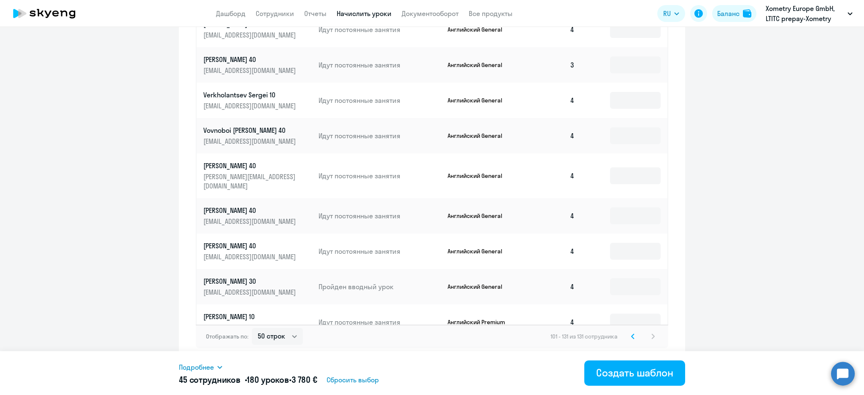
scroll to position [737, 0]
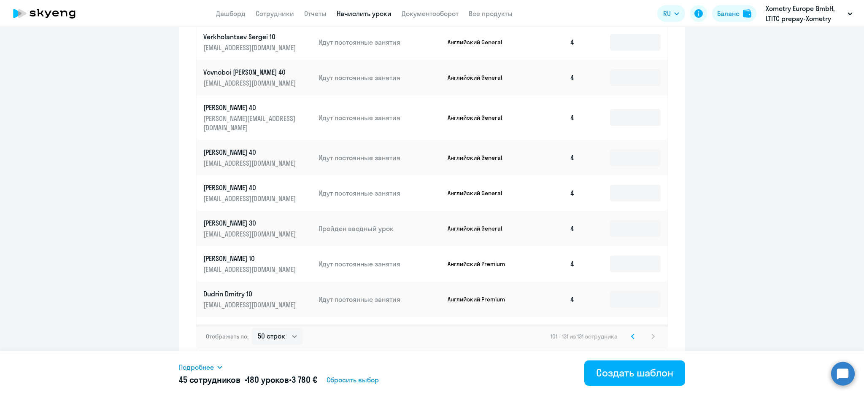
click at [618, 246] on td at bounding box center [625, 263] width 86 height 35
click at [619, 256] on input at bounding box center [635, 264] width 51 height 17
type input "4"
drag, startPoint x: 619, startPoint y: 281, endPoint x: 620, endPoint y: 275, distance: 6.8
click at [619, 282] on td at bounding box center [625, 299] width 86 height 35
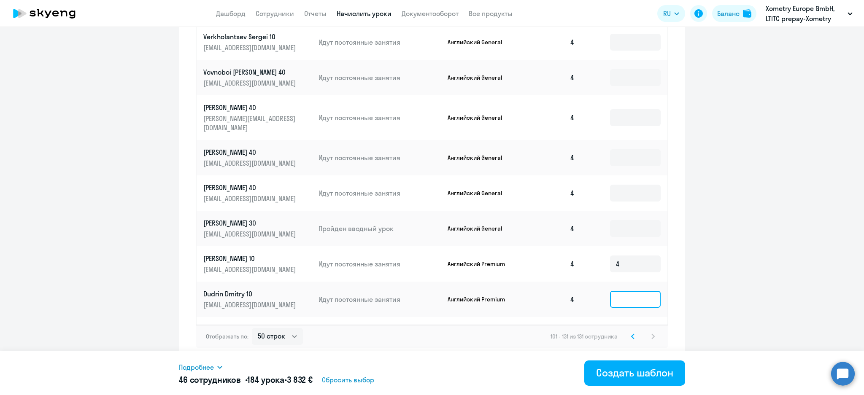
click at [620, 291] on input at bounding box center [635, 299] width 51 height 17
type input "4"
click at [622, 327] on input at bounding box center [635, 335] width 51 height 17
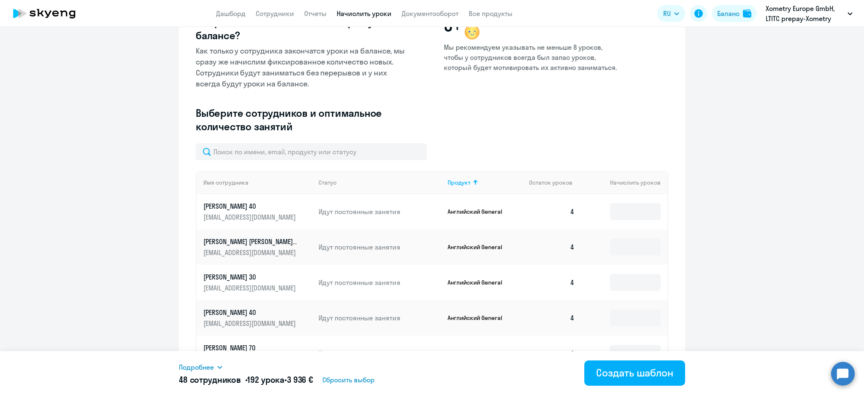
scroll to position [56, 0]
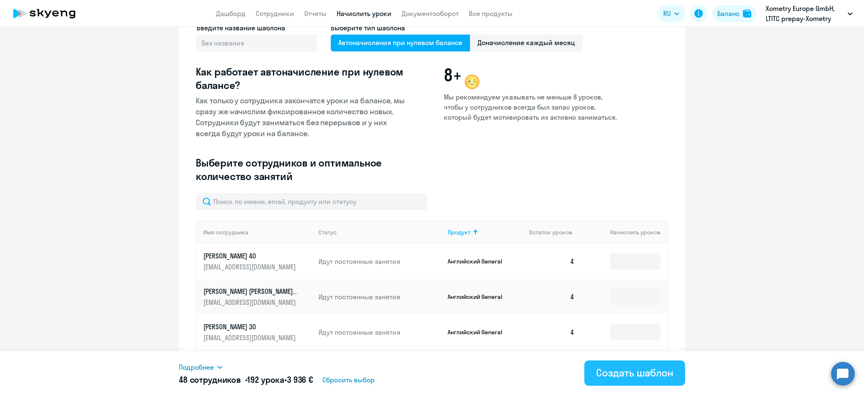
type input "4"
click at [661, 374] on div "Создать шаблон" at bounding box center [634, 373] width 77 height 14
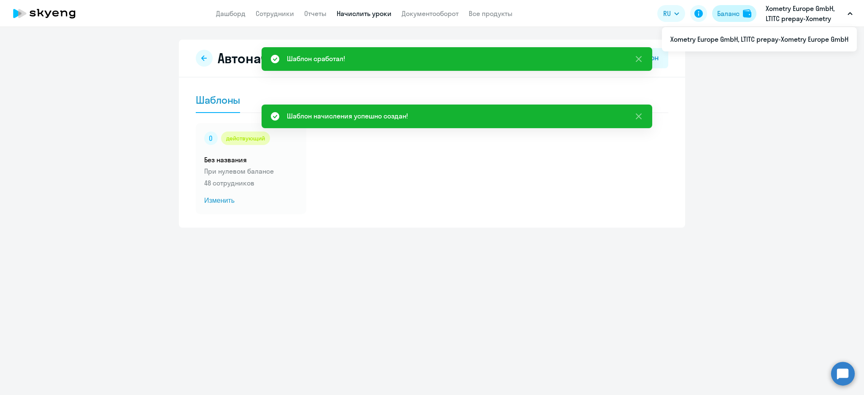
click at [731, 16] on div "Баланс" at bounding box center [728, 13] width 22 height 10
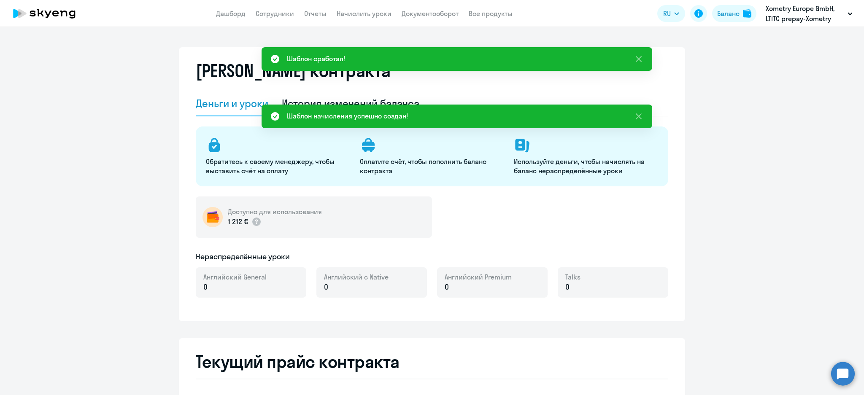
select select "english_adult_not_native_speaker"
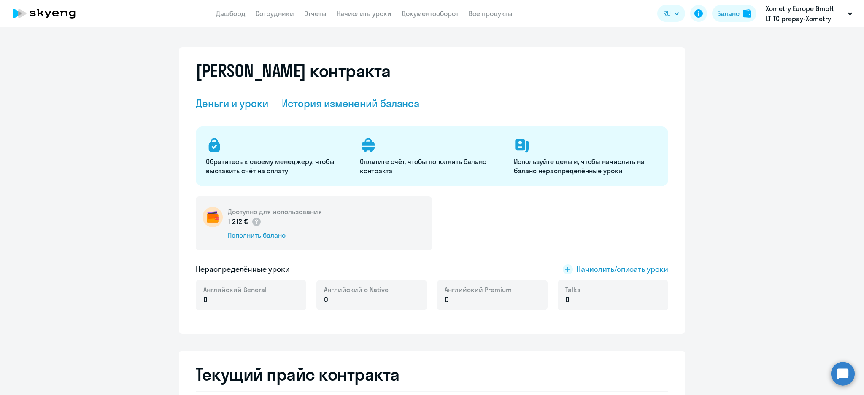
click at [376, 98] on div "История изменений баланса" at bounding box center [351, 104] width 138 height 14
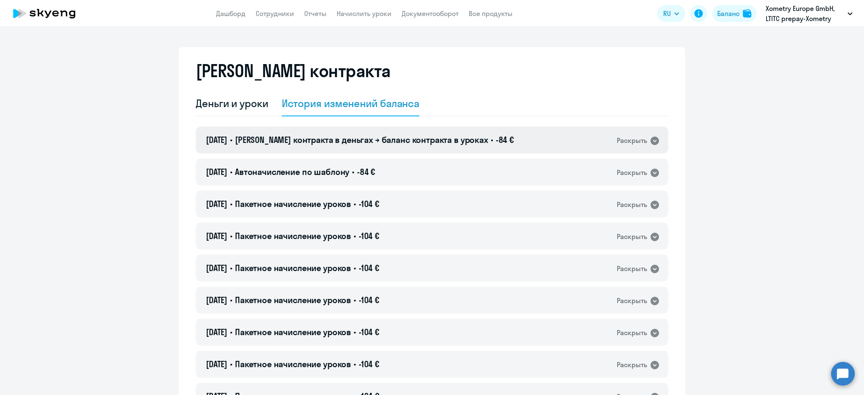
click at [496, 141] on span "-84 €" at bounding box center [505, 140] width 18 height 11
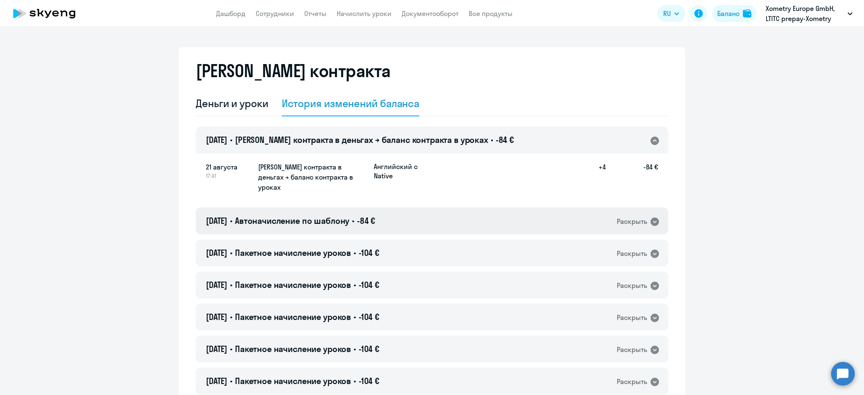
click at [441, 210] on div "21.08.2025 • Автоначисление по шаблону • -84 € Раскрыть" at bounding box center [432, 221] width 473 height 27
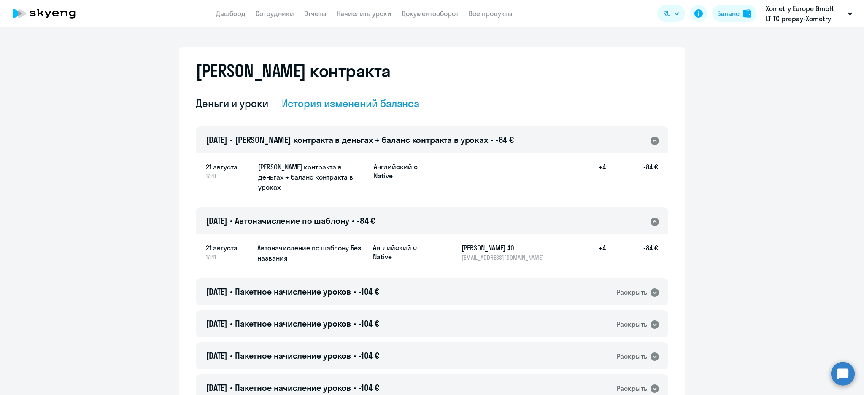
drag, startPoint x: 518, startPoint y: 249, endPoint x: 456, endPoint y: 248, distance: 62.5
click at [456, 248] on div "Английский с Native Harms Olesya 40 oharms@xometry.de +4 -84 €" at bounding box center [515, 252] width 285 height 19
copy p "oharms@xometry.de"
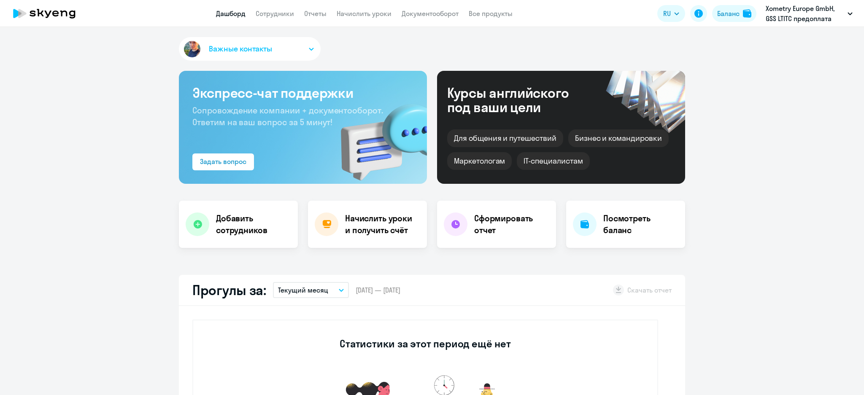
select select "30"
click at [384, 14] on link "Начислить уроки" at bounding box center [364, 13] width 55 height 8
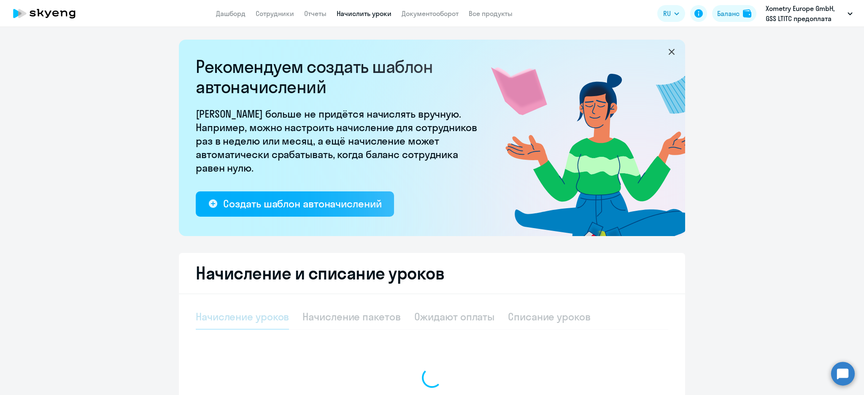
select select "10"
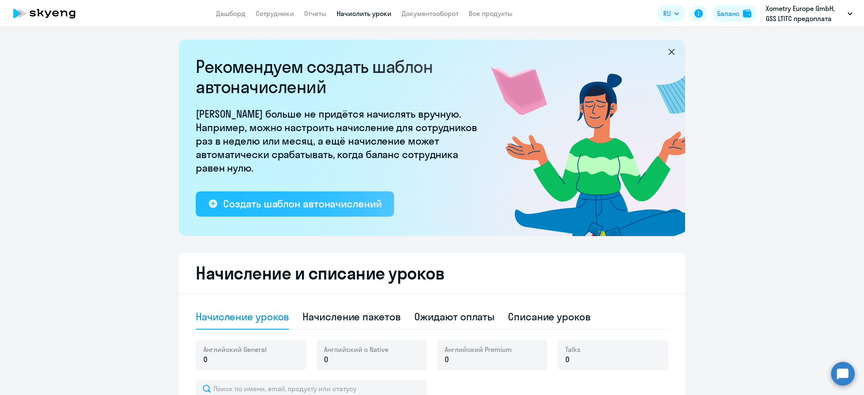
click at [334, 203] on div "Создать шаблон автоначислений" at bounding box center [302, 204] width 158 height 14
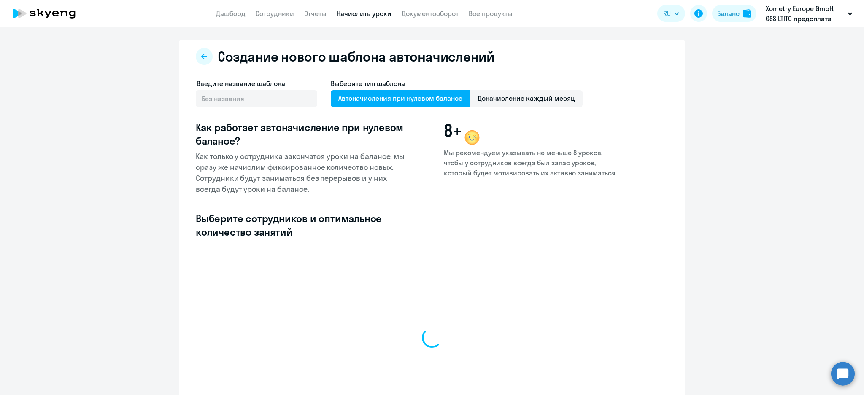
select select "10"
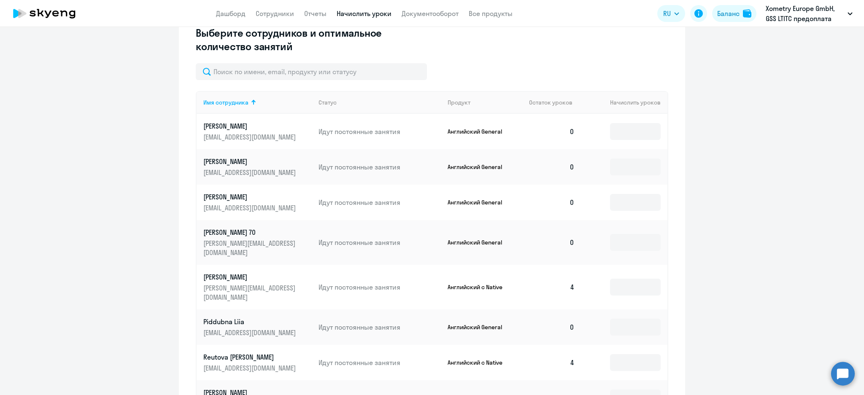
scroll to position [225, 0]
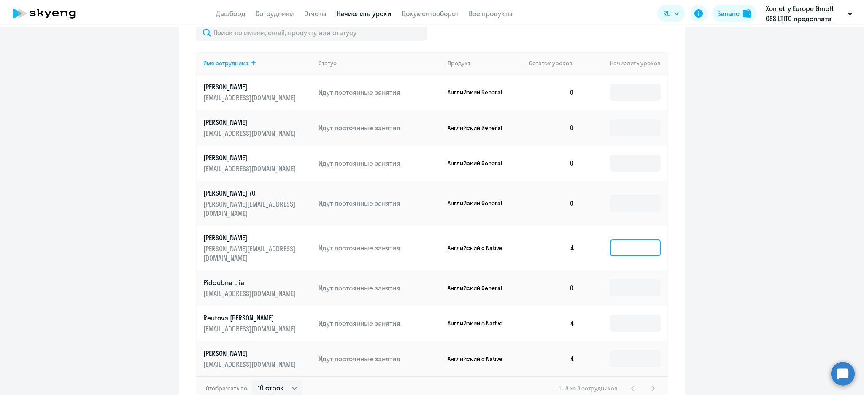
click at [635, 240] on input at bounding box center [635, 248] width 51 height 17
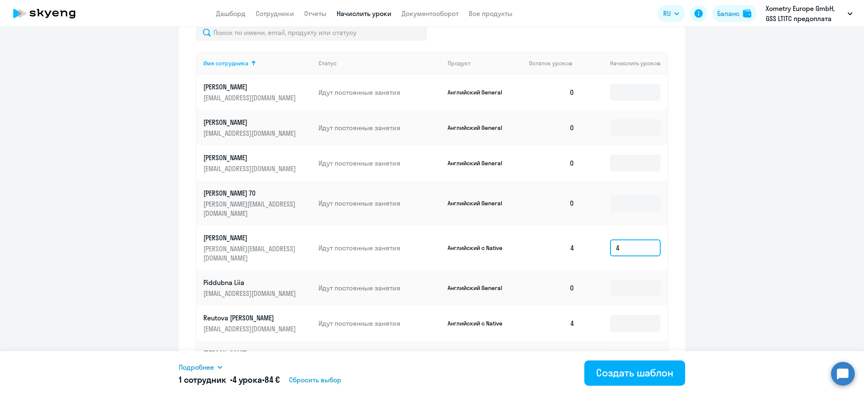
type input "4"
click at [616, 314] on td at bounding box center [625, 323] width 86 height 35
click at [622, 315] on input at bounding box center [635, 323] width 51 height 17
type input "4"
drag, startPoint x: 622, startPoint y: 329, endPoint x: 622, endPoint y: 338, distance: 8.9
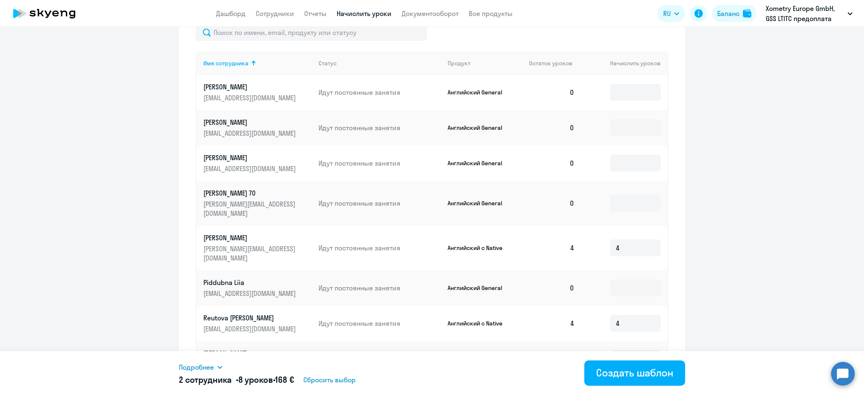
click at [622, 341] on td at bounding box center [625, 358] width 86 height 35
click at [623, 351] on input at bounding box center [635, 359] width 51 height 17
type input "4"
drag, startPoint x: 635, startPoint y: 370, endPoint x: 625, endPoint y: 353, distance: 19.9
click at [634, 370] on div "Создать шаблон" at bounding box center [634, 373] width 77 height 14
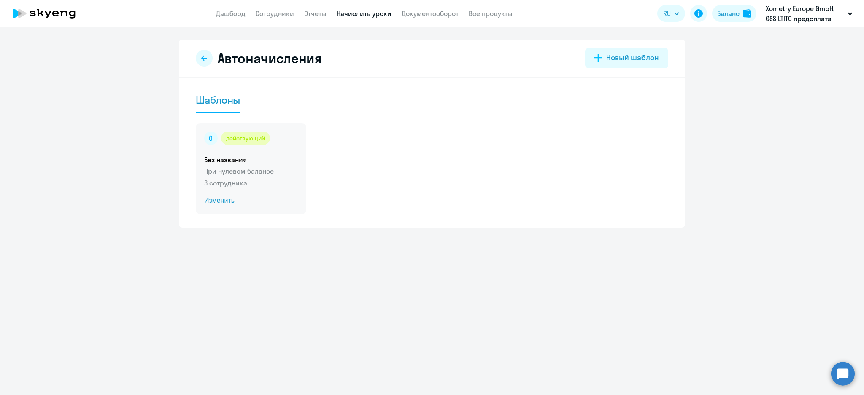
click at [260, 155] on h5 "Без названия" at bounding box center [251, 159] width 94 height 9
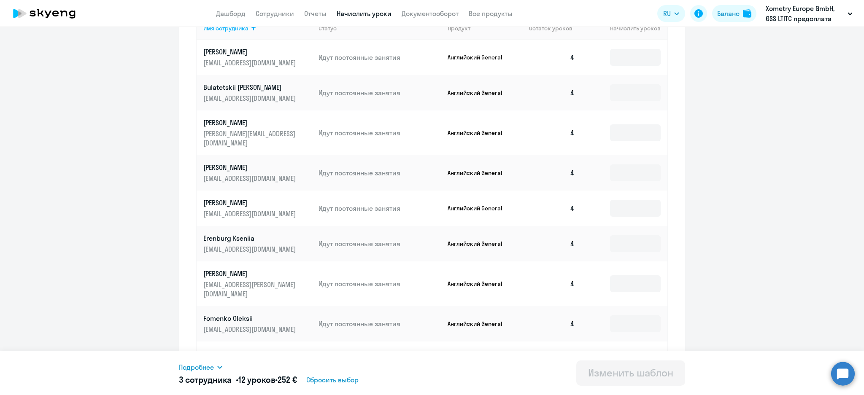
scroll to position [338, 0]
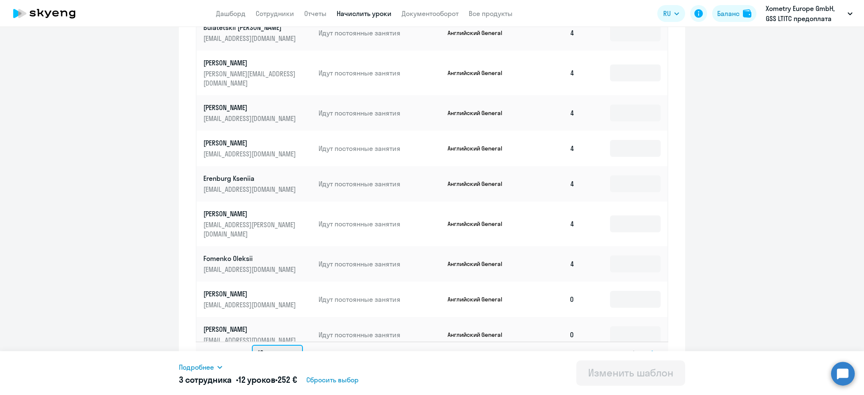
click at [288, 345] on select "10 строк 30 строк 50 строк" at bounding box center [277, 353] width 51 height 17
select select "30"
click at [252, 345] on select "10 строк 30 строк 50 строк" at bounding box center [277, 353] width 51 height 17
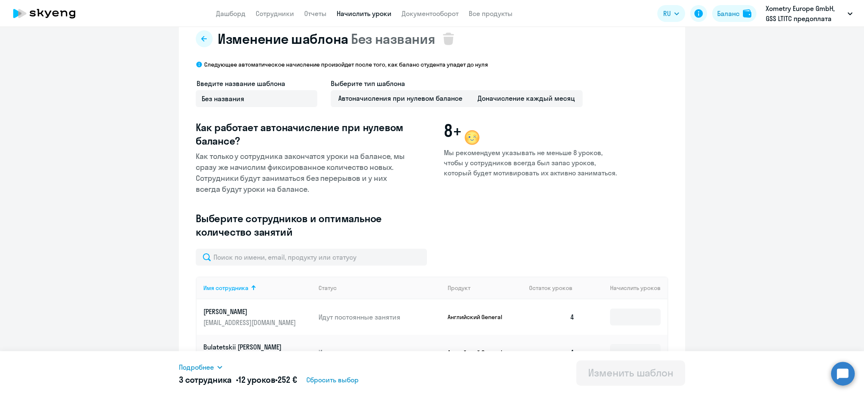
scroll to position [0, 0]
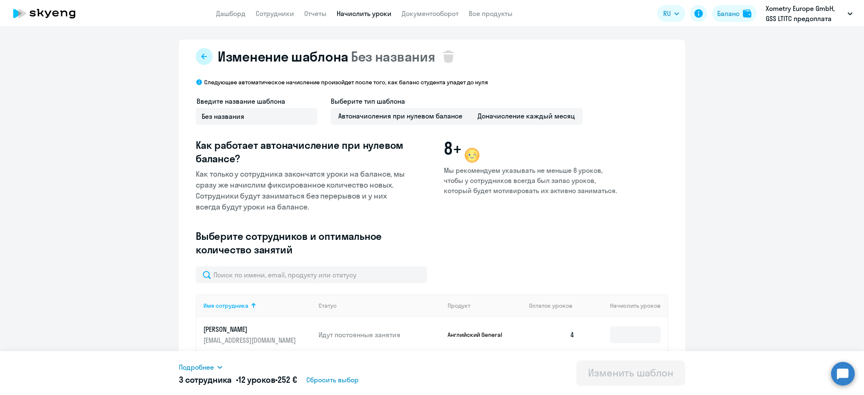
click at [203, 58] on icon at bounding box center [204, 56] width 7 height 7
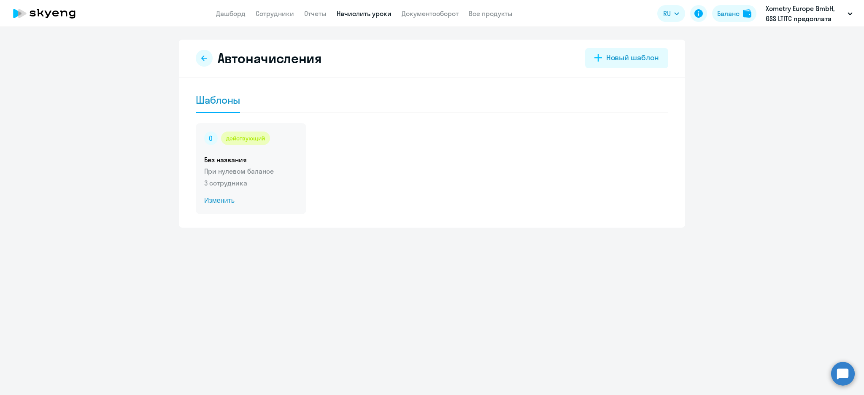
click at [237, 152] on div "действующий Без названия При нулевом балансе 3 сотрудника Изменить" at bounding box center [251, 168] width 111 height 91
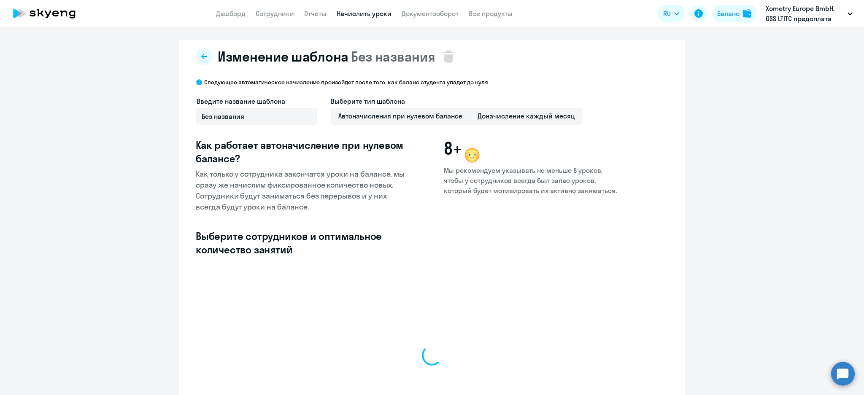
select select "10"
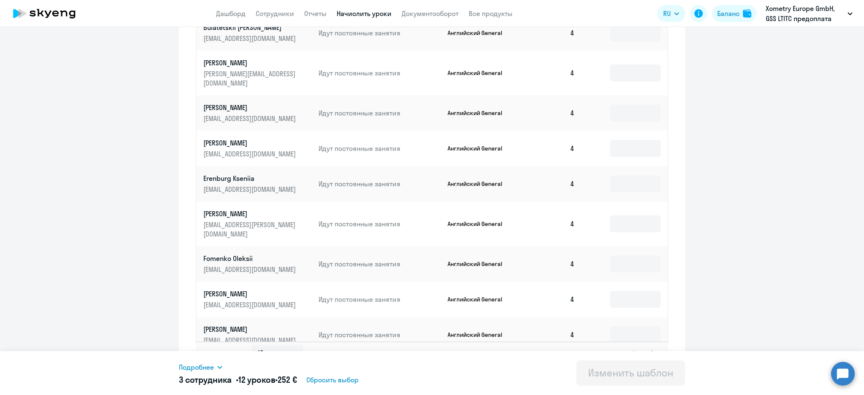
scroll to position [169, 0]
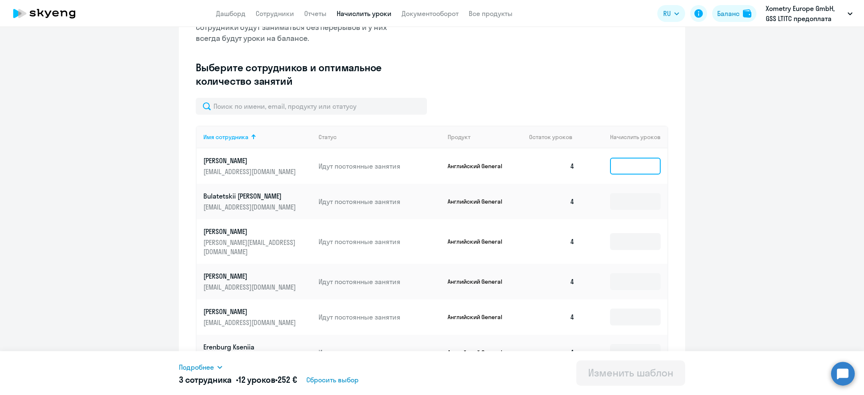
click at [629, 160] on input at bounding box center [635, 166] width 51 height 17
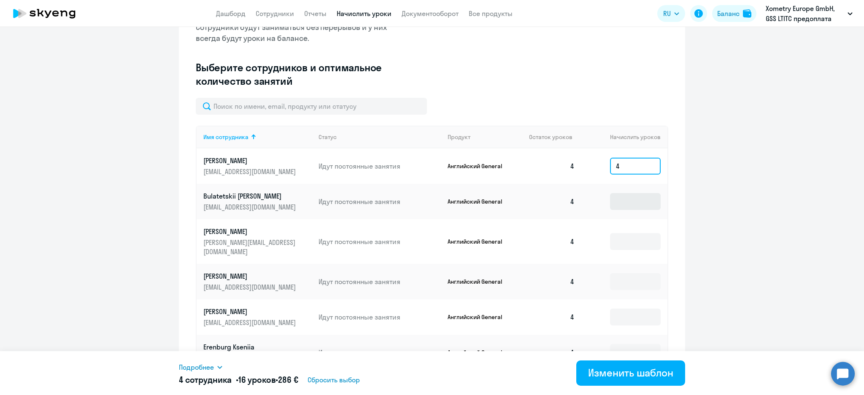
type input "4"
click at [629, 201] on input at bounding box center [635, 201] width 51 height 17
type input "4"
drag, startPoint x: 624, startPoint y: 230, endPoint x: 624, endPoint y: 244, distance: 13.9
click at [624, 234] on input at bounding box center [635, 241] width 51 height 17
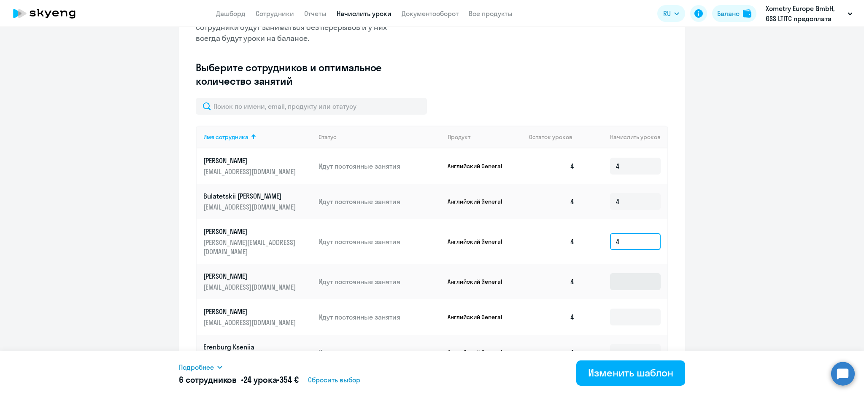
type input "4"
click at [621, 273] on input at bounding box center [635, 281] width 51 height 17
type input "4"
click at [623, 309] on input at bounding box center [635, 317] width 51 height 17
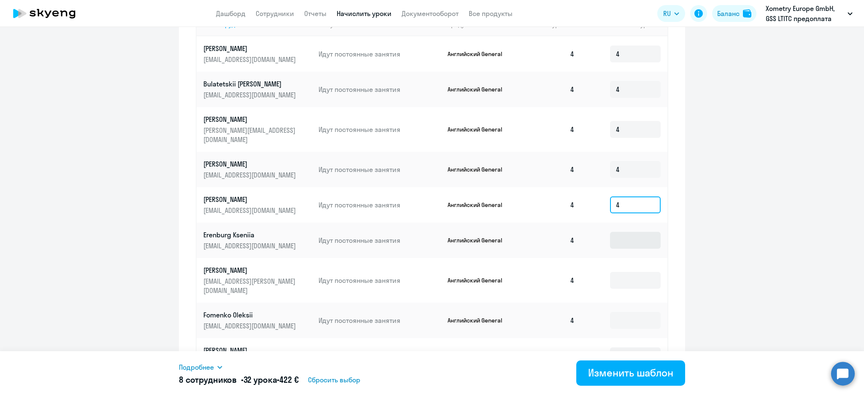
type input "4"
drag, startPoint x: 625, startPoint y: 228, endPoint x: 629, endPoint y: 260, distance: 31.9
click at [625, 232] on input at bounding box center [635, 240] width 51 height 17
type input "4"
drag, startPoint x: 622, startPoint y: 272, endPoint x: 627, endPoint y: 270, distance: 5.7
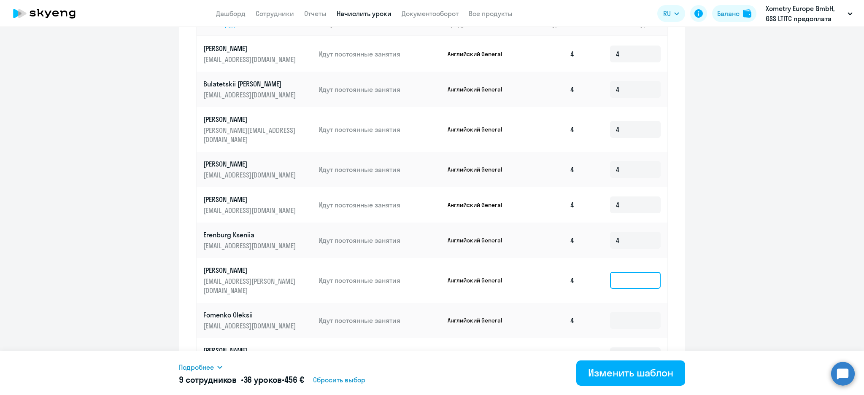
click at [624, 272] on input at bounding box center [635, 280] width 51 height 17
type input "4"
click at [627, 312] on input at bounding box center [635, 320] width 51 height 17
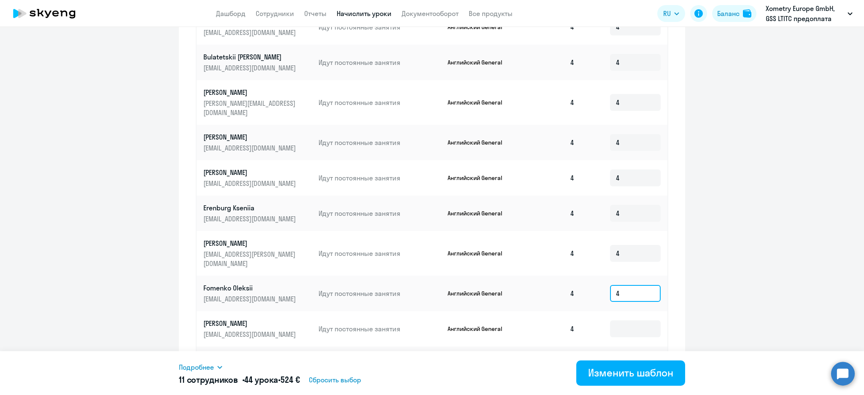
scroll to position [347, 0]
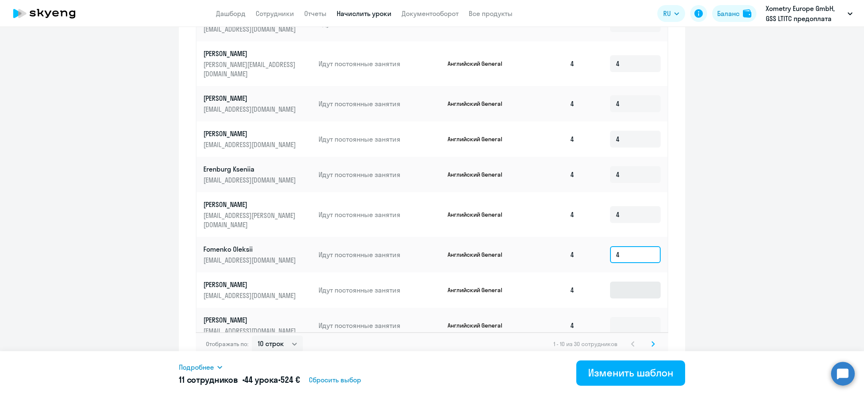
type input "4"
click at [631, 282] on input at bounding box center [635, 290] width 51 height 17
type input "4"
drag, startPoint x: 626, startPoint y: 308, endPoint x: 644, endPoint y: 316, distance: 19.5
click at [627, 317] on input at bounding box center [635, 325] width 51 height 17
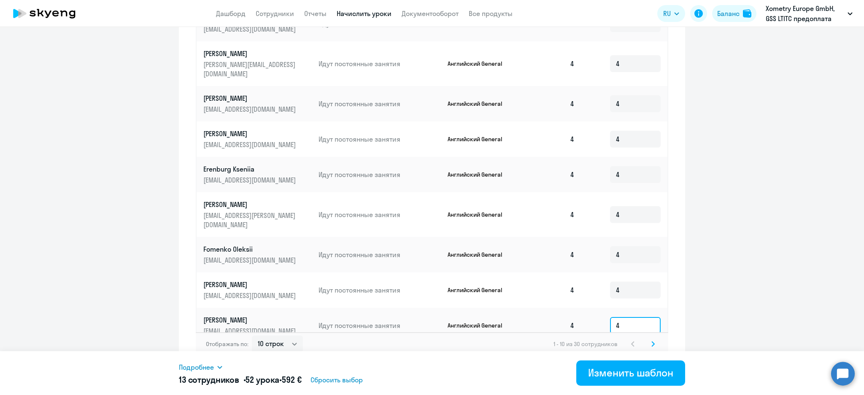
type input "4"
click at [652, 341] on icon at bounding box center [653, 344] width 3 height 6
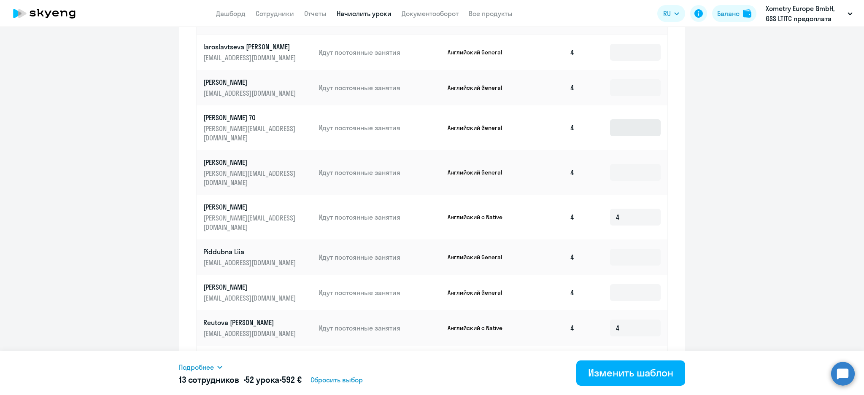
scroll to position [234, 0]
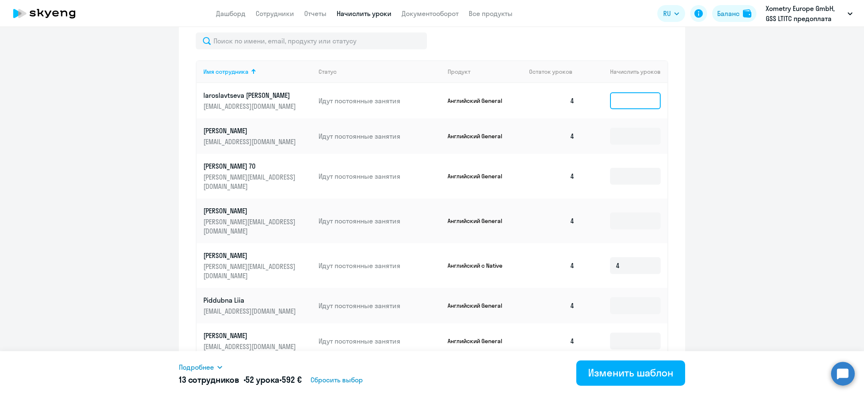
drag, startPoint x: 624, startPoint y: 101, endPoint x: 617, endPoint y: 134, distance: 33.7
click at [624, 101] on input at bounding box center [635, 100] width 51 height 17
type input "4"
click at [617, 133] on input at bounding box center [635, 136] width 51 height 17
type input "4"
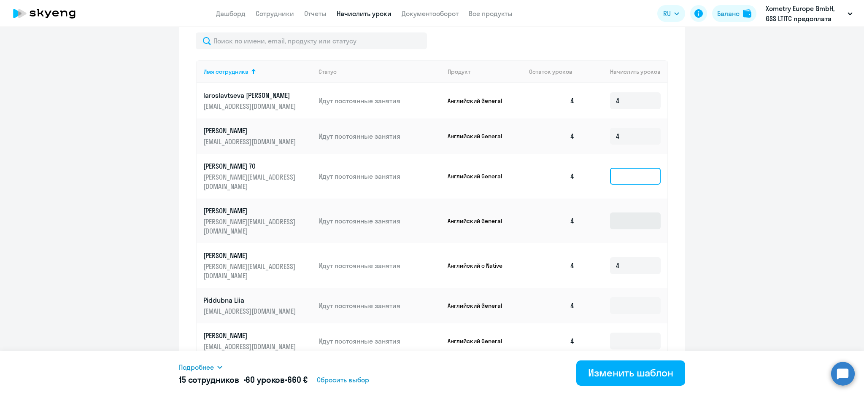
drag, startPoint x: 614, startPoint y: 168, endPoint x: 628, endPoint y: 200, distance: 35.7
click at [615, 168] on input at bounding box center [635, 176] width 51 height 17
type input "4"
click at [631, 213] on input at bounding box center [635, 221] width 51 height 17
type input "4"
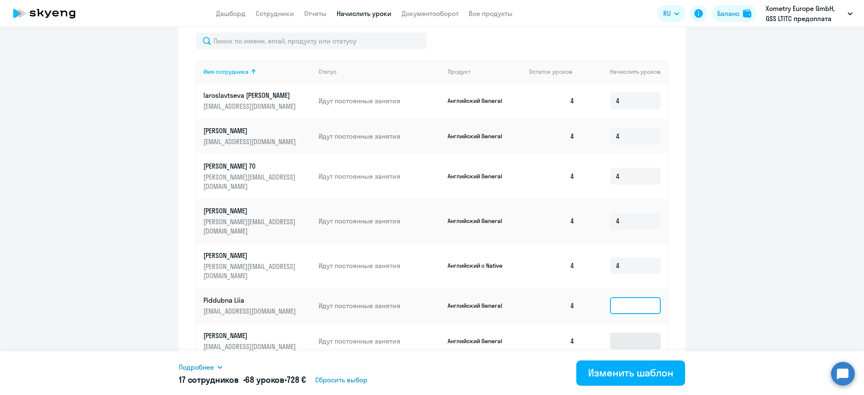
drag, startPoint x: 631, startPoint y: 282, endPoint x: 635, endPoint y: 304, distance: 22.7
click at [631, 298] on input at bounding box center [635, 306] width 51 height 17
type input "4"
click at [632, 333] on input at bounding box center [635, 341] width 51 height 17
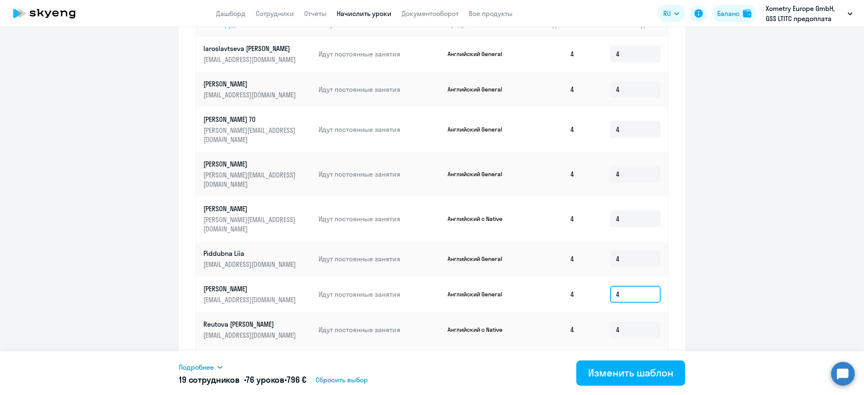
scroll to position [347, 0]
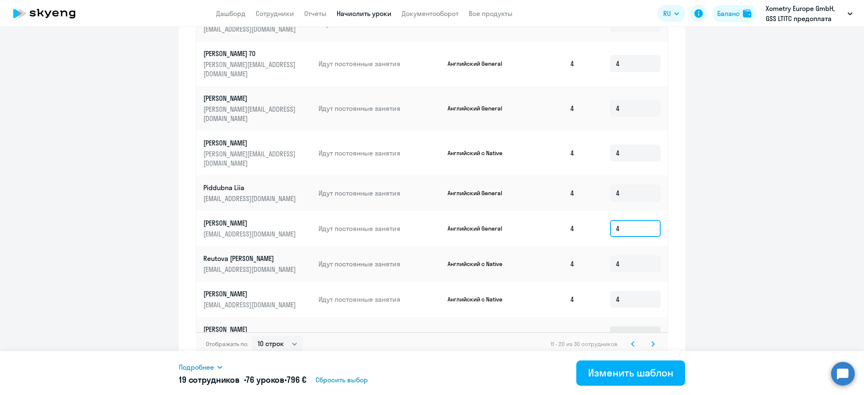
type input "4"
click at [630, 327] on input at bounding box center [635, 335] width 51 height 17
type input "4"
click at [652, 342] on icon at bounding box center [653, 344] width 3 height 5
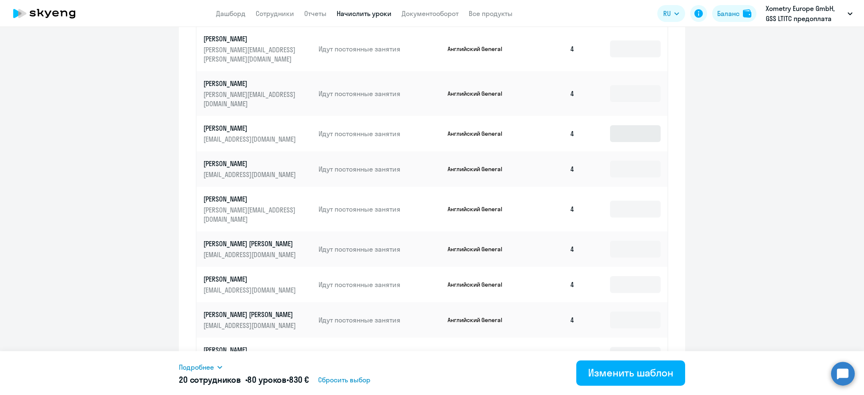
scroll to position [178, 0]
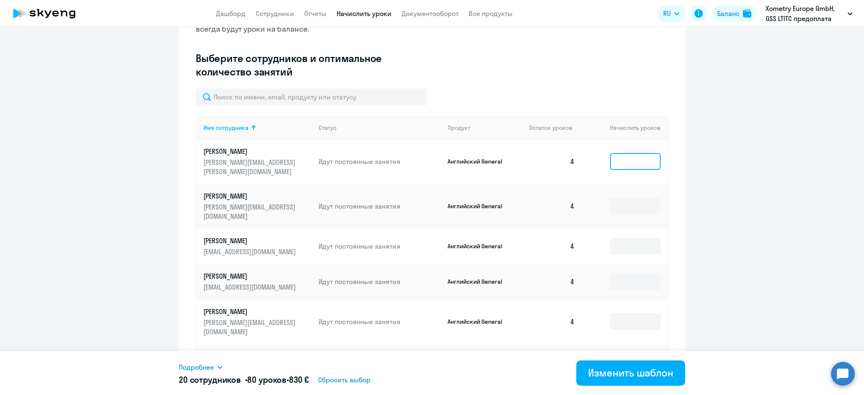
click at [622, 156] on input at bounding box center [635, 161] width 51 height 17
type input "4"
drag, startPoint x: 619, startPoint y: 195, endPoint x: 626, endPoint y: 241, distance: 46.5
click at [620, 198] on input at bounding box center [635, 206] width 51 height 17
type input "4"
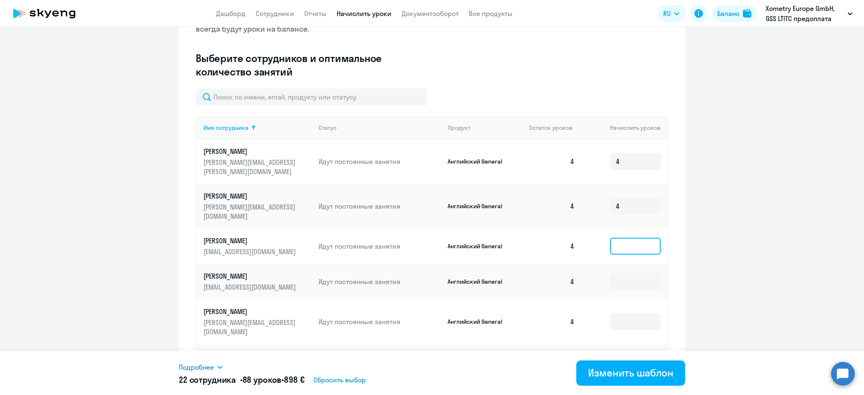
click at [624, 238] on input at bounding box center [635, 246] width 51 height 17
type input "4"
drag, startPoint x: 625, startPoint y: 263, endPoint x: 628, endPoint y: 277, distance: 14.2
click at [625, 273] on input at bounding box center [635, 281] width 51 height 17
type input "4"
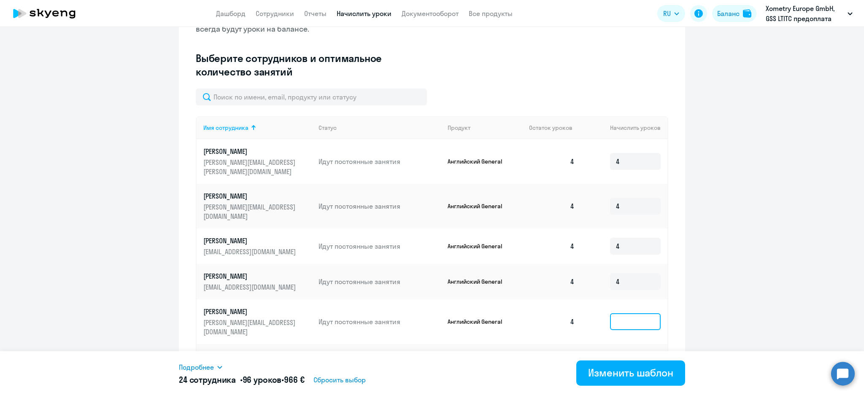
click at [619, 314] on input at bounding box center [635, 322] width 51 height 17
type input "4"
click at [618, 354] on input at bounding box center [635, 362] width 51 height 17
type input "4"
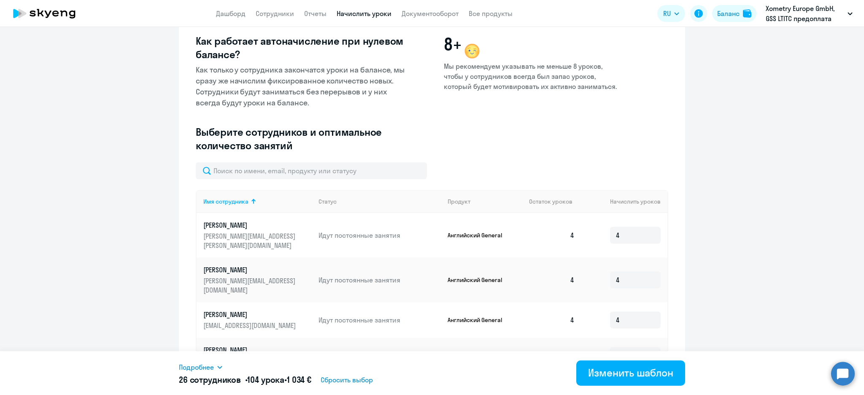
scroll to position [9, 0]
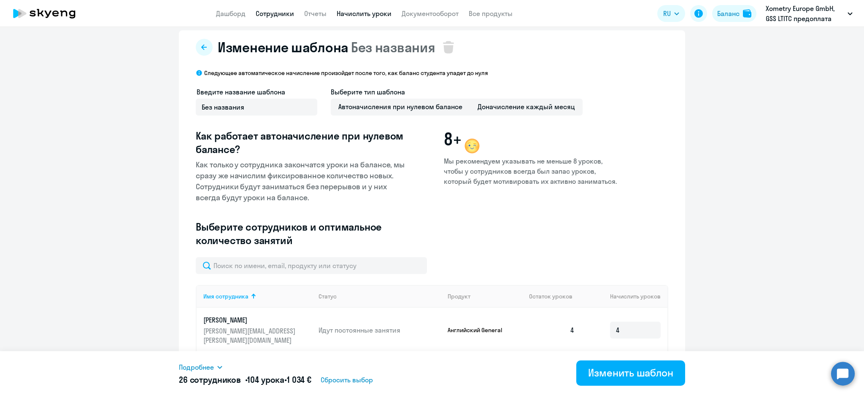
click at [271, 13] on link "Сотрудники" at bounding box center [275, 13] width 38 height 8
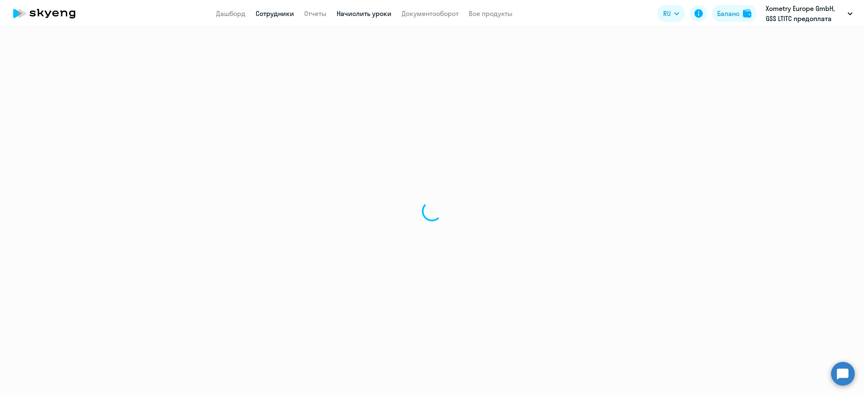
select select "30"
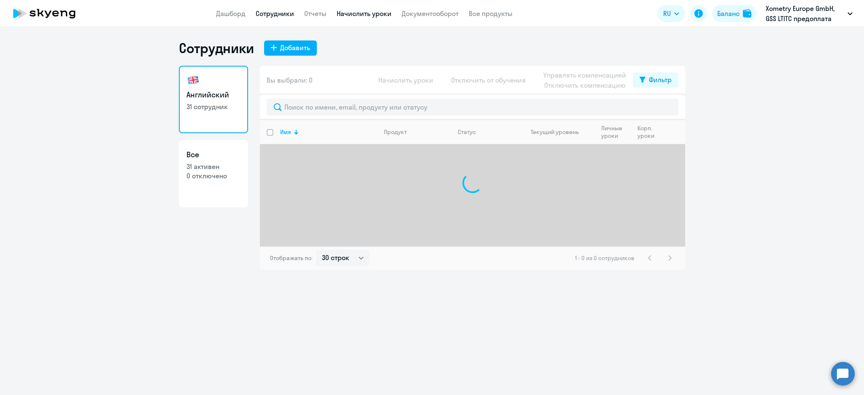
click at [363, 15] on link "Начислить уроки" at bounding box center [364, 13] width 55 height 8
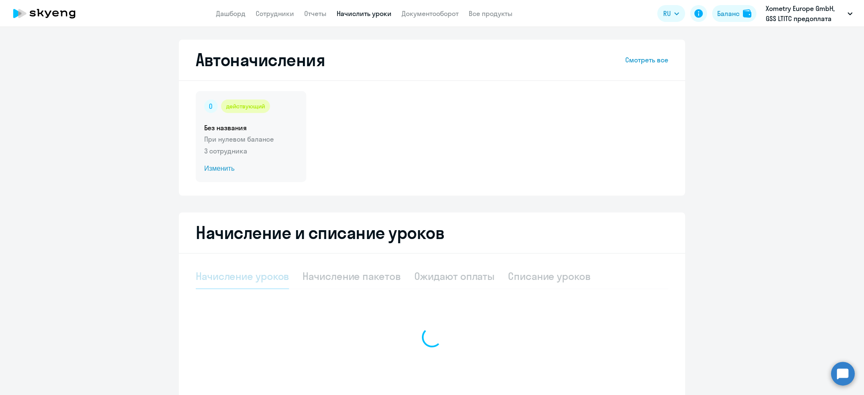
select select "10"
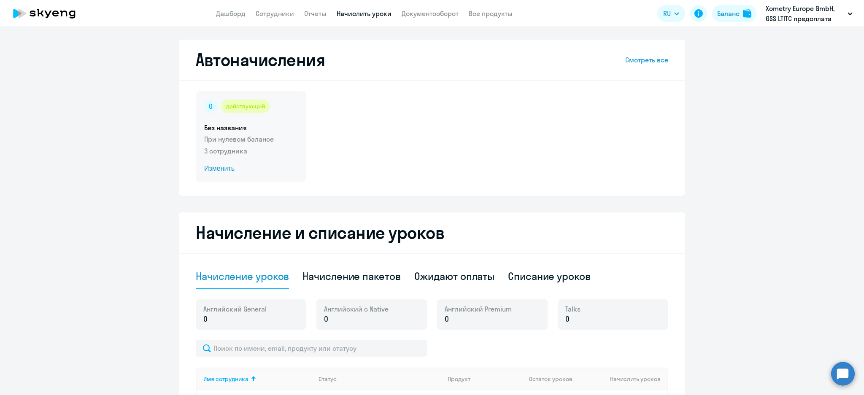
click at [262, 132] on h5 "Без названия" at bounding box center [251, 127] width 94 height 9
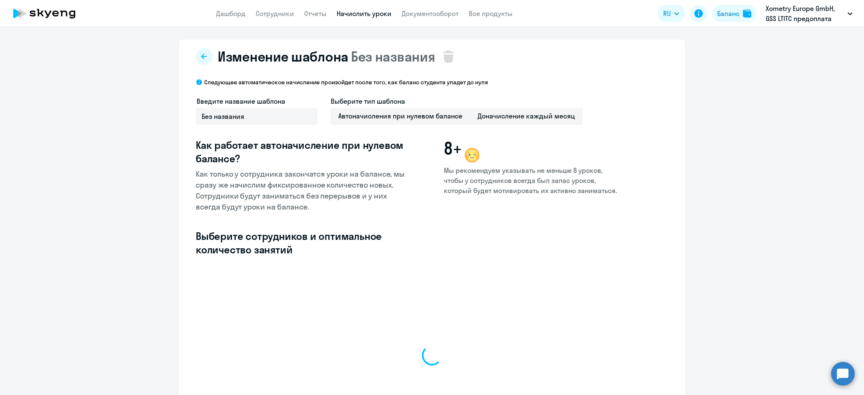
select select "10"
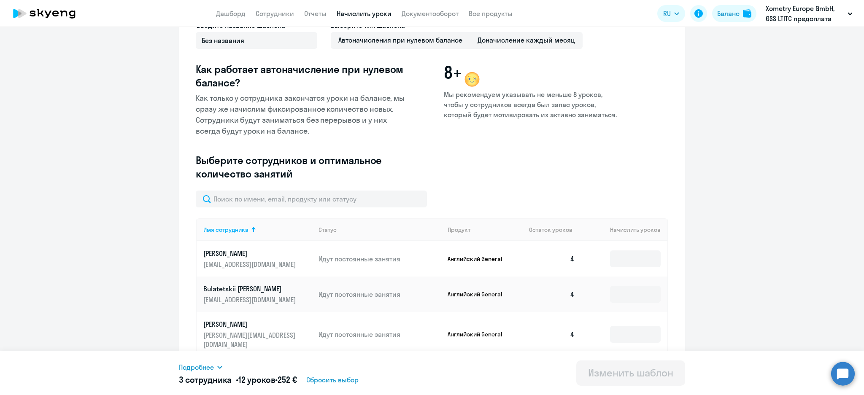
scroll to position [112, 0]
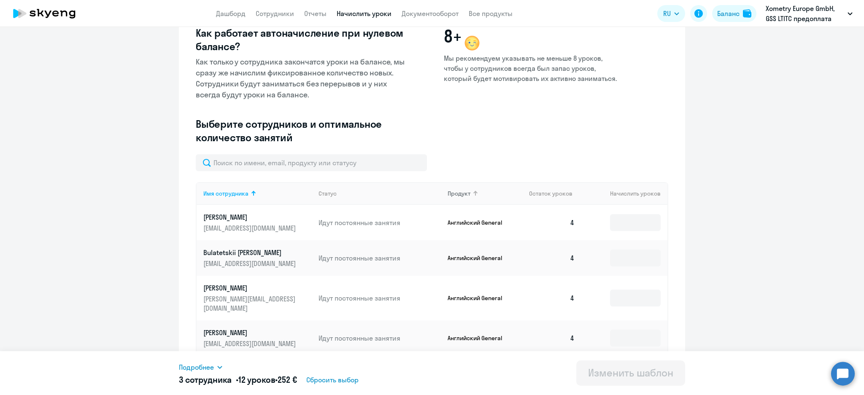
click at [463, 194] on div "Продукт" at bounding box center [459, 194] width 23 height 8
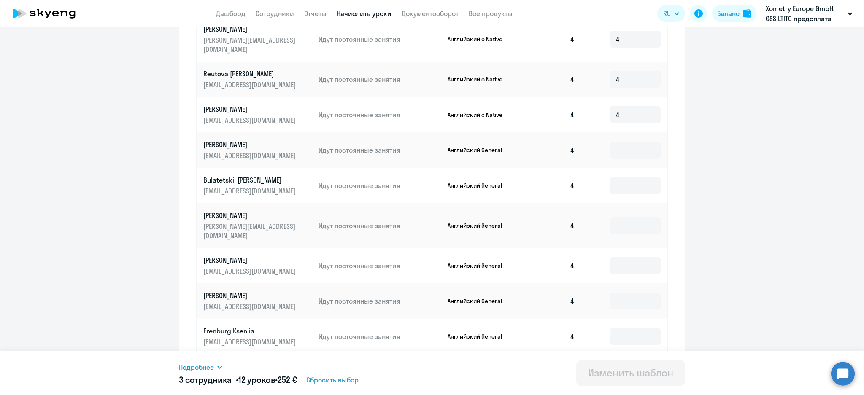
scroll to position [347, 0]
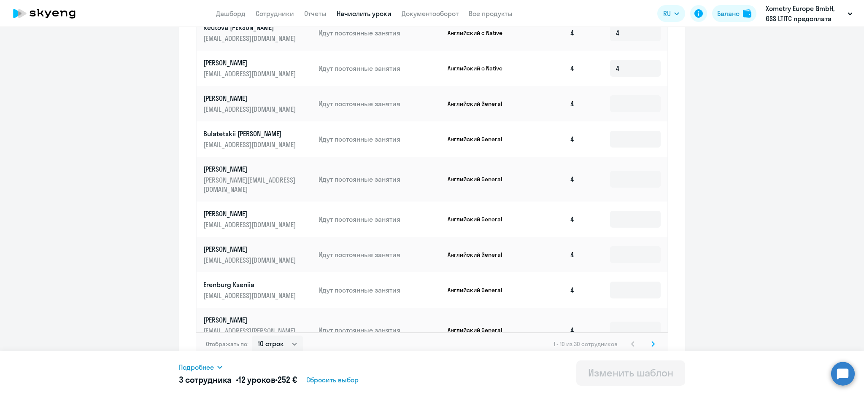
click at [656, 338] on div "Отображать по: 10 строк 30 строк 50 строк 1 - 10 из 30 сотрудников" at bounding box center [432, 345] width 473 height 24
click at [655, 339] on div "Отображать по: 10 строк 30 строк 50 строк 1 - 10 из 30 сотрудников" at bounding box center [432, 345] width 473 height 24
click at [652, 339] on svg-icon at bounding box center [653, 344] width 10 height 10
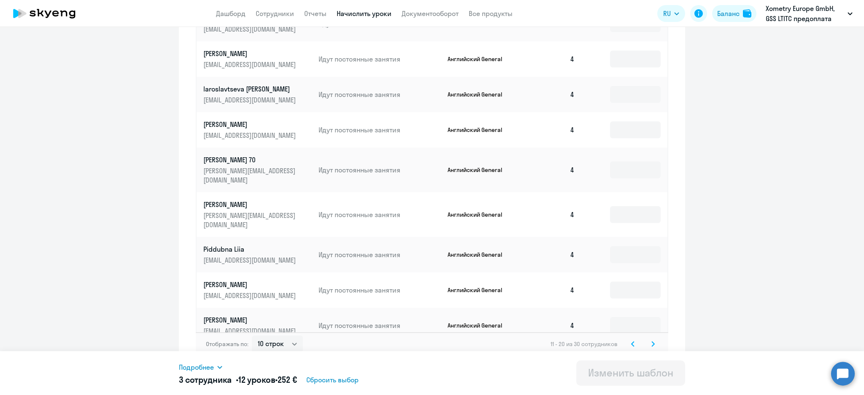
click at [652, 339] on svg-icon at bounding box center [653, 344] width 10 height 10
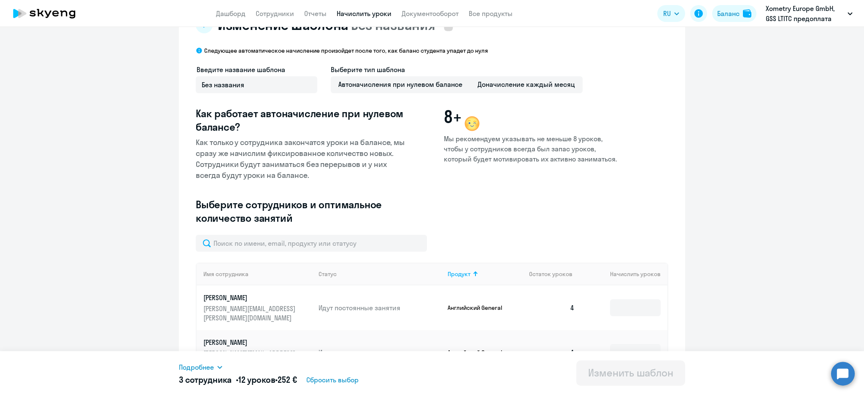
scroll to position [0, 0]
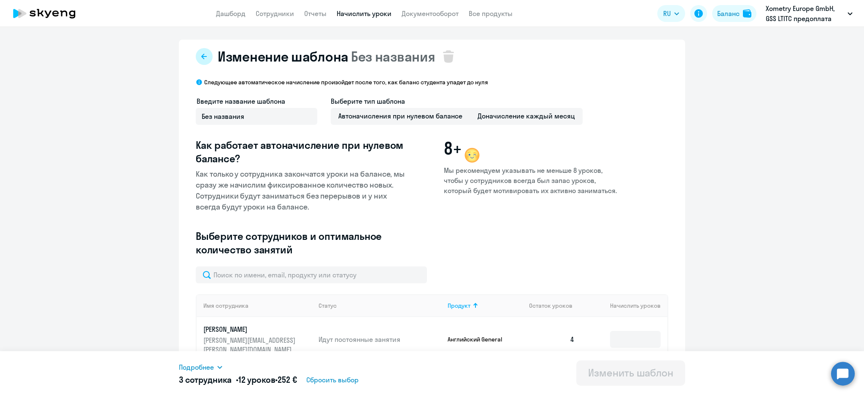
click at [201, 53] on icon at bounding box center [204, 56] width 7 height 7
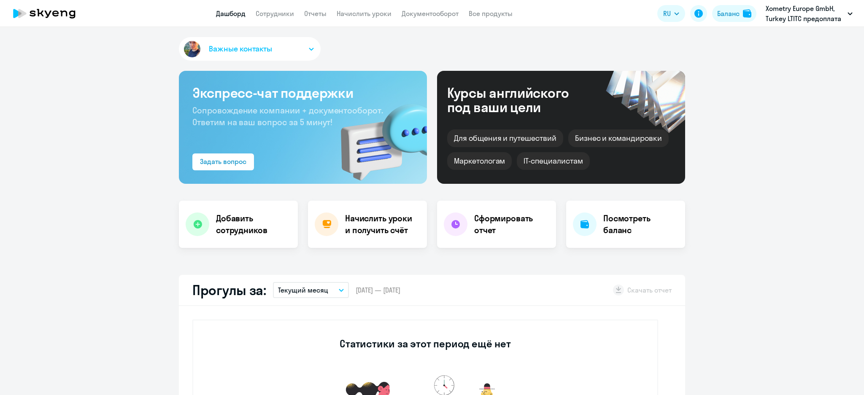
select select "30"
click at [352, 12] on link "Начислить уроки" at bounding box center [364, 13] width 55 height 8
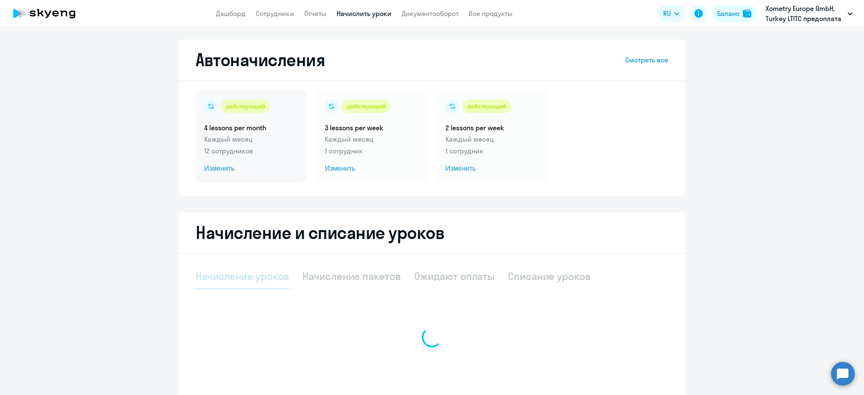
select select "10"
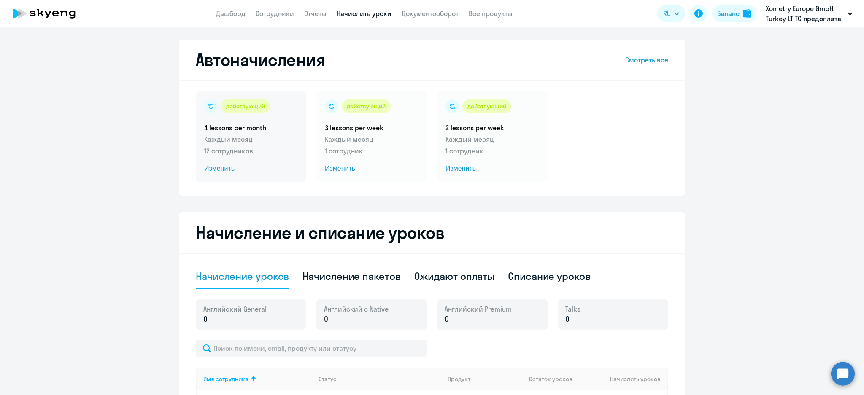
click at [247, 140] on p "Каждый месяц" at bounding box center [251, 139] width 94 height 10
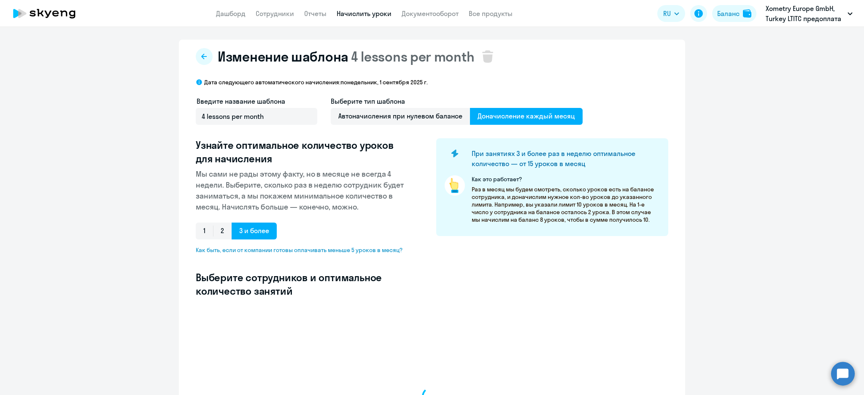
select select "10"
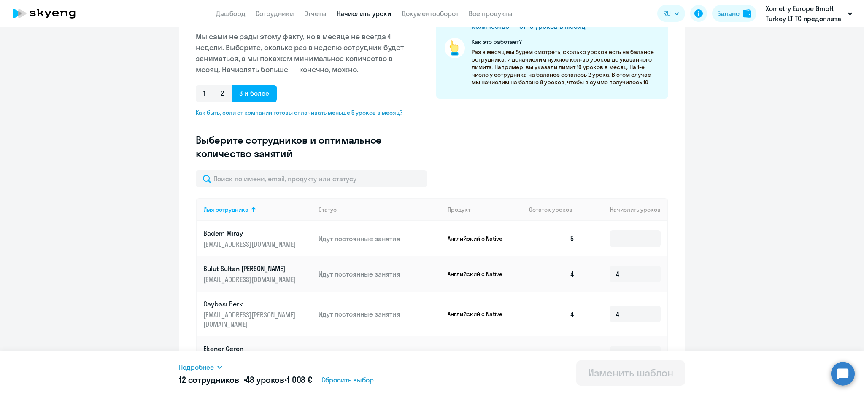
scroll to position [169, 0]
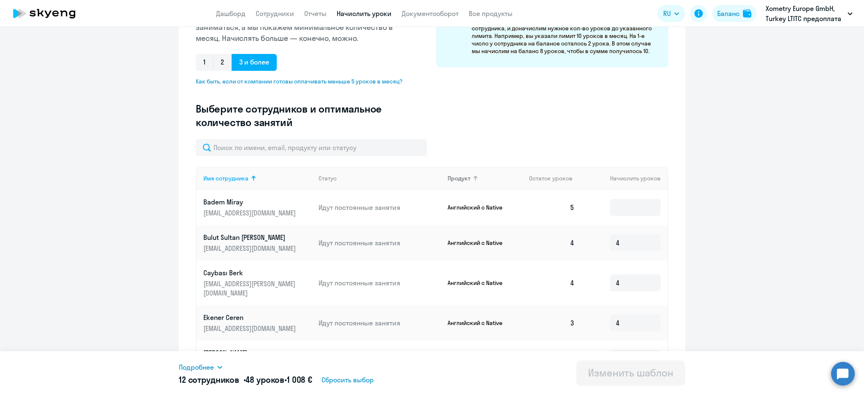
click at [458, 171] on th "Продукт" at bounding box center [482, 178] width 82 height 23
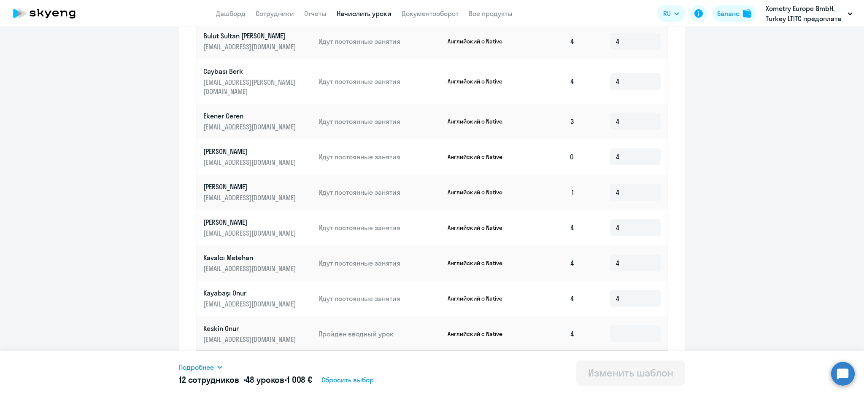
scroll to position [388, 0]
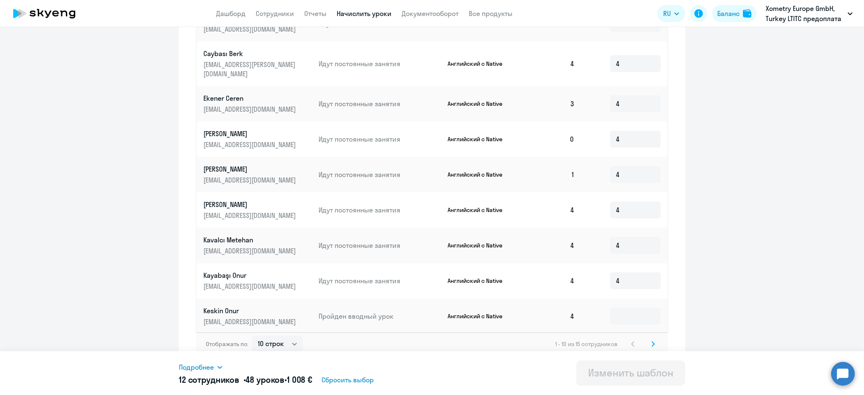
click at [651, 339] on svg-icon at bounding box center [653, 344] width 10 height 10
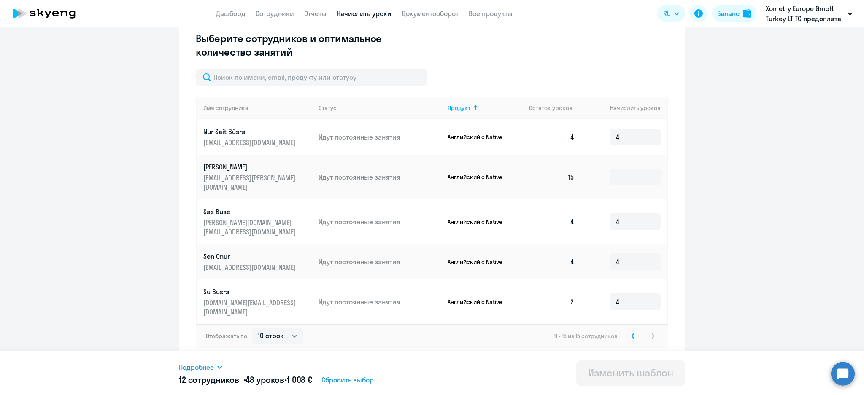
scroll to position [211, 0]
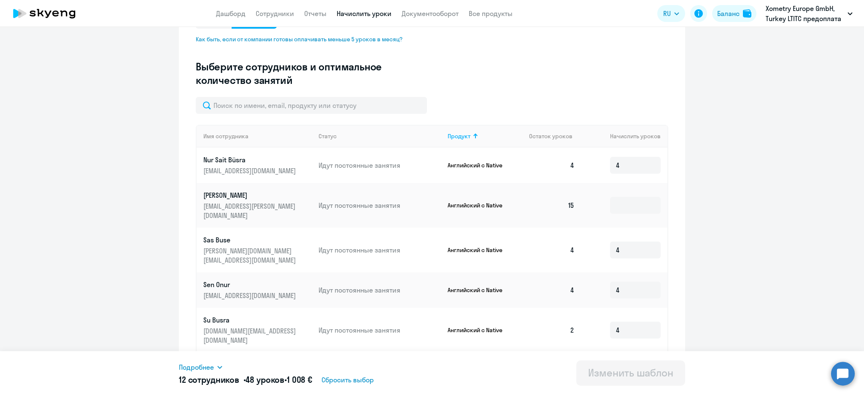
click at [353, 14] on link "Начислить уроки" at bounding box center [364, 13] width 55 height 8
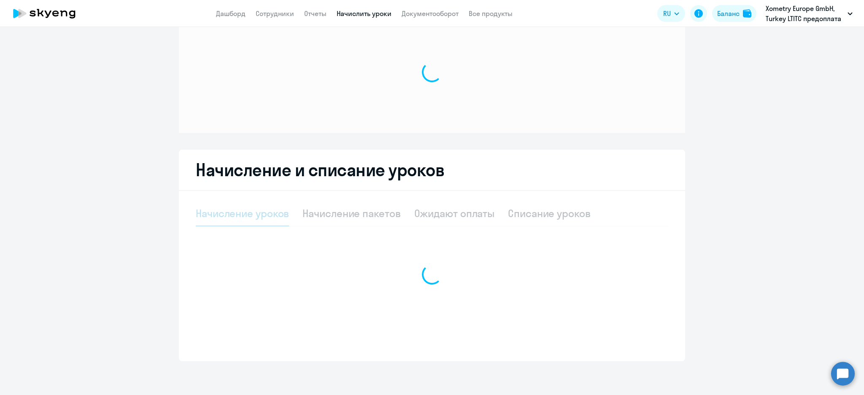
scroll to position [28, 0]
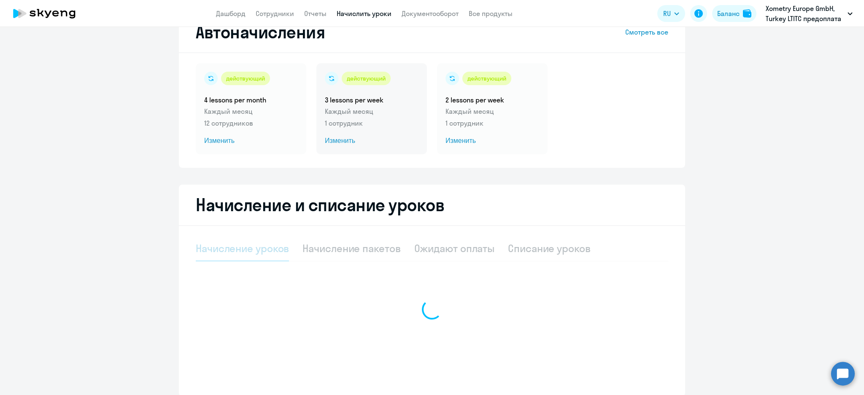
select select "10"
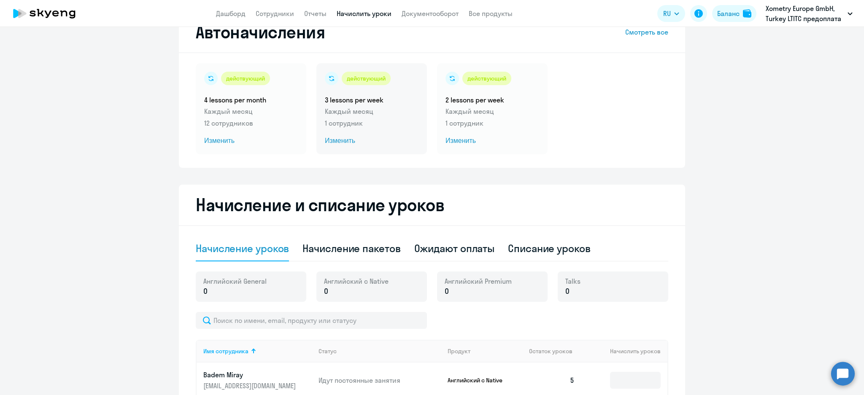
click at [333, 130] on div "действующий 3 lessons per week Каждый месяц 1 сотрудник Изменить" at bounding box center [372, 108] width 111 height 91
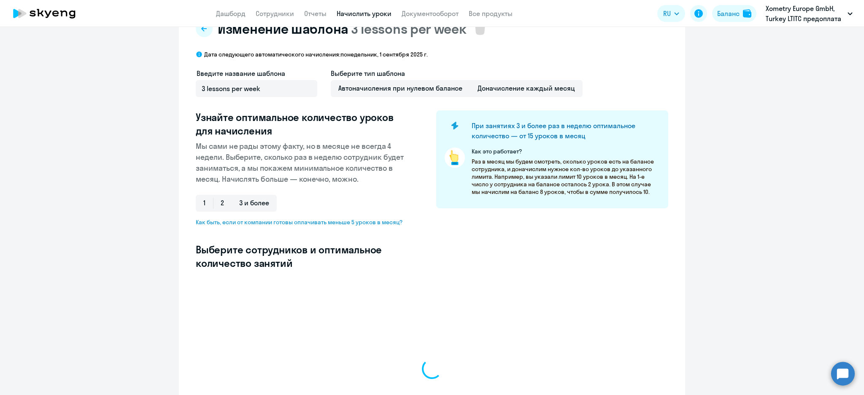
select select "10"
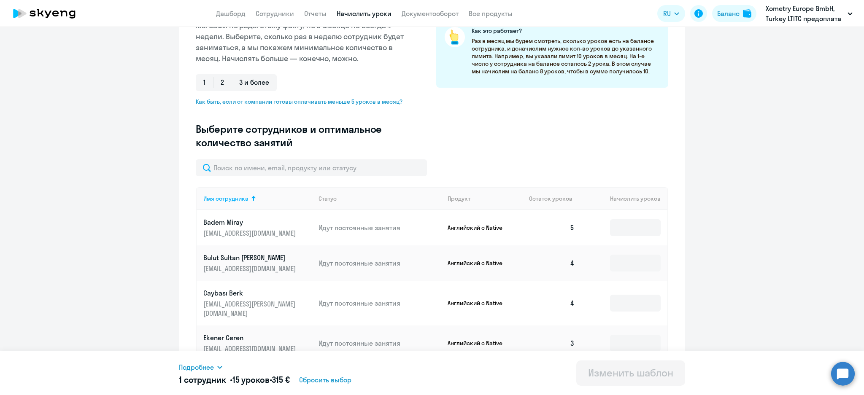
scroll to position [363, 0]
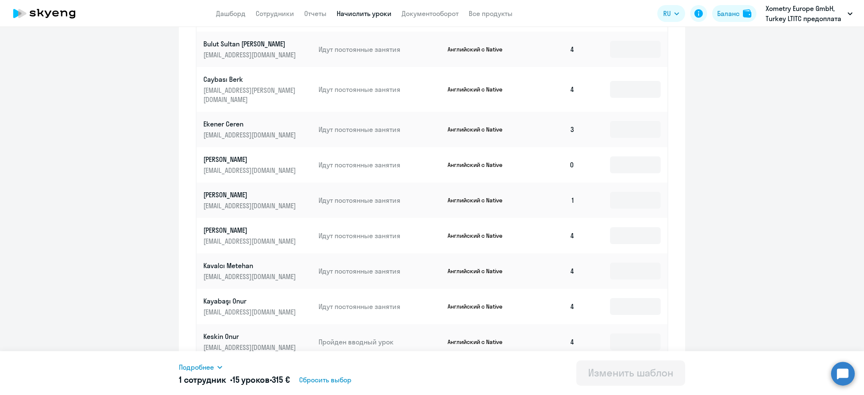
click at [219, 369] on icon at bounding box center [220, 367] width 7 height 7
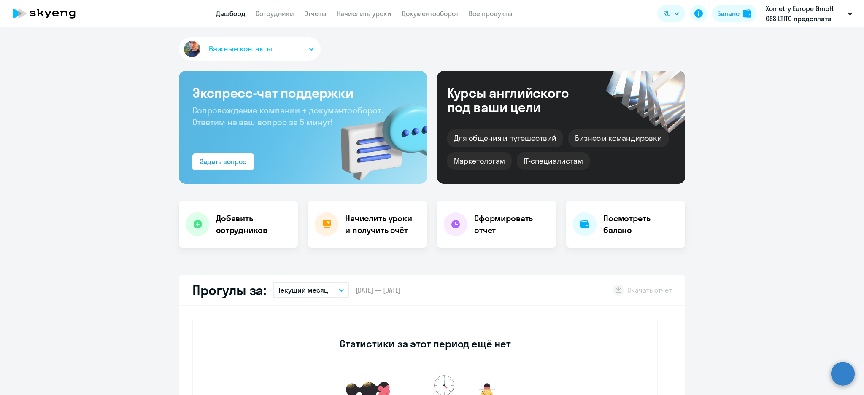
select select "30"
click at [381, 12] on link "Начислить уроки" at bounding box center [364, 13] width 55 height 8
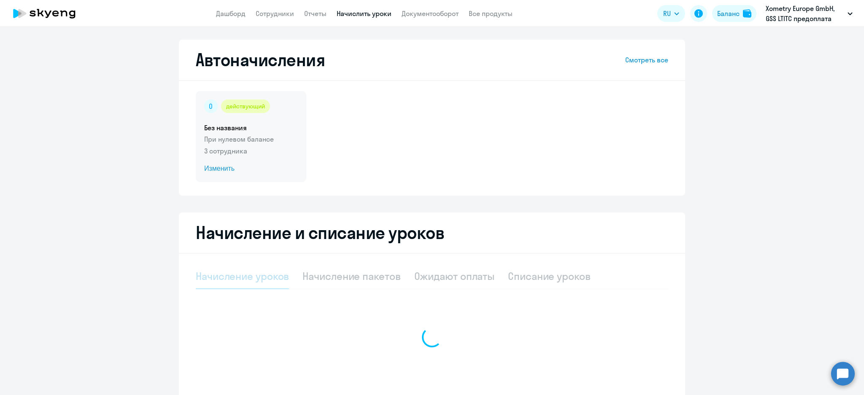
select select "10"
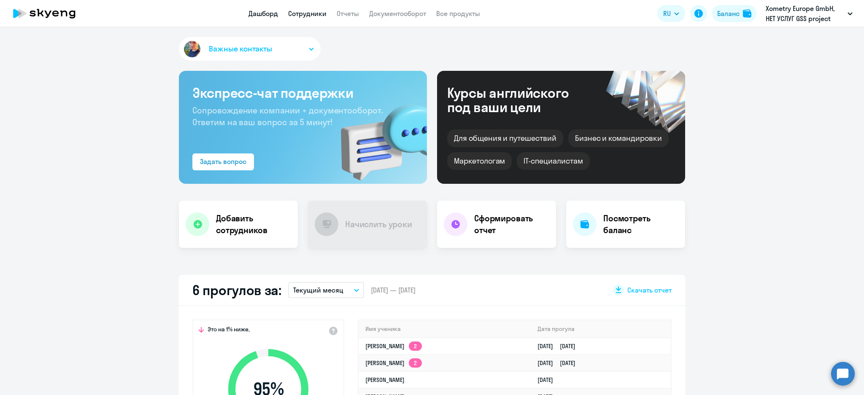
click at [313, 13] on link "Сотрудники" at bounding box center [307, 13] width 38 height 8
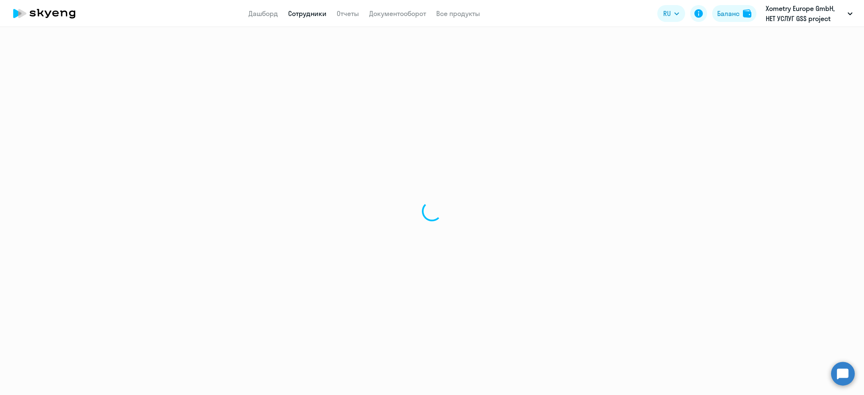
select select "30"
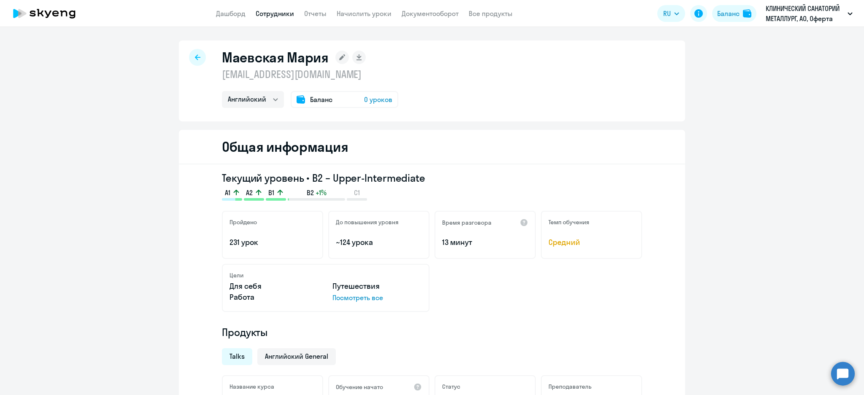
select select "english"
